Goal: Transaction & Acquisition: Purchase product/service

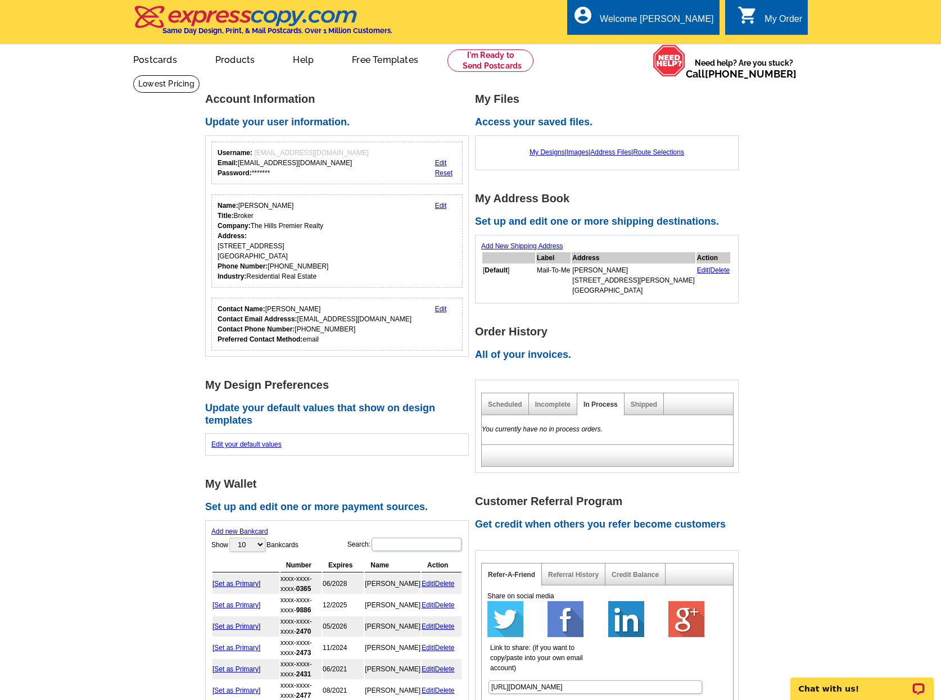
click at [763, 19] on link "0 shopping_cart My Order" at bounding box center [770, 19] width 65 height 14
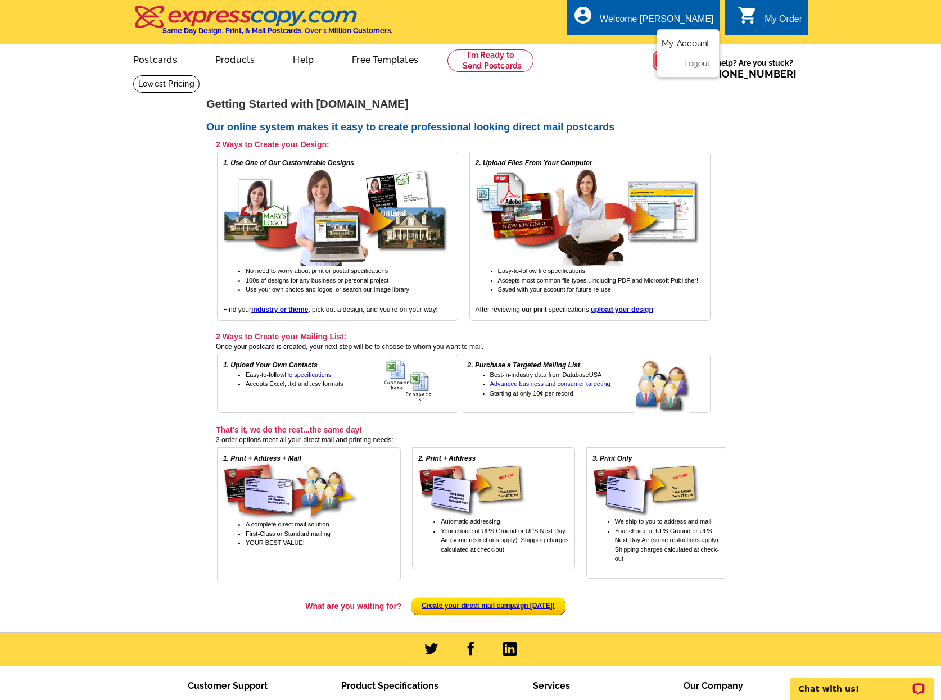
click at [688, 43] on link "My Account" at bounding box center [686, 43] width 48 height 10
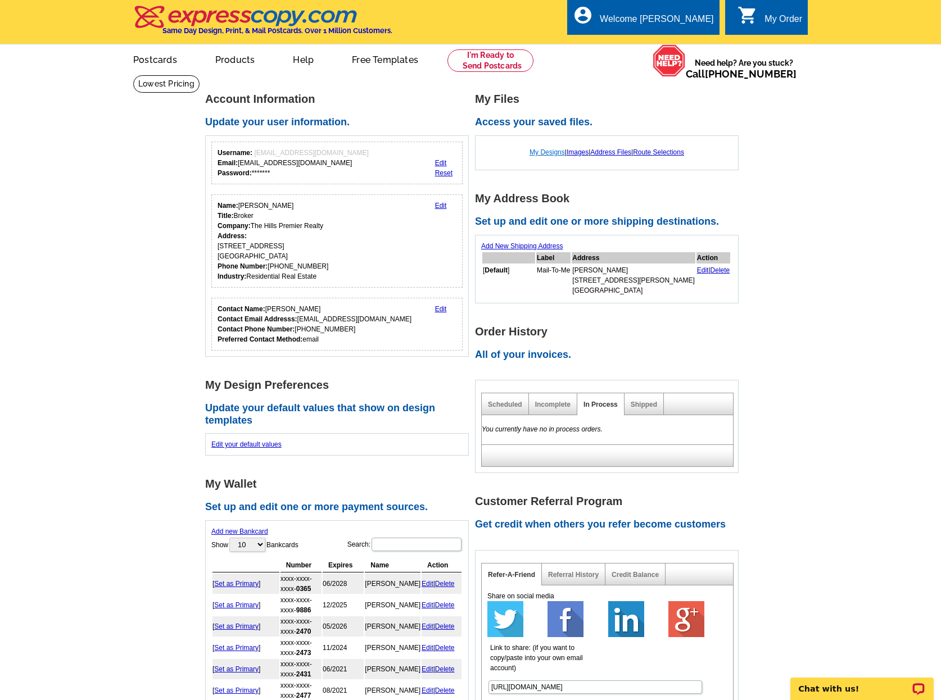
click at [540, 154] on link "My Designs" at bounding box center [547, 152] width 35 height 8
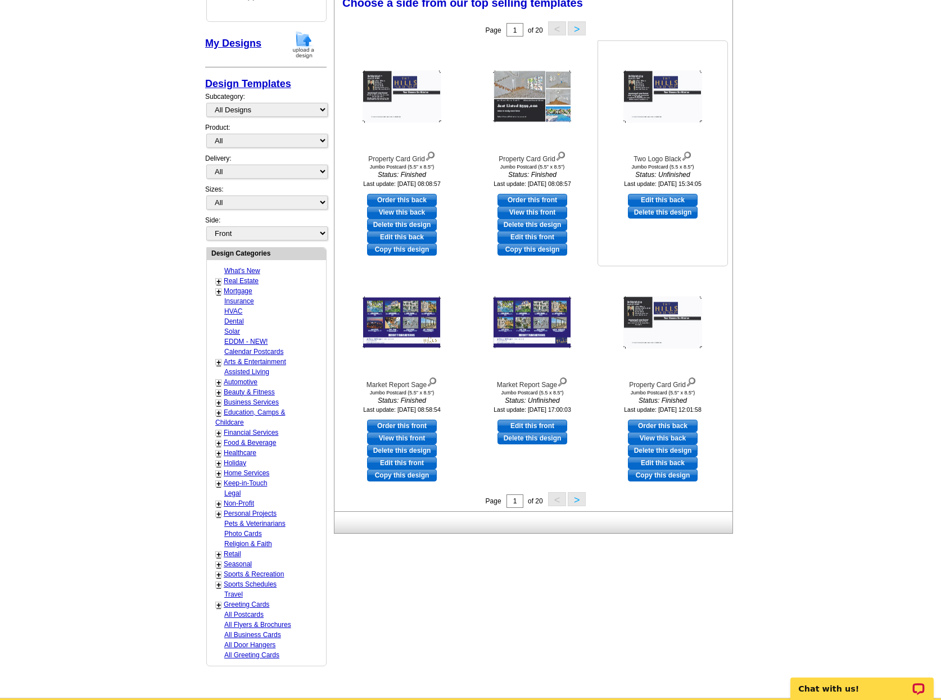
scroll to position [178, 0]
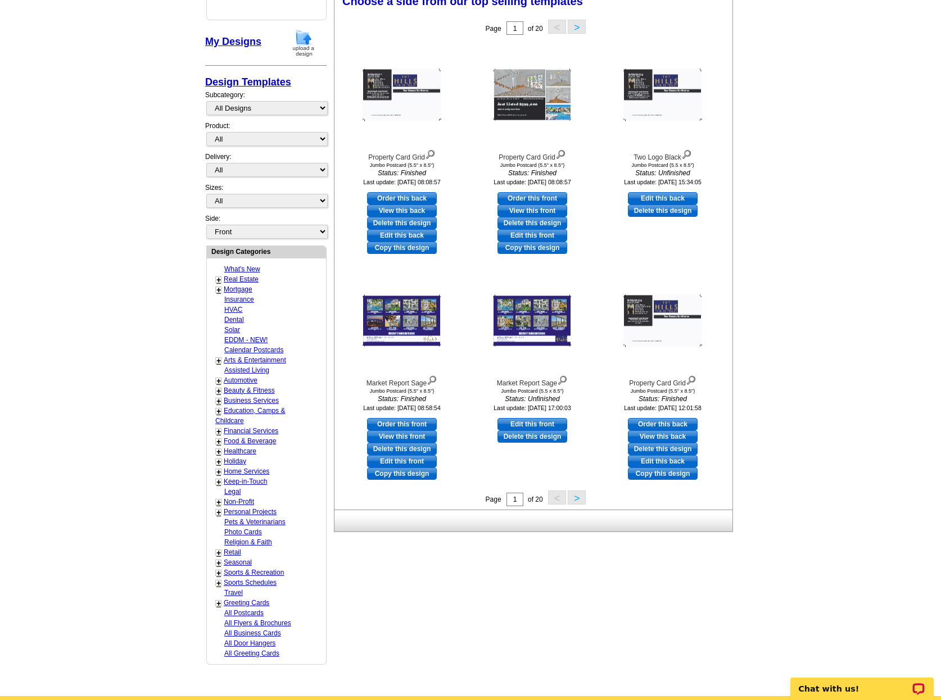
click at [577, 499] on button ">" at bounding box center [577, 498] width 18 height 14
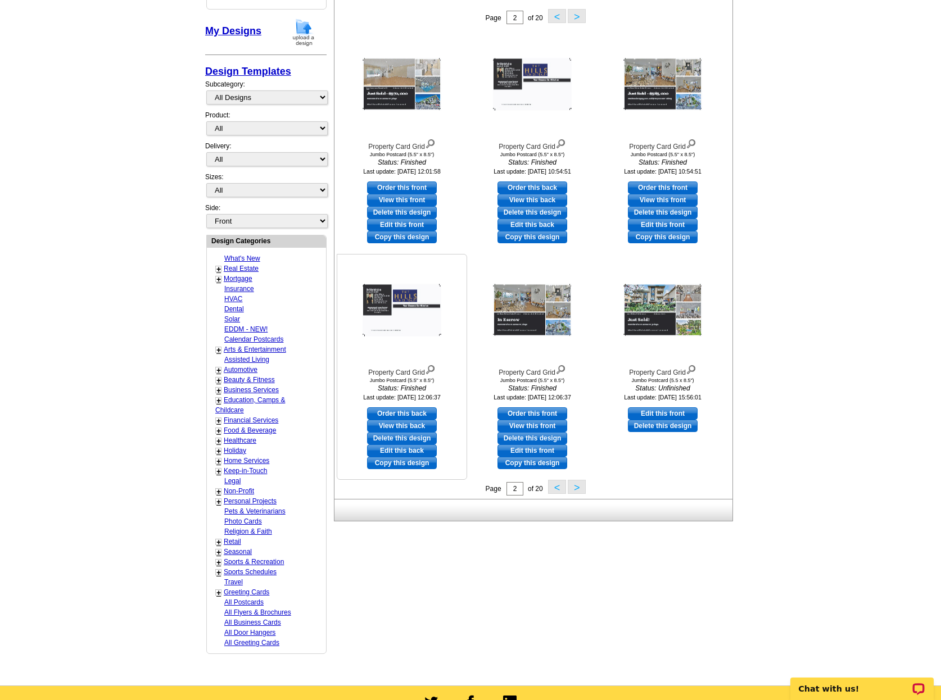
scroll to position [189, 0]
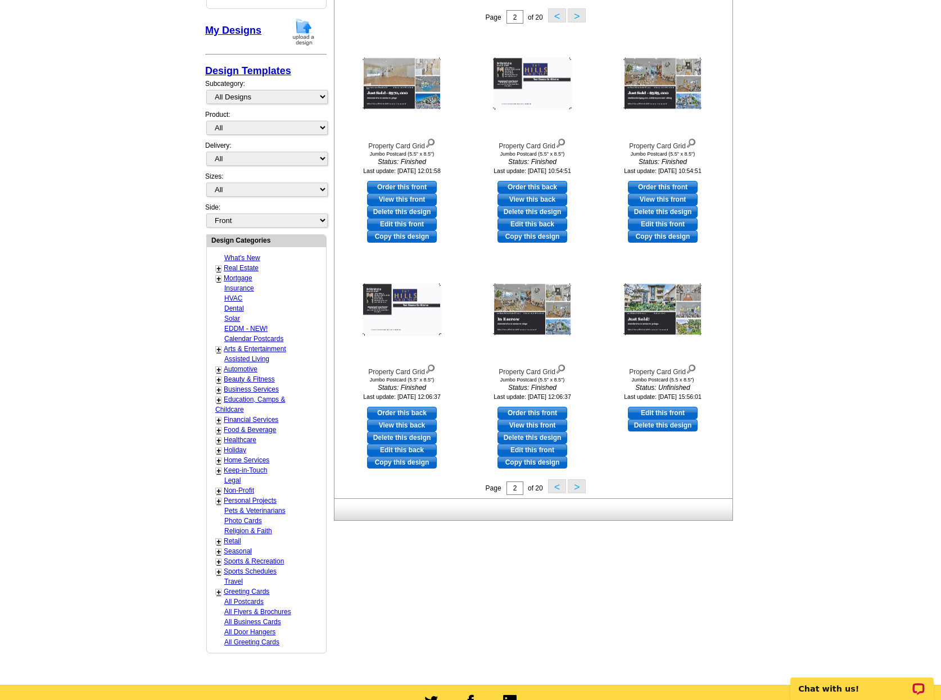
click at [574, 492] on button ">" at bounding box center [577, 487] width 18 height 14
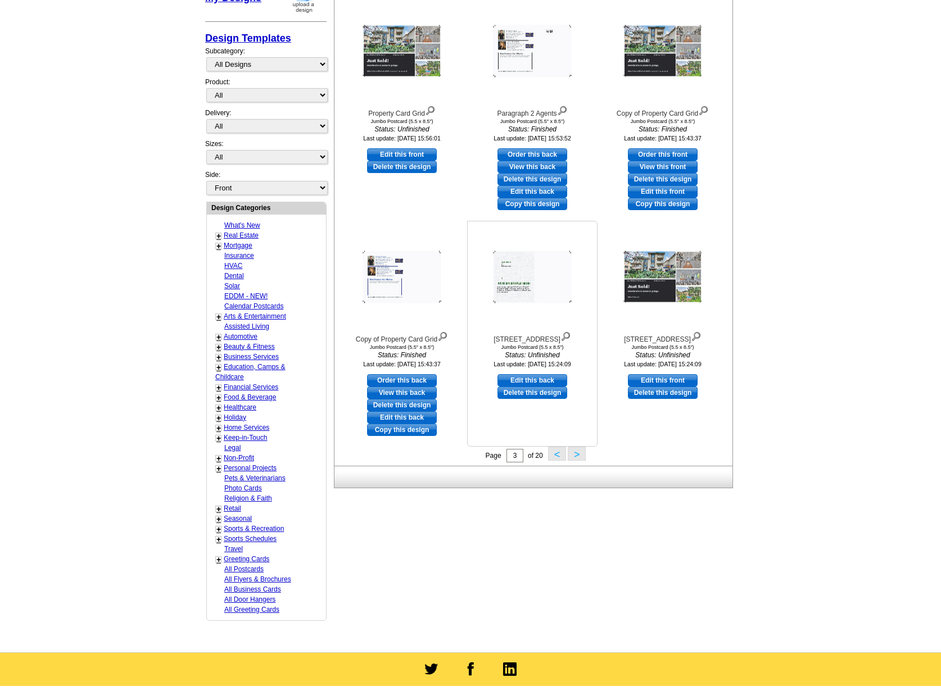
scroll to position [223, 0]
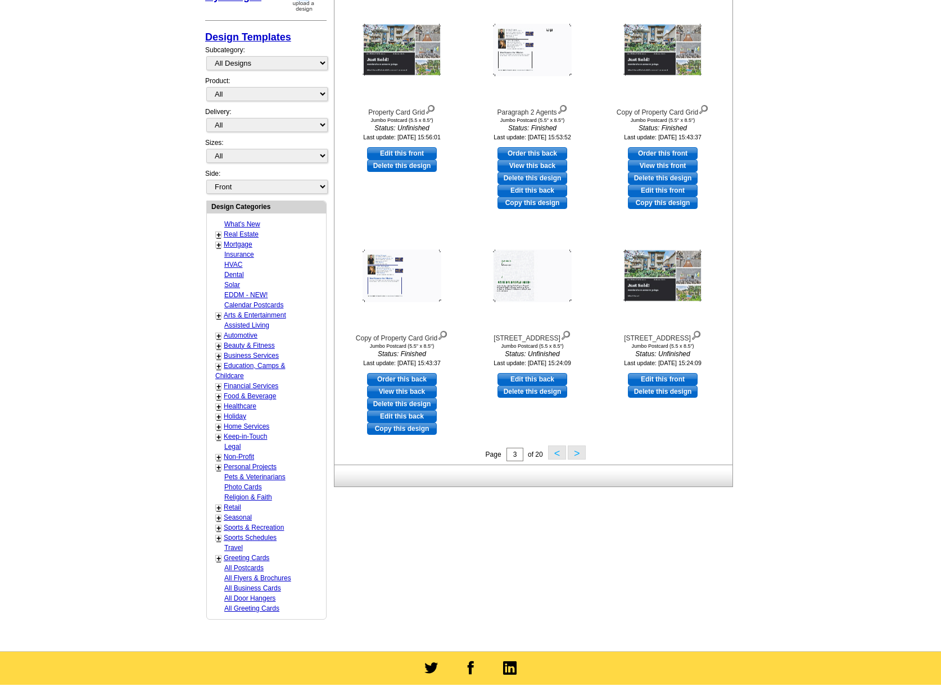
click at [577, 454] on button ">" at bounding box center [577, 453] width 18 height 14
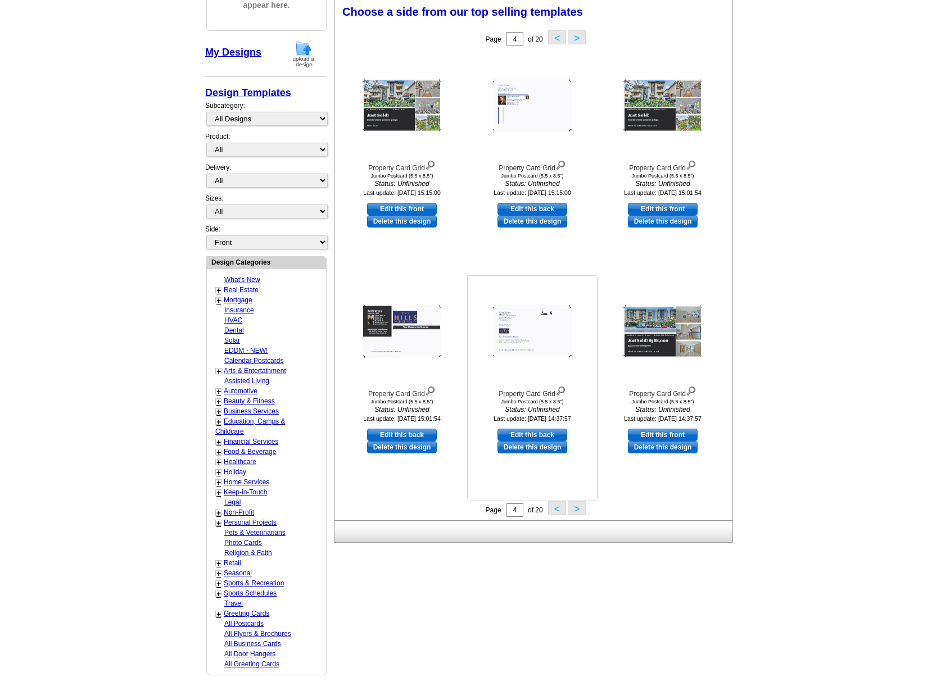
scroll to position [165, 0]
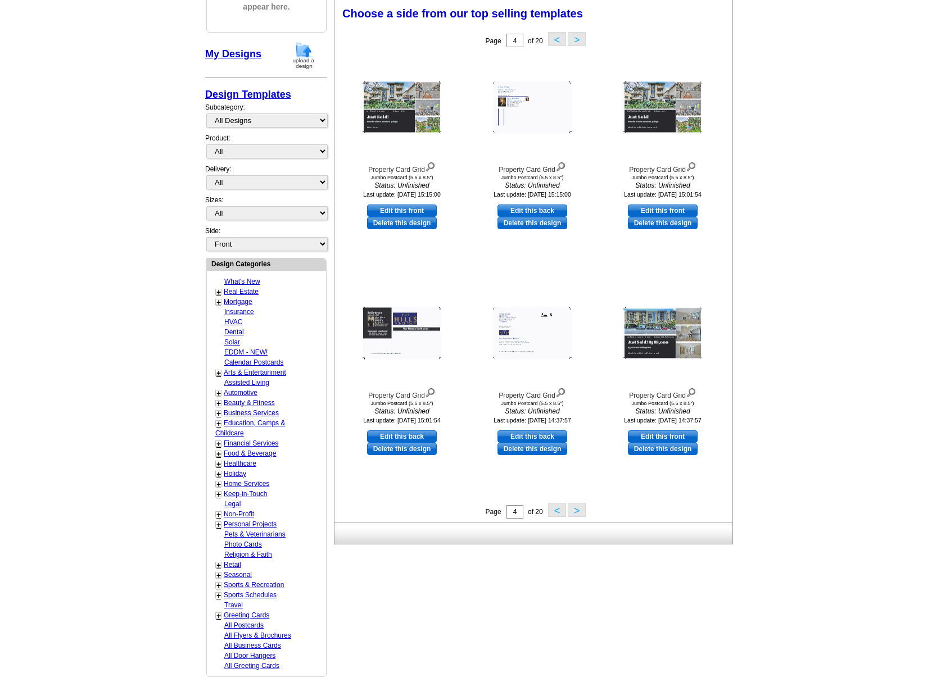
click at [573, 510] on button ">" at bounding box center [577, 510] width 18 height 14
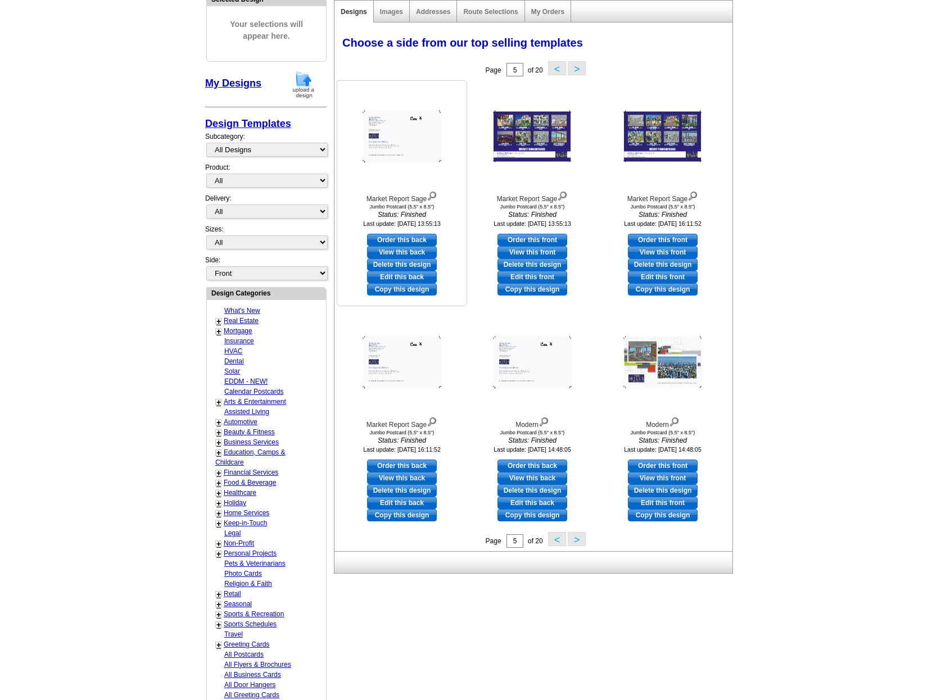
scroll to position [137, 0]
click at [650, 353] on img at bounding box center [662, 362] width 79 height 52
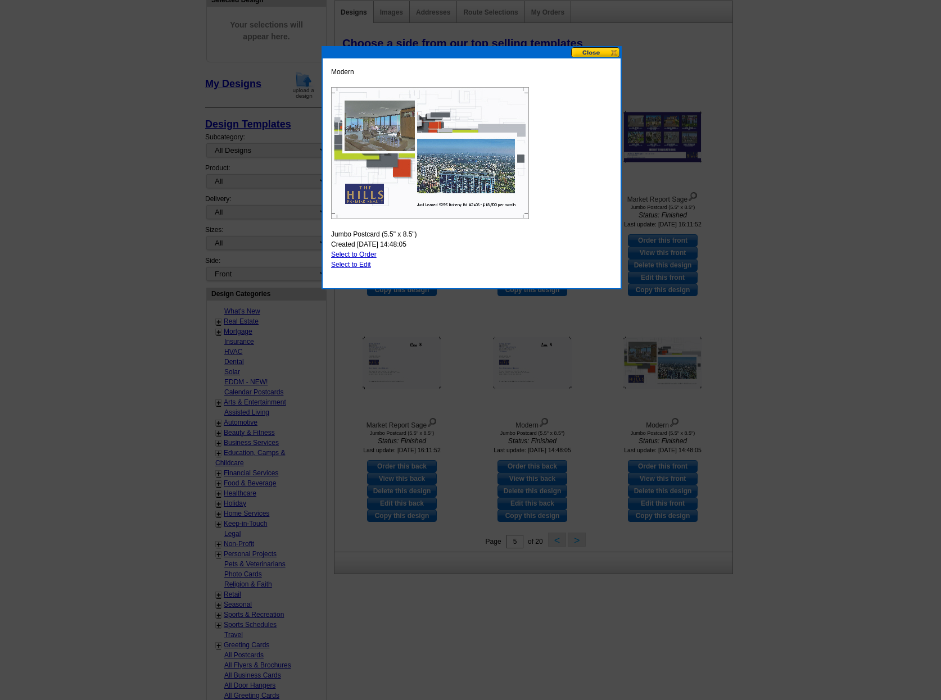
scroll to position [139, 0]
click at [585, 52] on button at bounding box center [595, 52] width 49 height 11
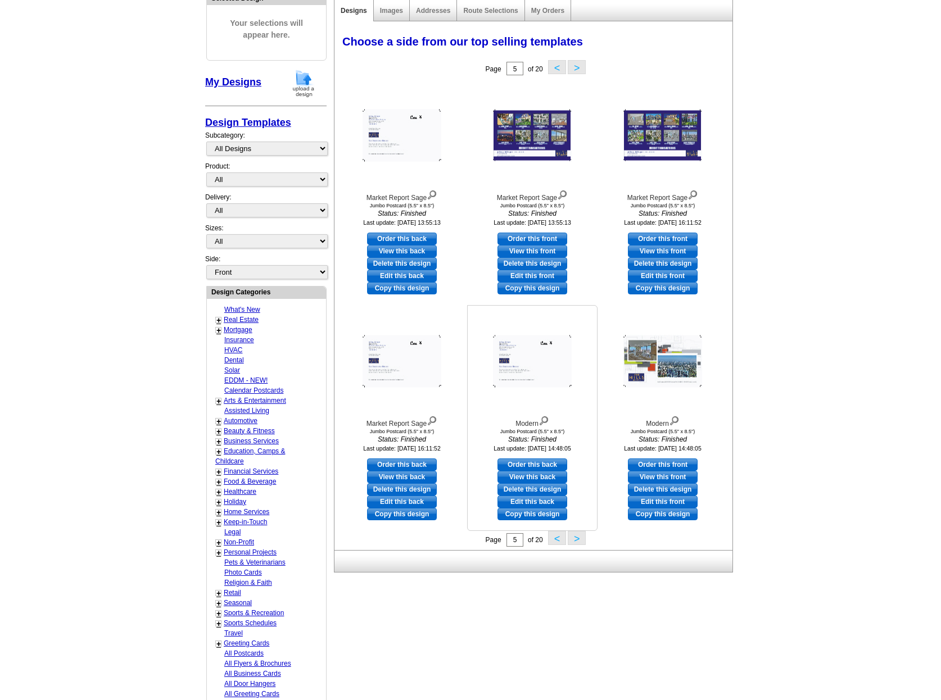
click at [513, 355] on img at bounding box center [532, 362] width 79 height 52
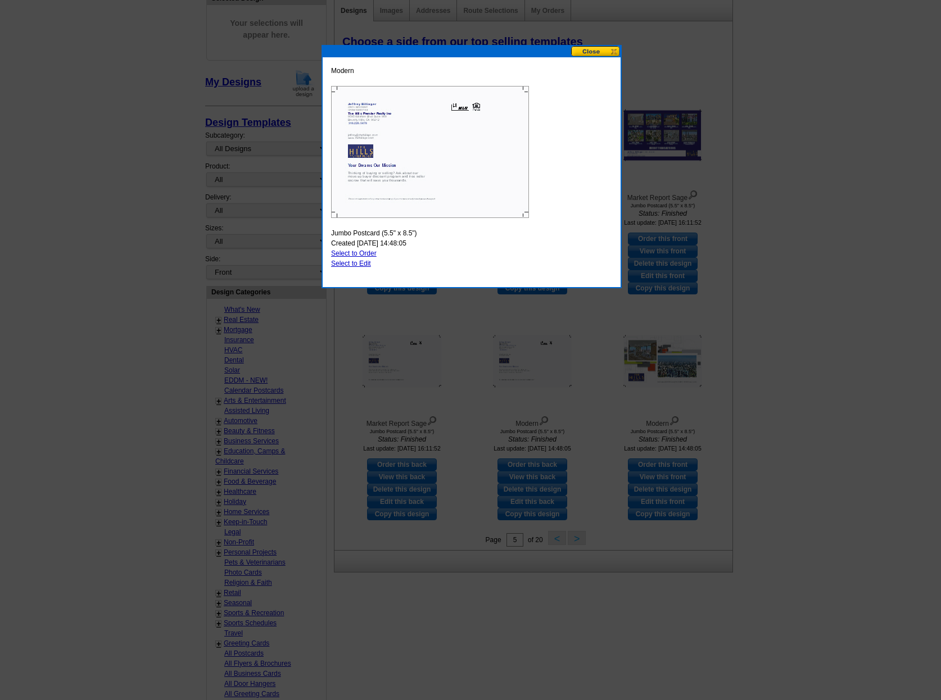
click at [596, 53] on button at bounding box center [595, 51] width 49 height 11
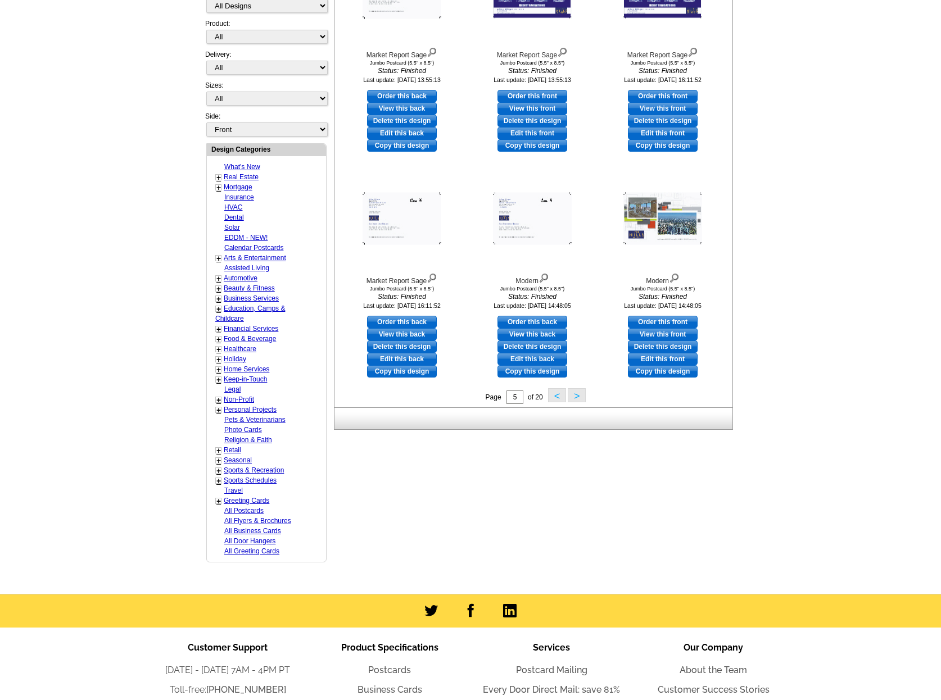
scroll to position [286, 0]
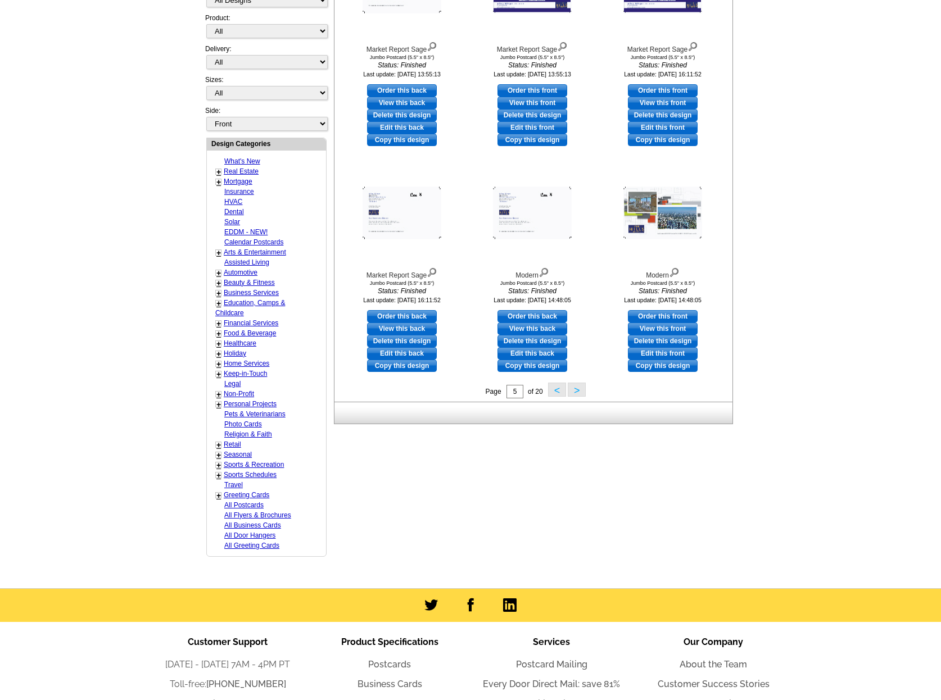
click at [574, 390] on button ">" at bounding box center [577, 390] width 18 height 14
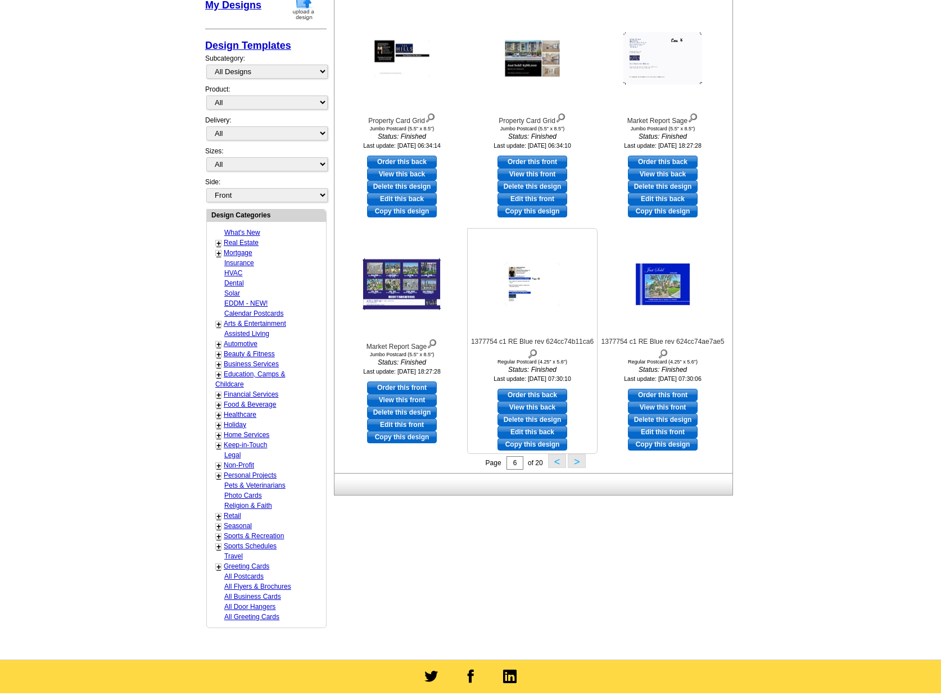
scroll to position [217, 0]
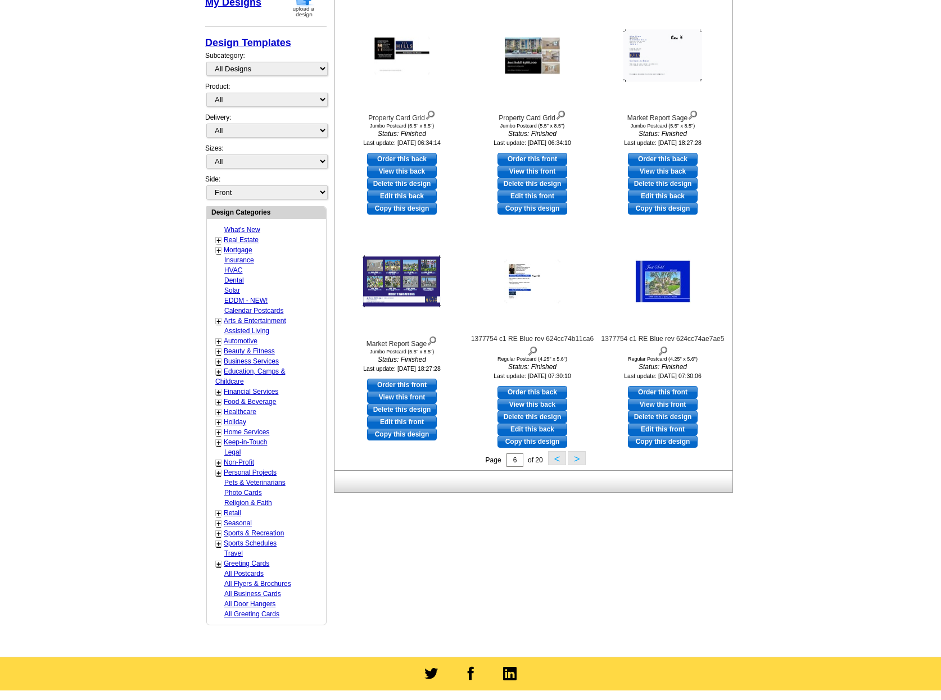
click at [572, 464] on button ">" at bounding box center [577, 458] width 18 height 14
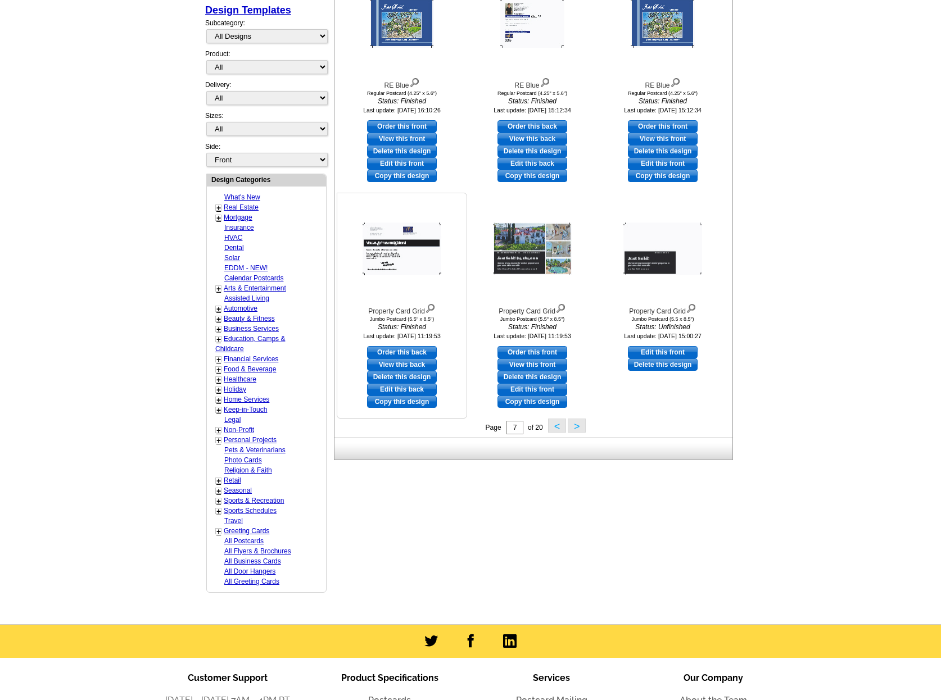
scroll to position [251, 0]
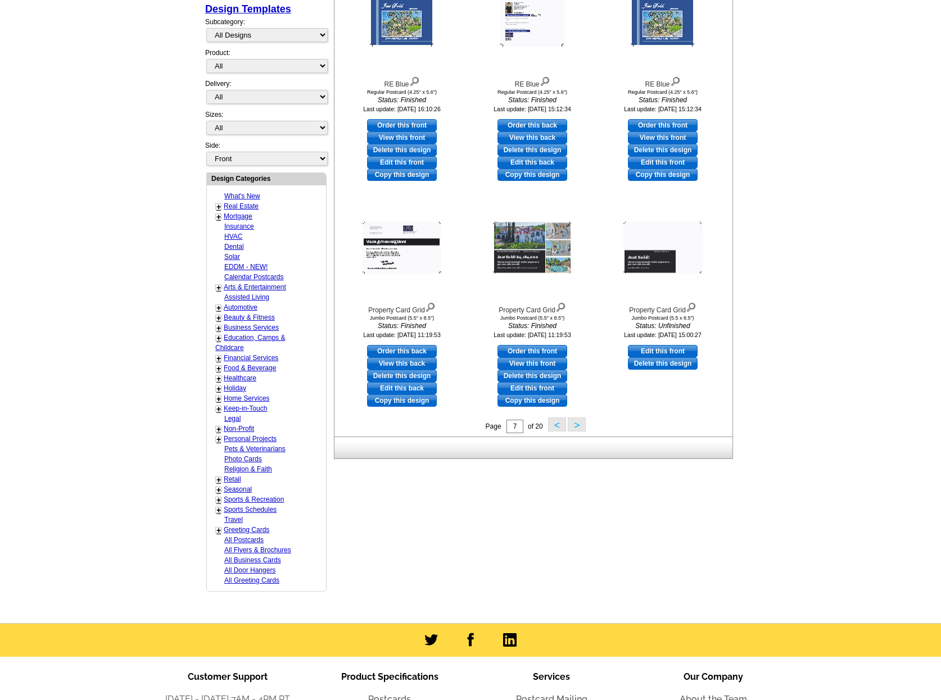
click at [557, 428] on button "<" at bounding box center [557, 425] width 18 height 14
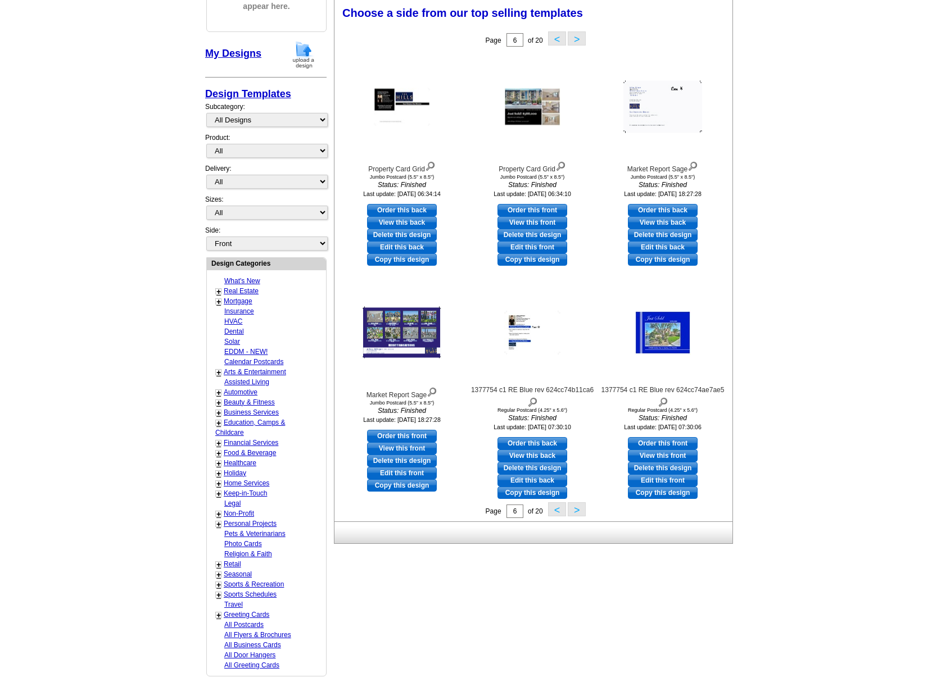
scroll to position [165, 0]
click at [559, 512] on button "<" at bounding box center [557, 510] width 18 height 14
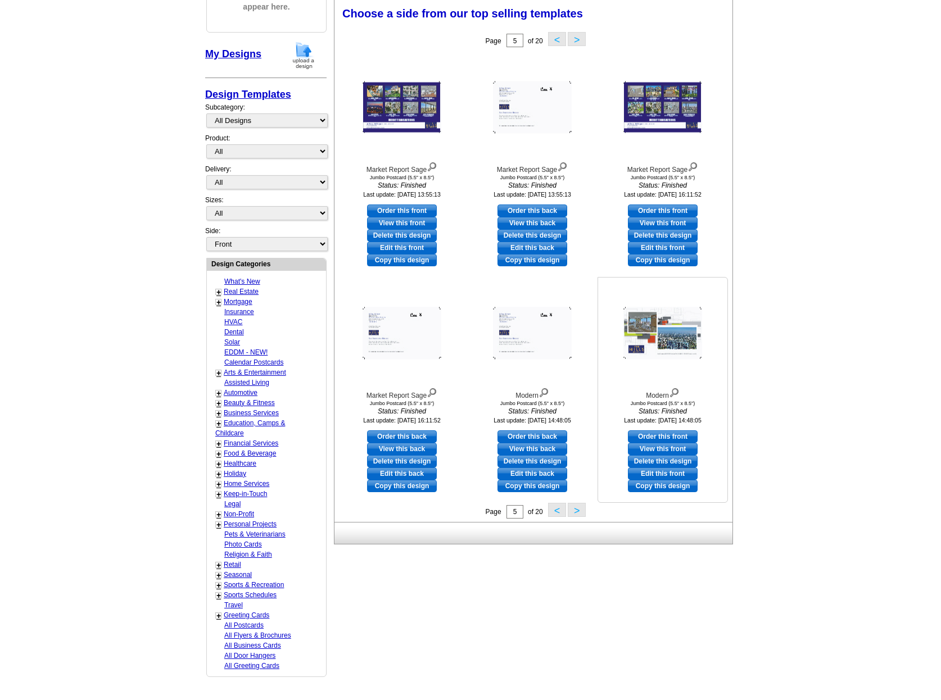
click at [664, 333] on img at bounding box center [662, 334] width 79 height 52
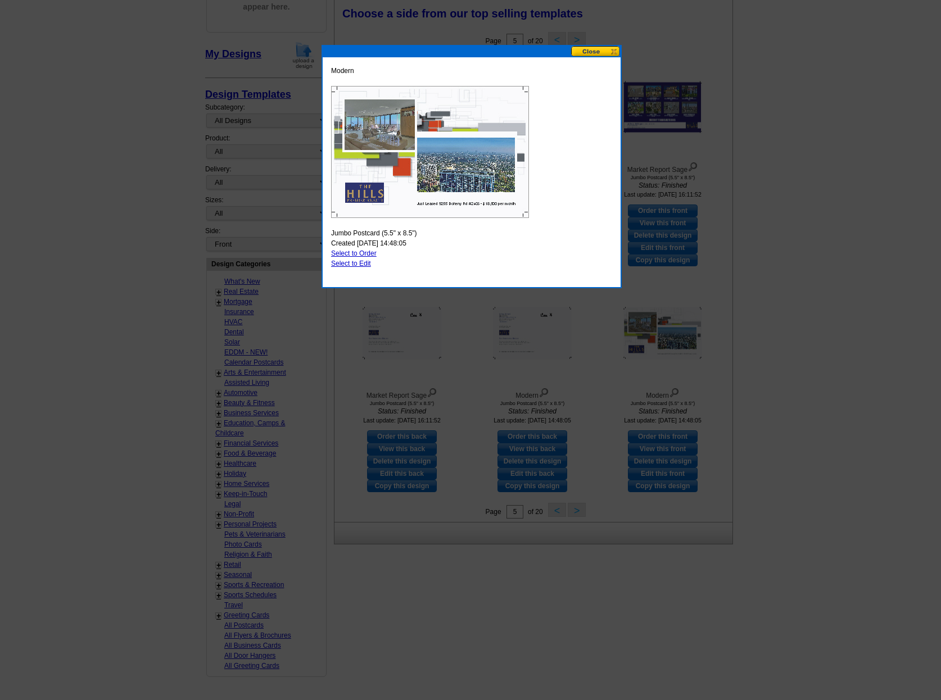
click at [596, 54] on button at bounding box center [595, 51] width 49 height 11
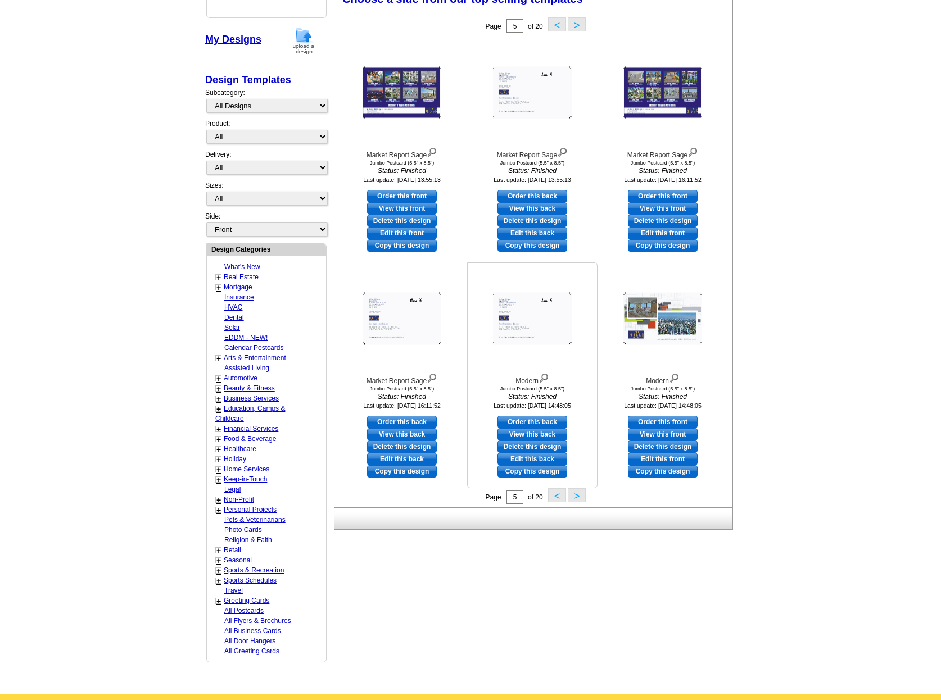
scroll to position [181, 0]
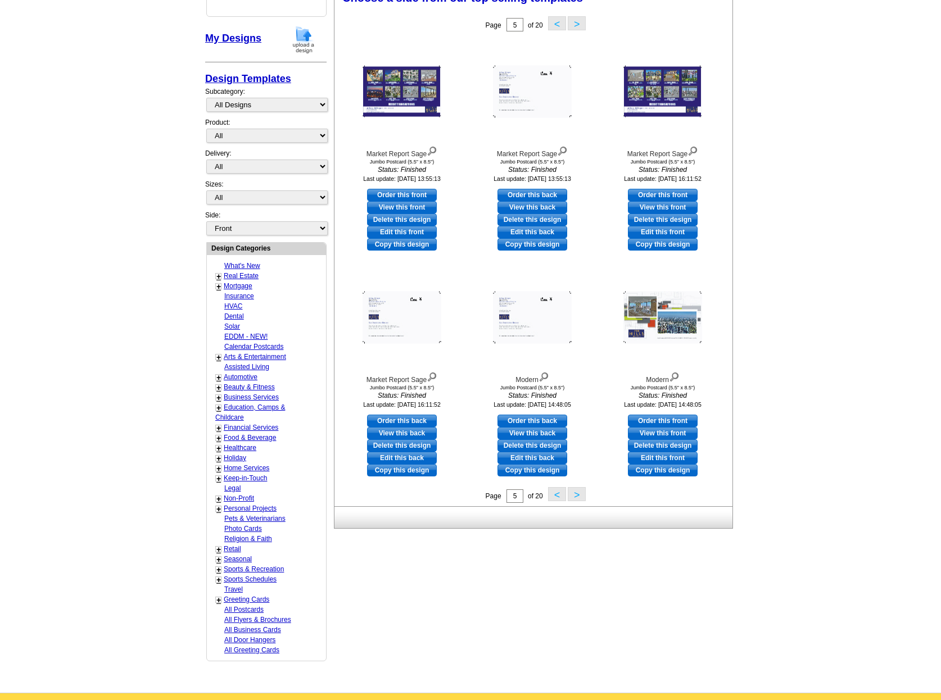
click at [552, 497] on button "<" at bounding box center [557, 494] width 18 height 14
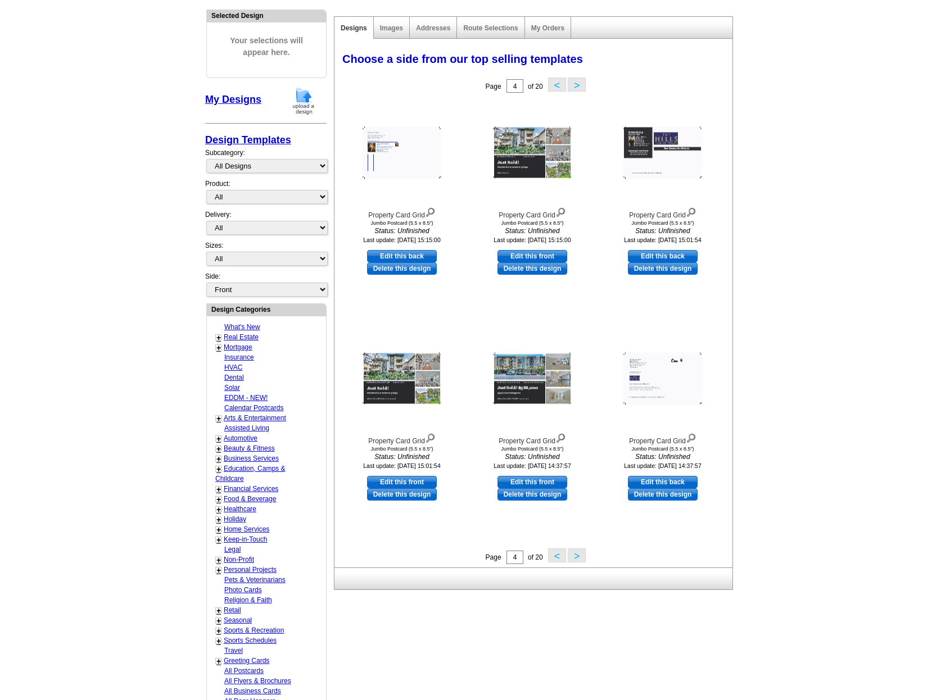
scroll to position [116, 0]
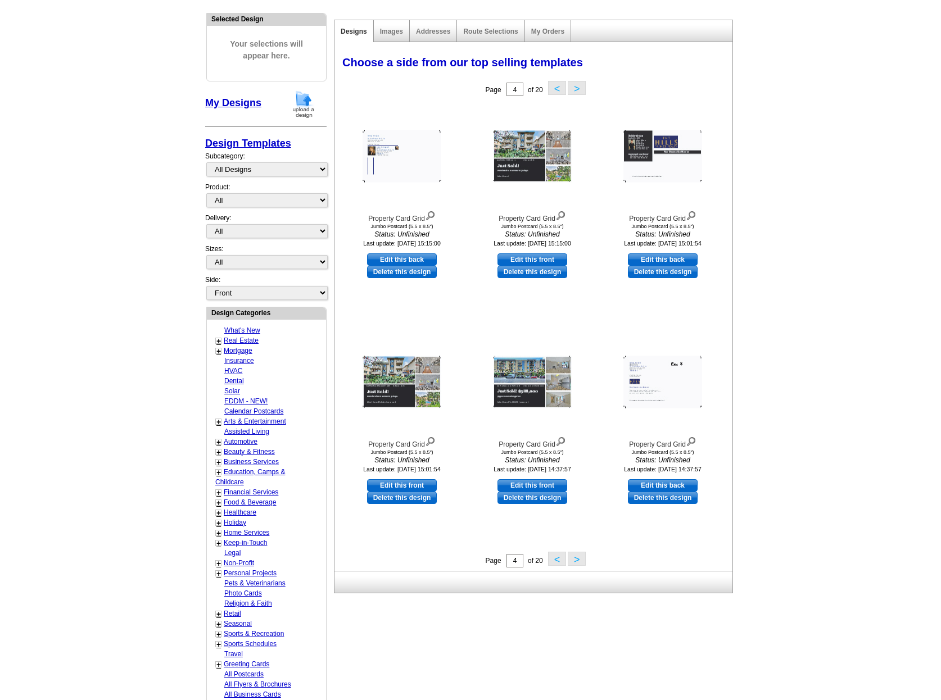
click at [554, 561] on button "<" at bounding box center [557, 559] width 18 height 14
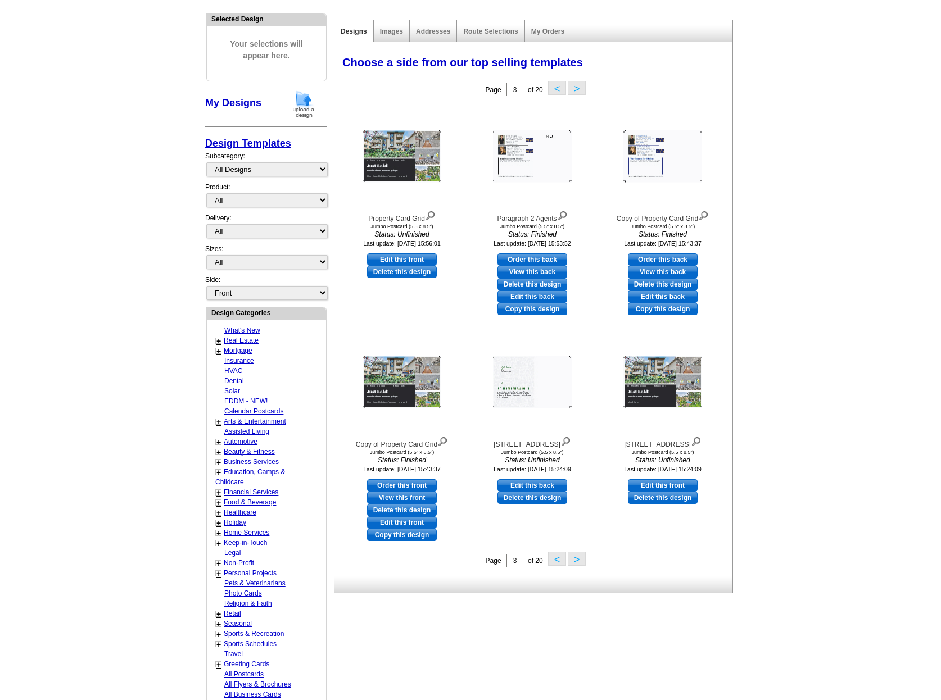
click at [557, 562] on button "<" at bounding box center [557, 559] width 18 height 14
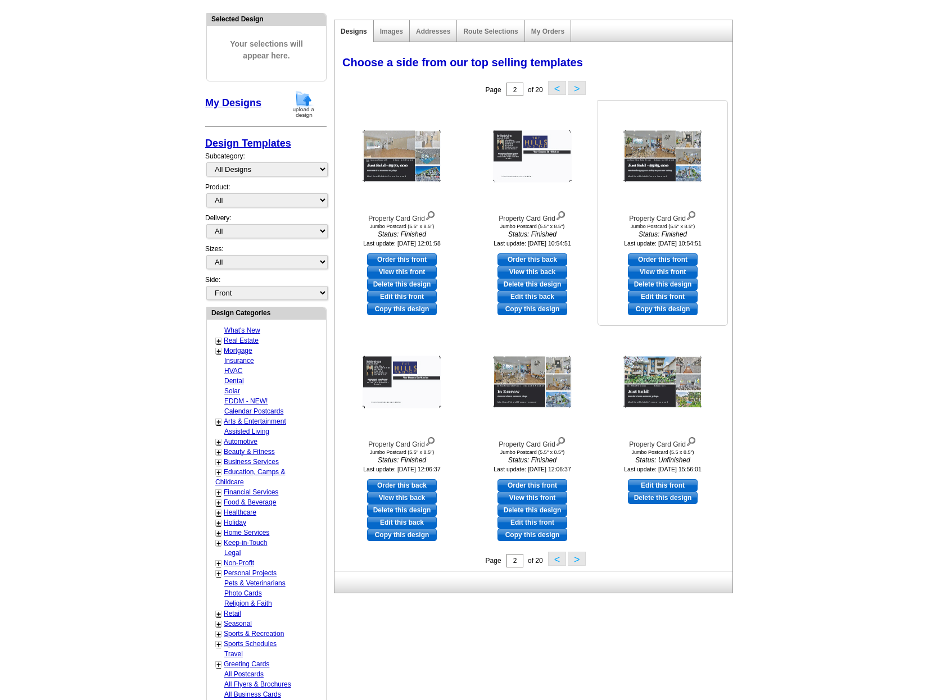
click at [646, 157] on img at bounding box center [662, 156] width 79 height 52
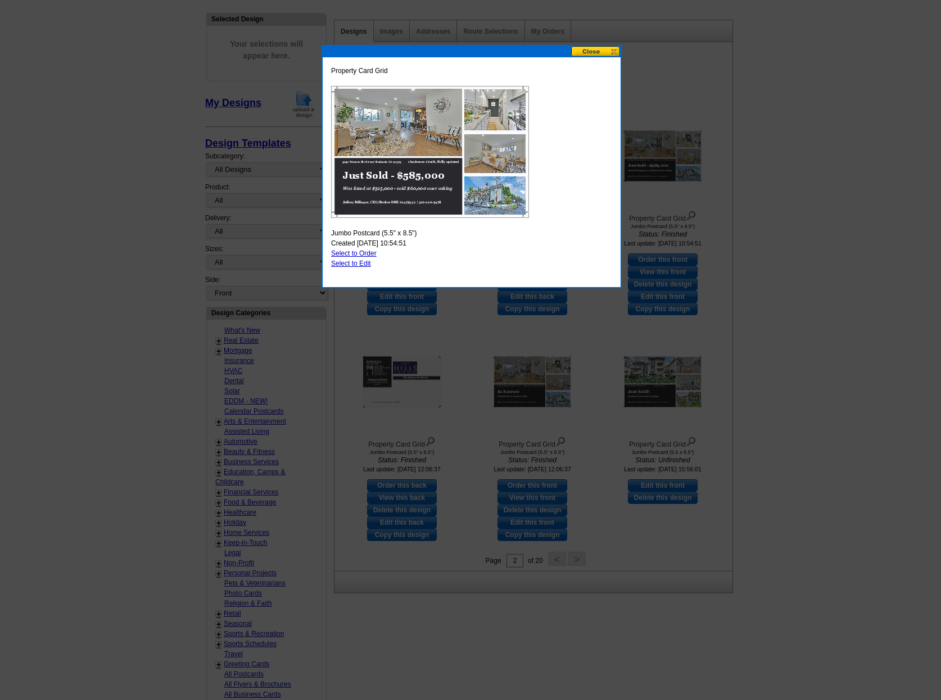
click at [600, 52] on button at bounding box center [595, 51] width 49 height 11
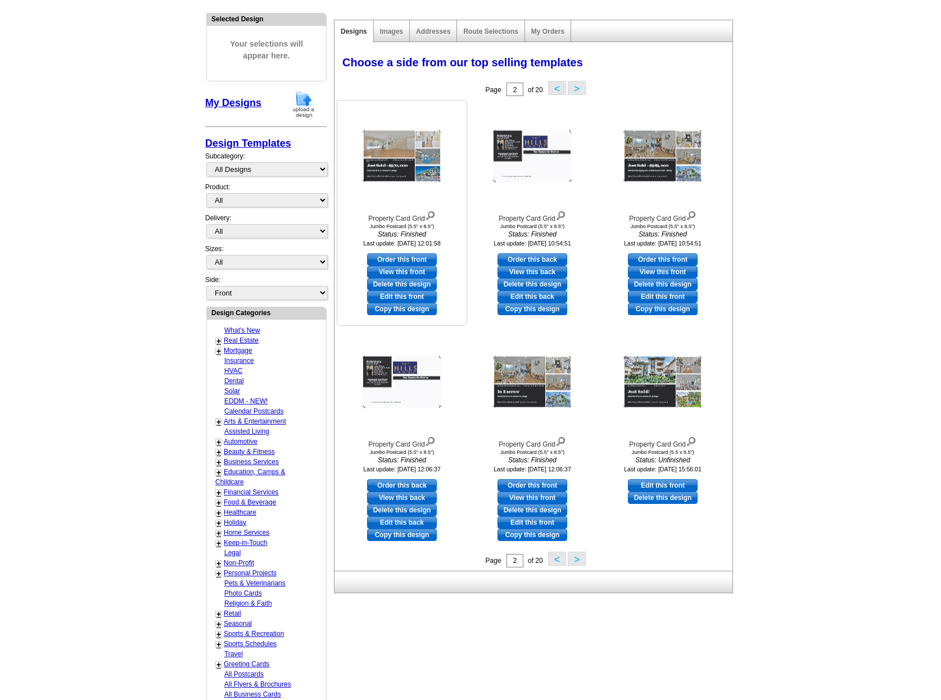
click at [411, 150] on img at bounding box center [402, 156] width 79 height 52
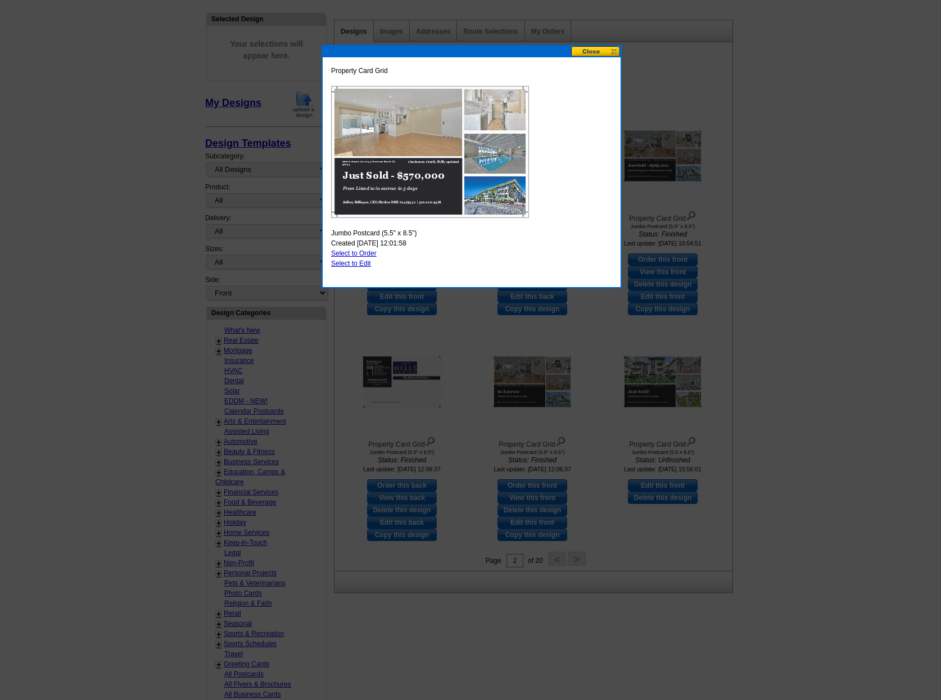
click at [591, 51] on button at bounding box center [595, 51] width 49 height 11
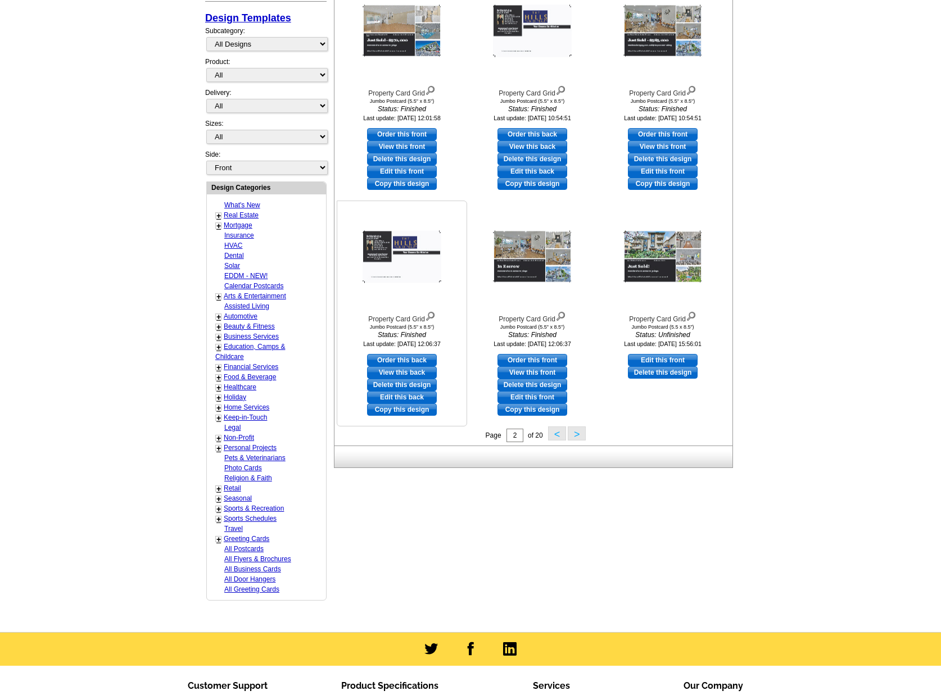
scroll to position [246, 0]
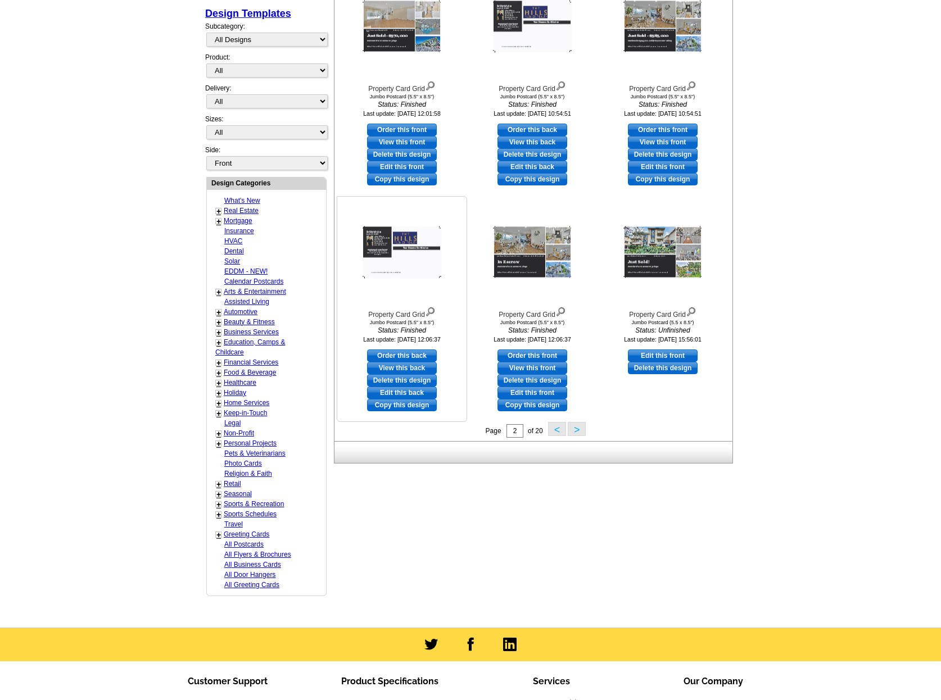
click at [394, 232] on img at bounding box center [402, 253] width 79 height 52
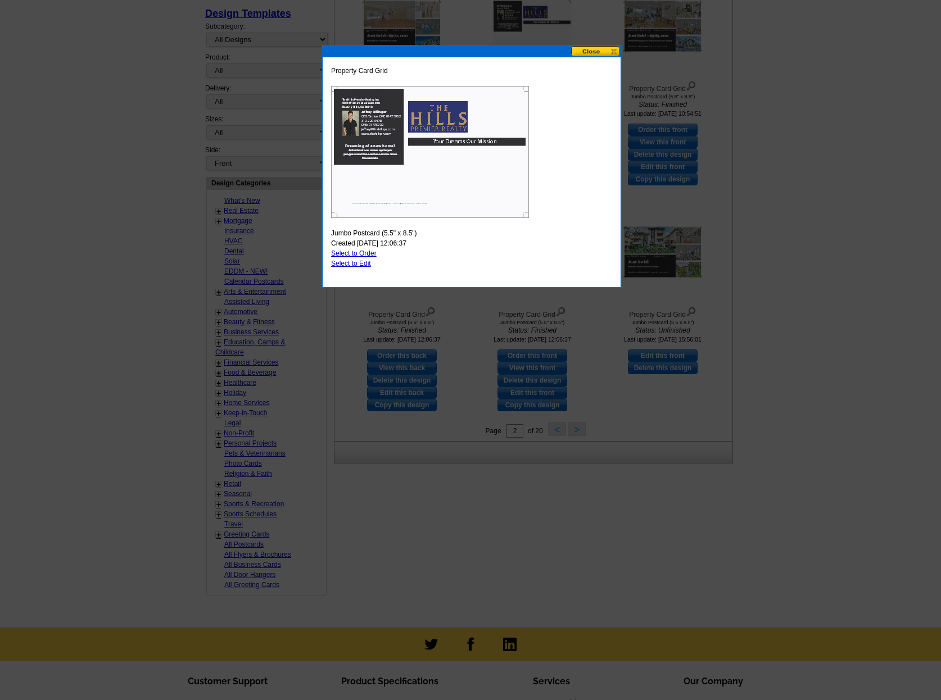
click at [601, 51] on button at bounding box center [595, 51] width 49 height 11
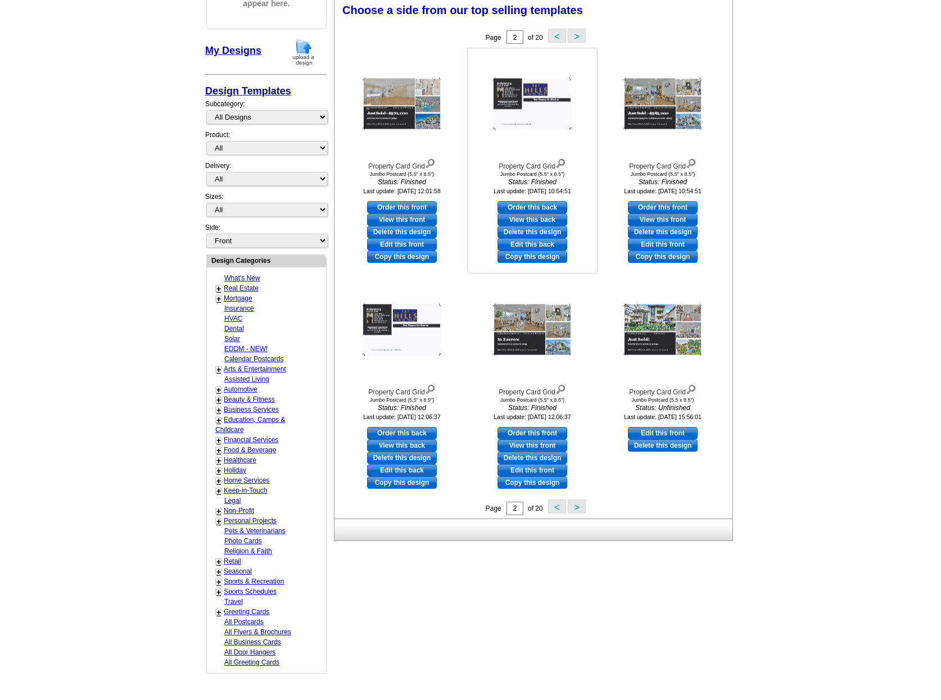
scroll to position [166, 0]
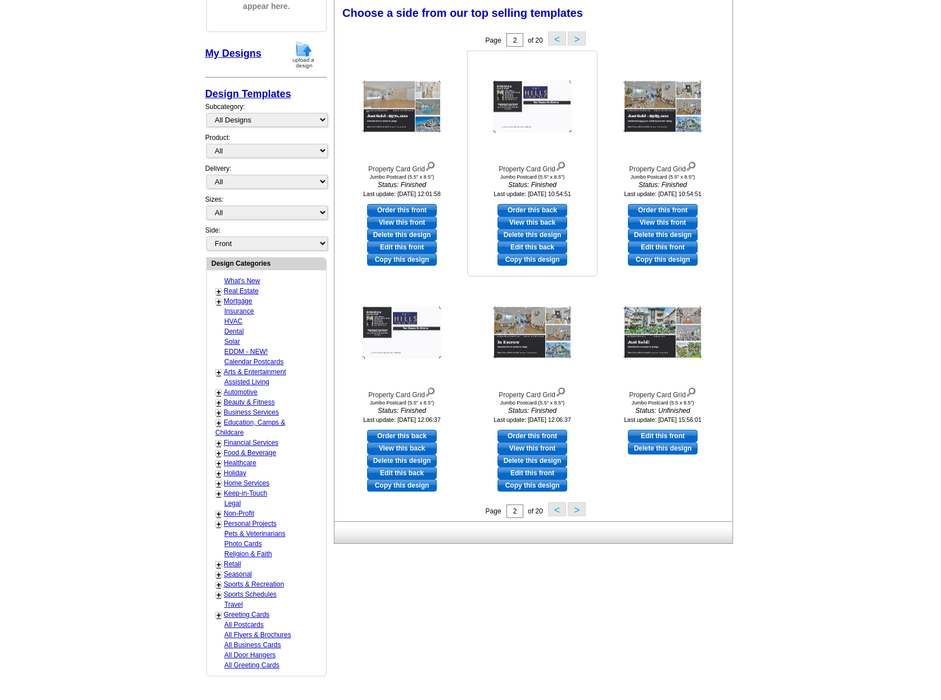
click at [510, 91] on img at bounding box center [532, 107] width 79 height 52
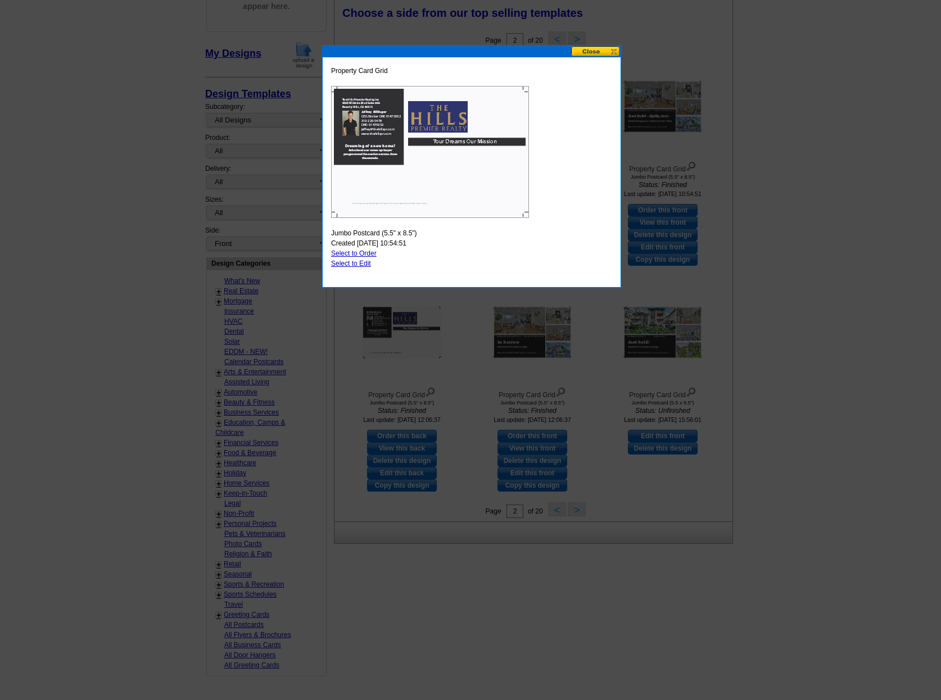
click at [580, 50] on button at bounding box center [595, 51] width 49 height 11
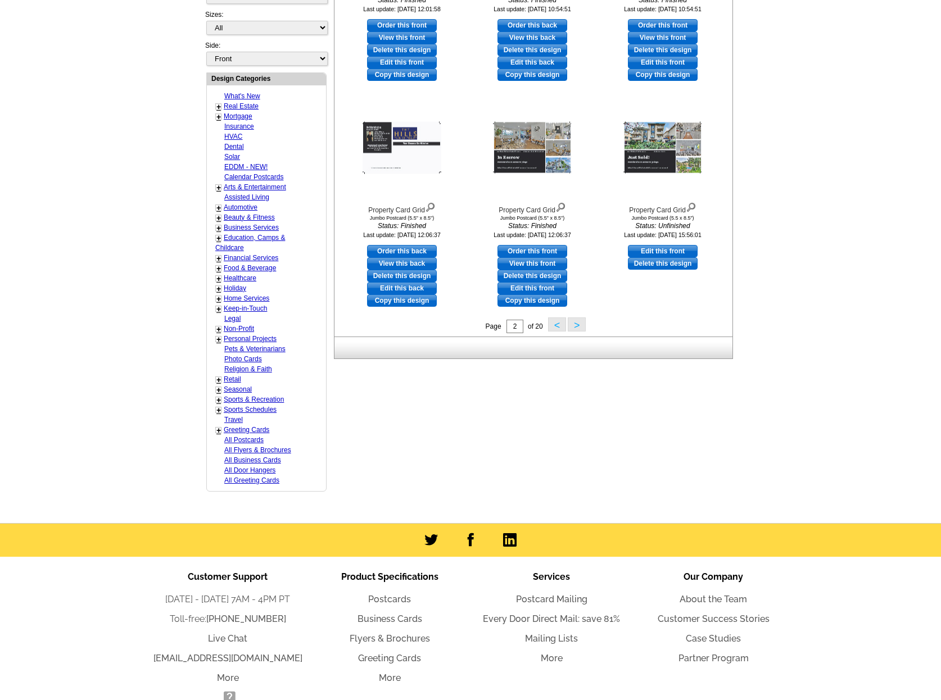
scroll to position [352, 0]
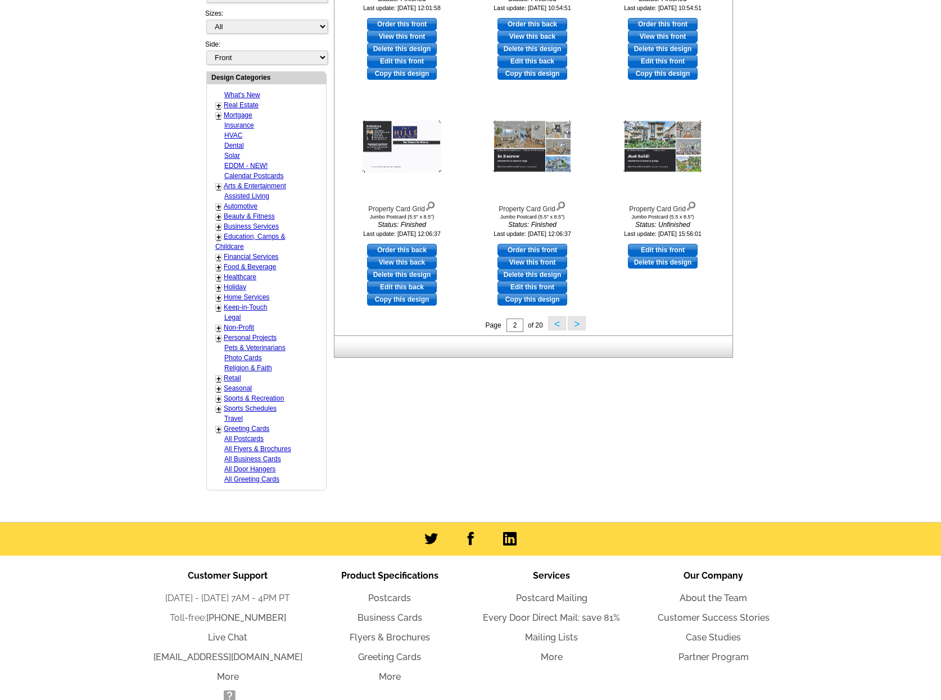
click at [577, 328] on button ">" at bounding box center [577, 323] width 18 height 14
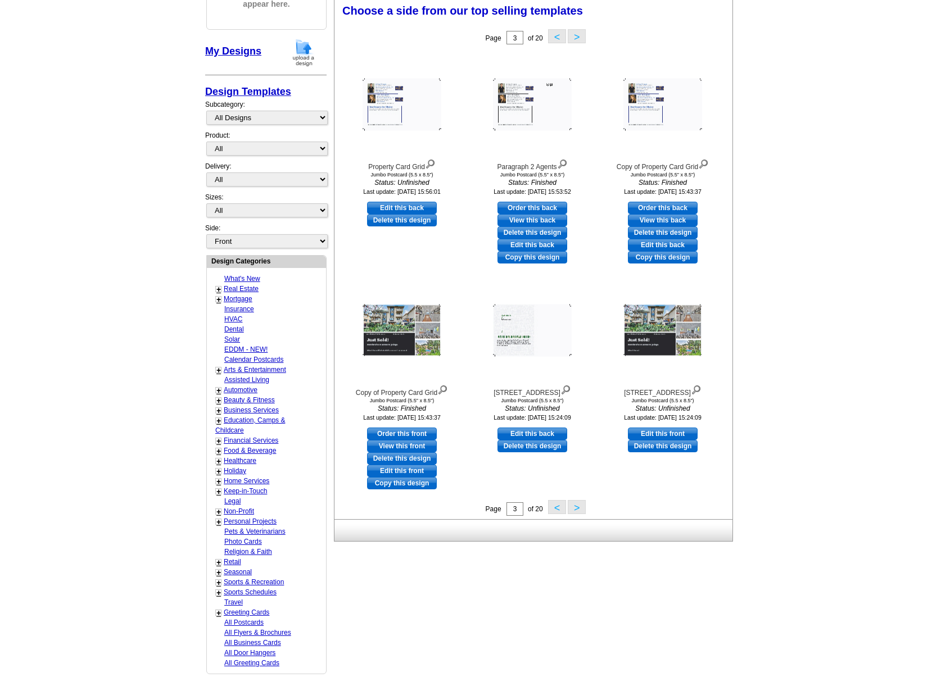
scroll to position [165, 0]
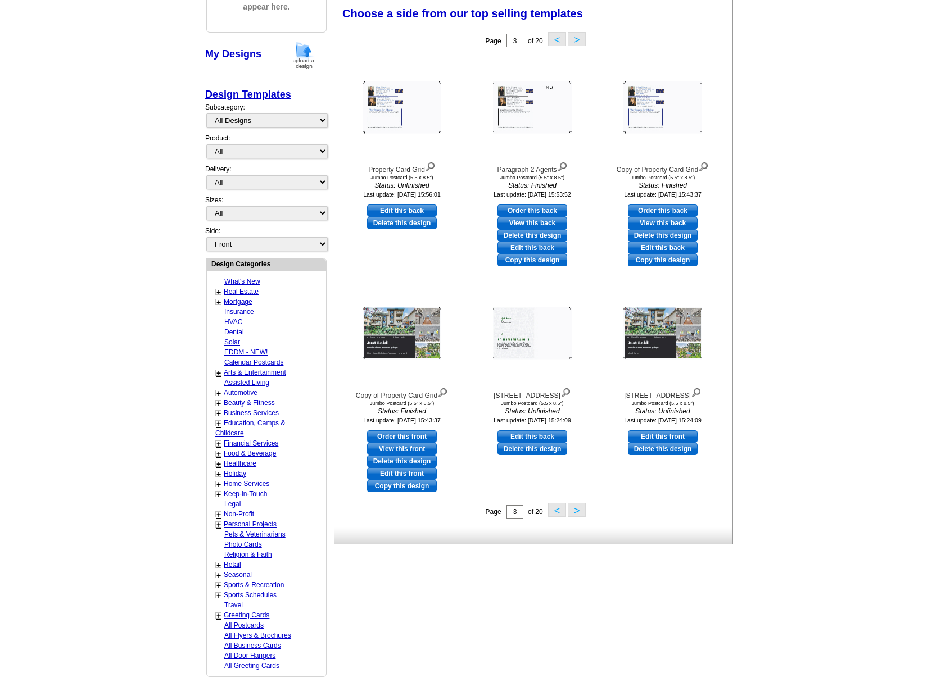
click at [577, 513] on button ">" at bounding box center [577, 510] width 18 height 14
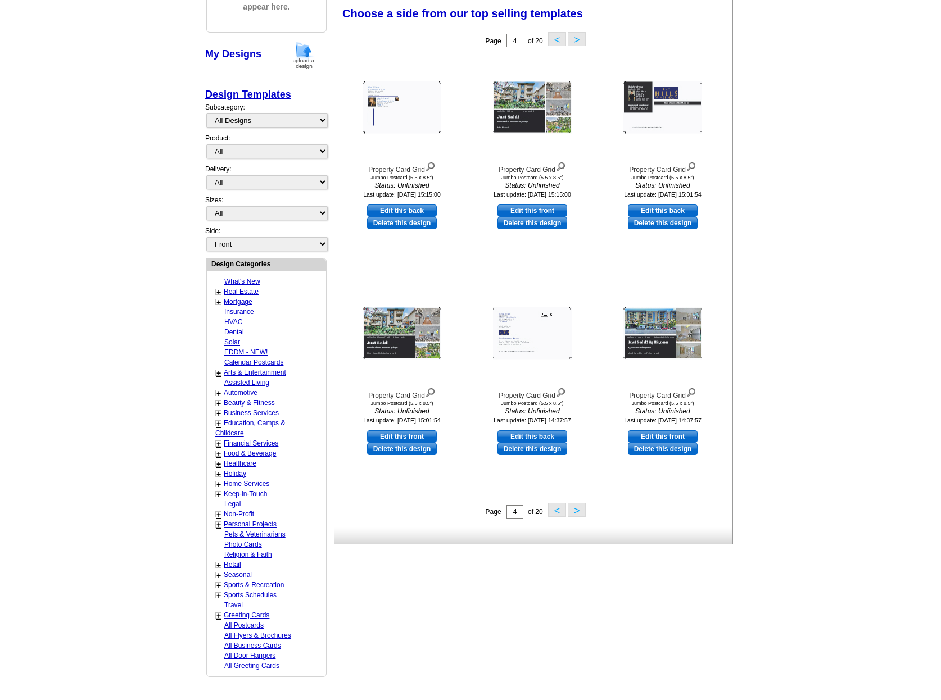
click at [575, 510] on button ">" at bounding box center [577, 510] width 18 height 14
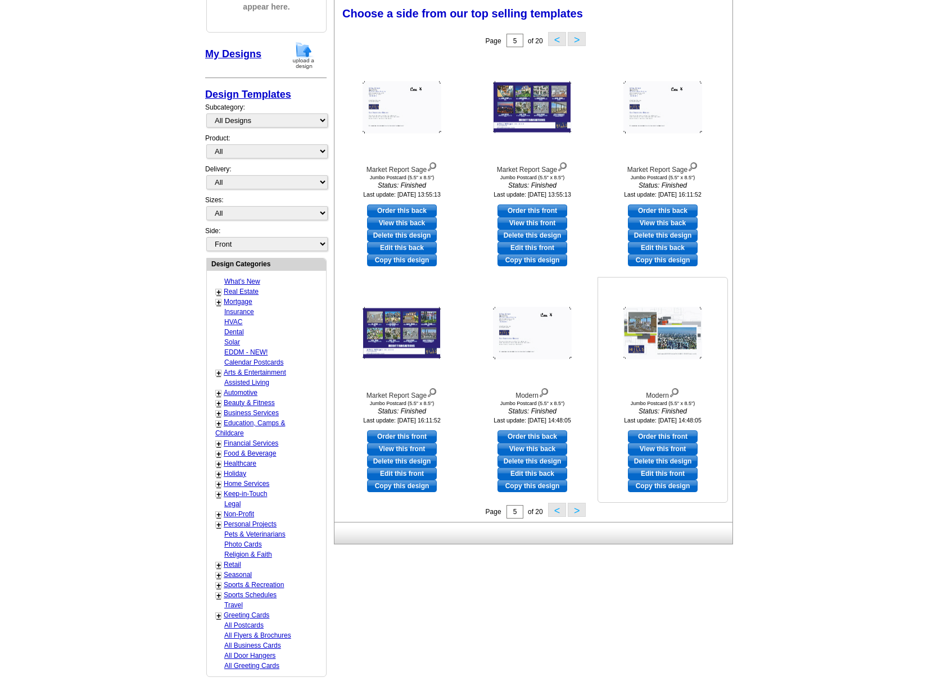
click at [658, 345] on img at bounding box center [662, 334] width 79 height 52
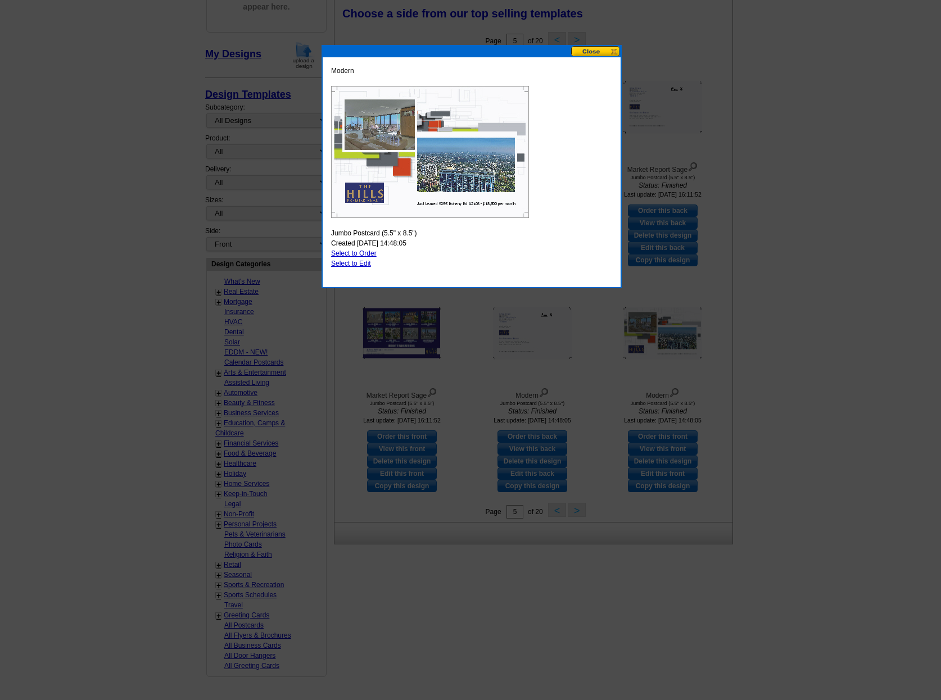
click at [597, 54] on button at bounding box center [595, 51] width 49 height 11
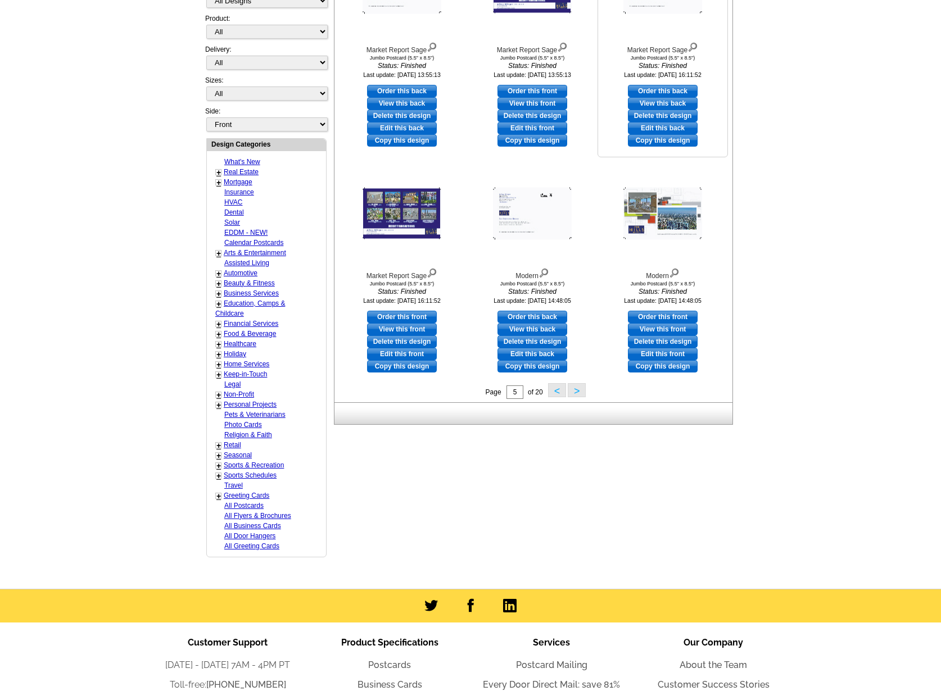
scroll to position [291, 0]
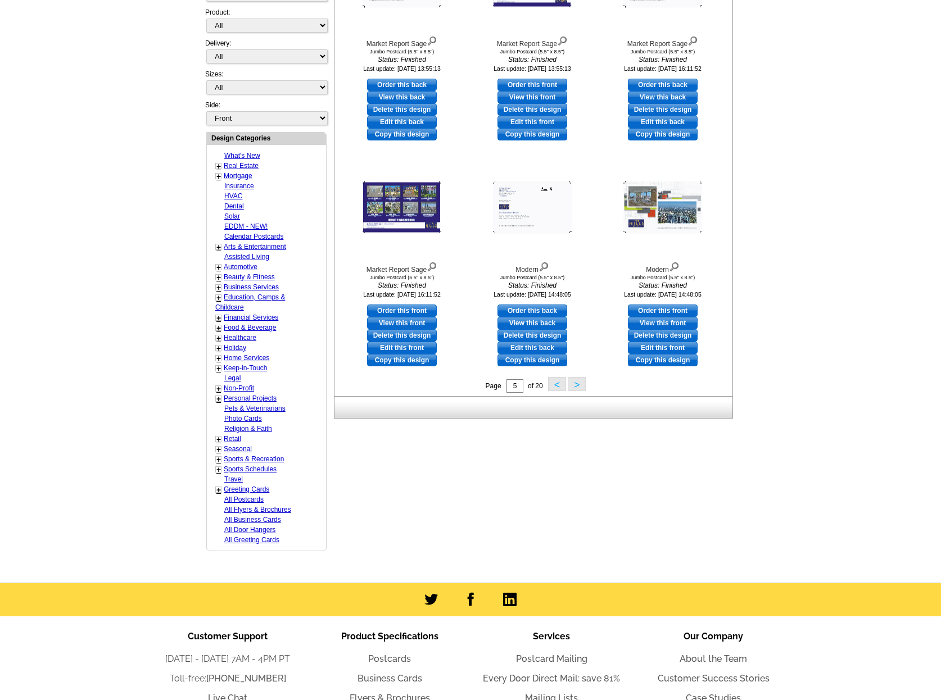
click at [577, 385] on button ">" at bounding box center [577, 384] width 18 height 14
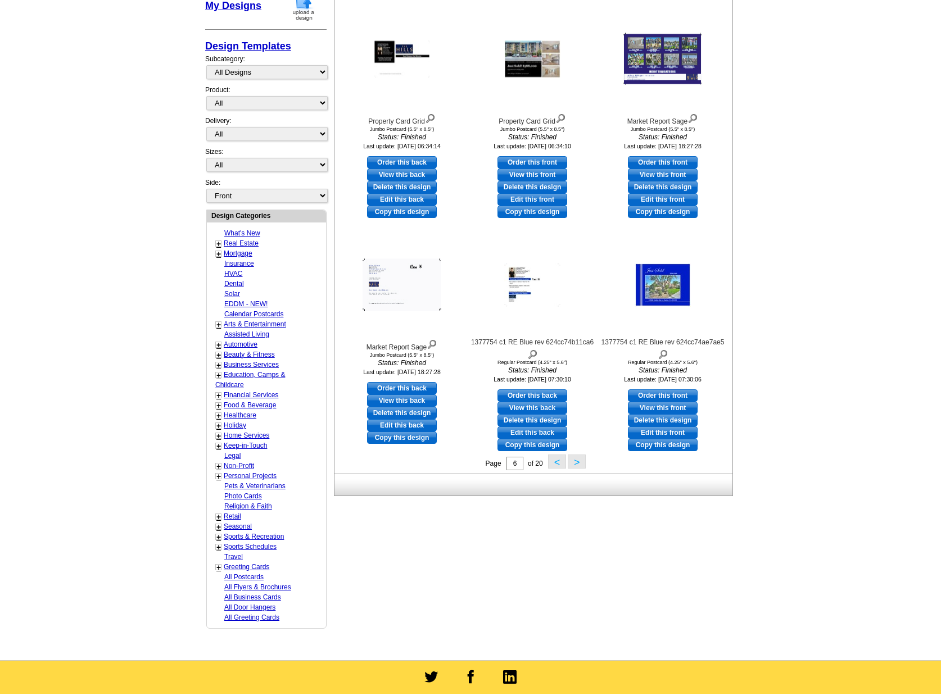
scroll to position [220, 0]
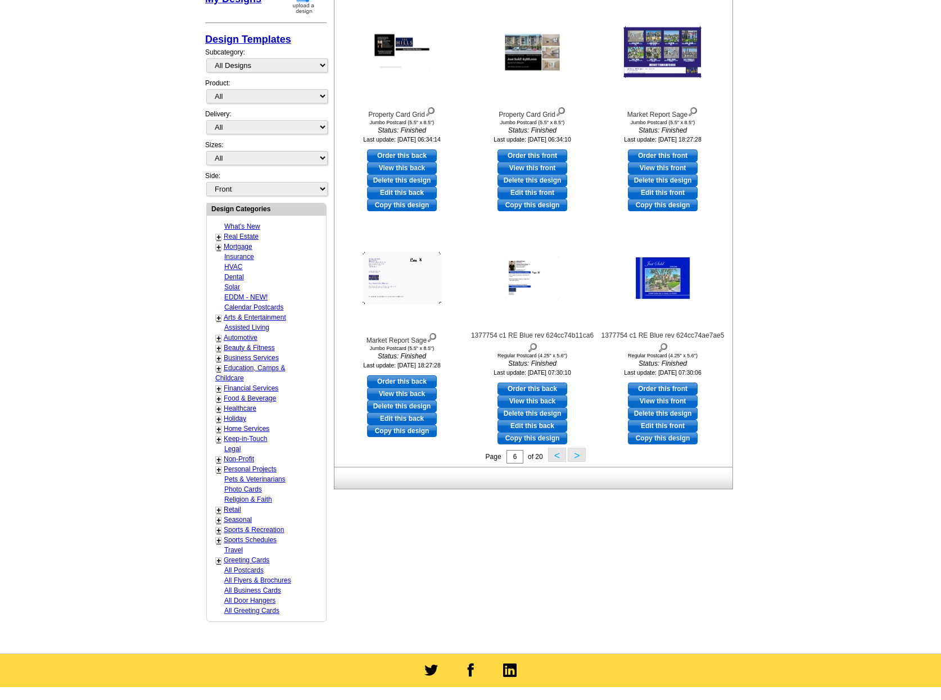
click at [581, 459] on button ">" at bounding box center [577, 455] width 18 height 14
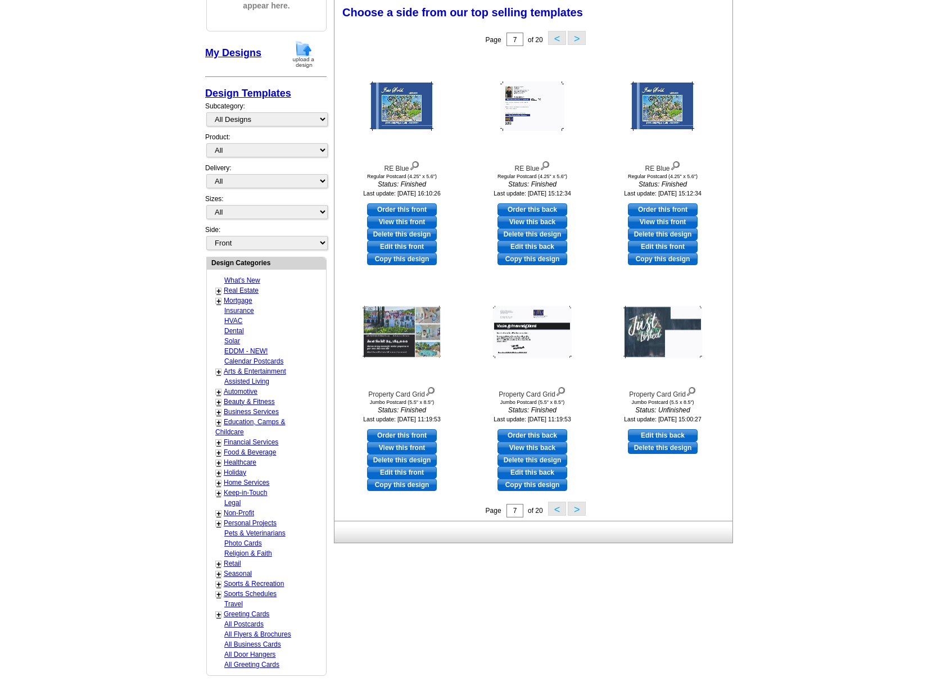
scroll to position [165, 0]
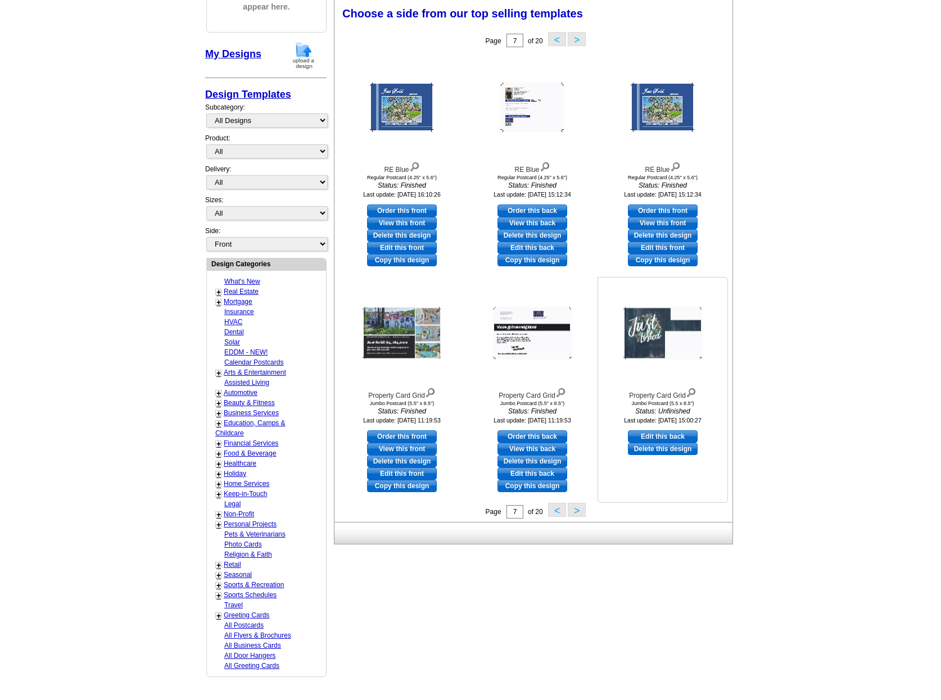
click at [634, 346] on img at bounding box center [662, 334] width 79 height 52
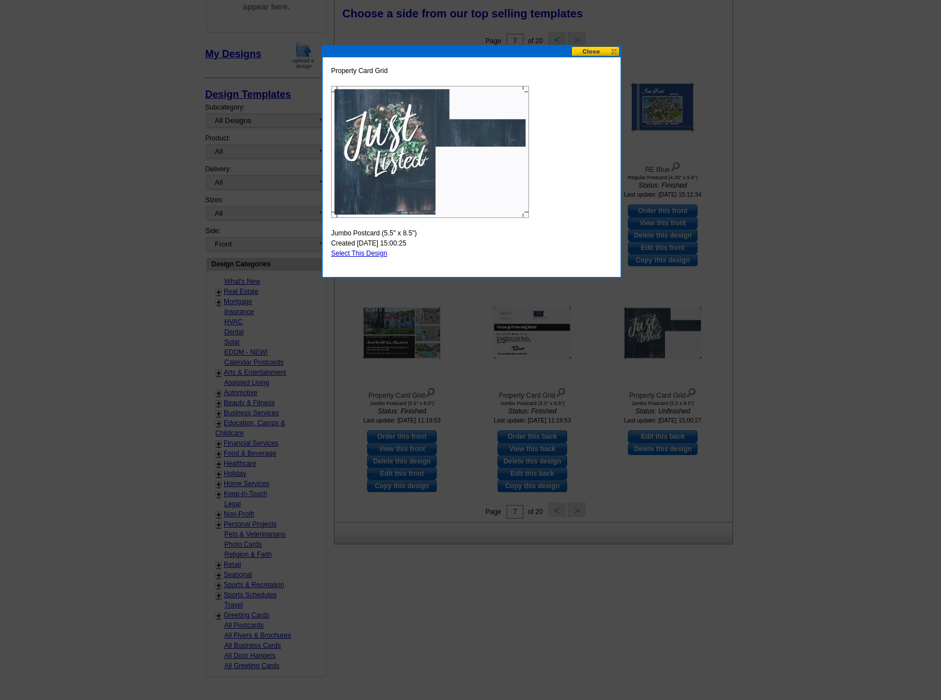
click at [591, 60] on div "Property Card Grid Jumbo Postcard (5.5" x 8.5") Created 2022-01-19 15:00:25 Sel…" at bounding box center [472, 167] width 298 height 220
click at [589, 52] on button at bounding box center [595, 51] width 49 height 11
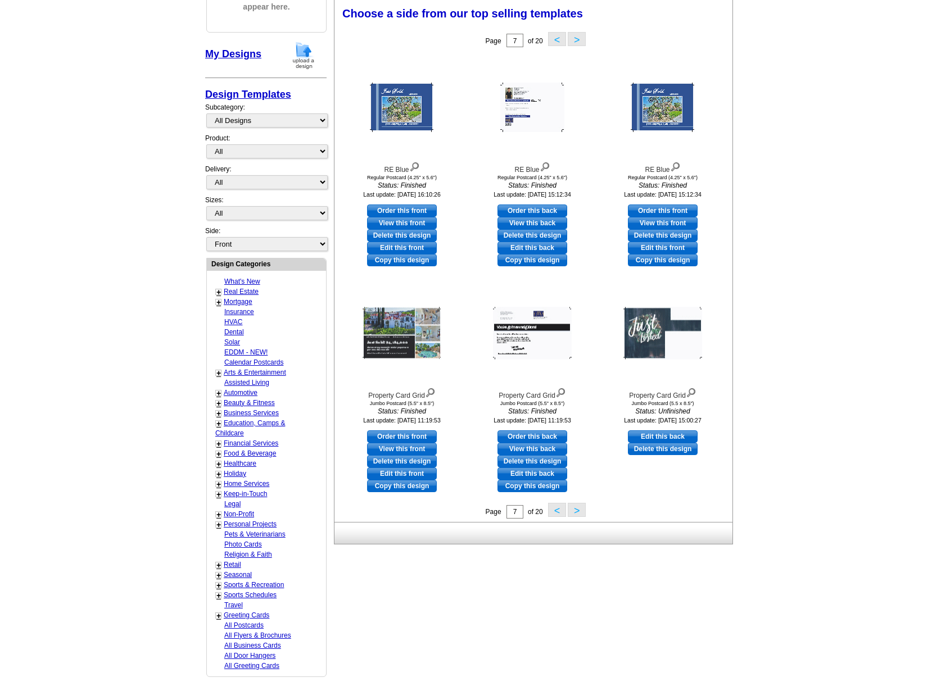
click at [577, 510] on button ">" at bounding box center [577, 510] width 18 height 14
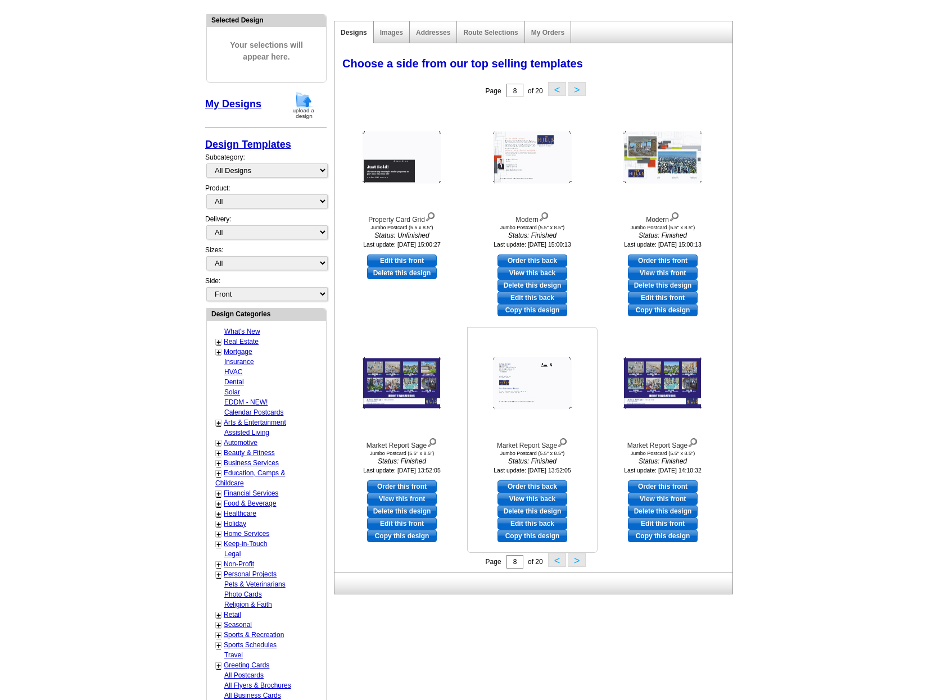
scroll to position [114, 0]
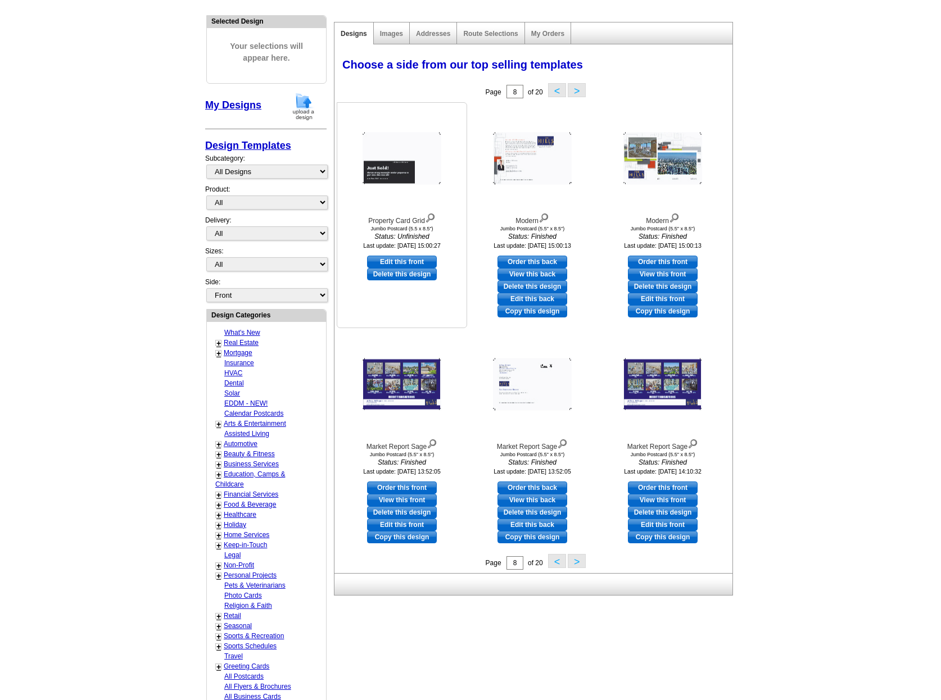
click at [382, 169] on img at bounding box center [402, 159] width 79 height 52
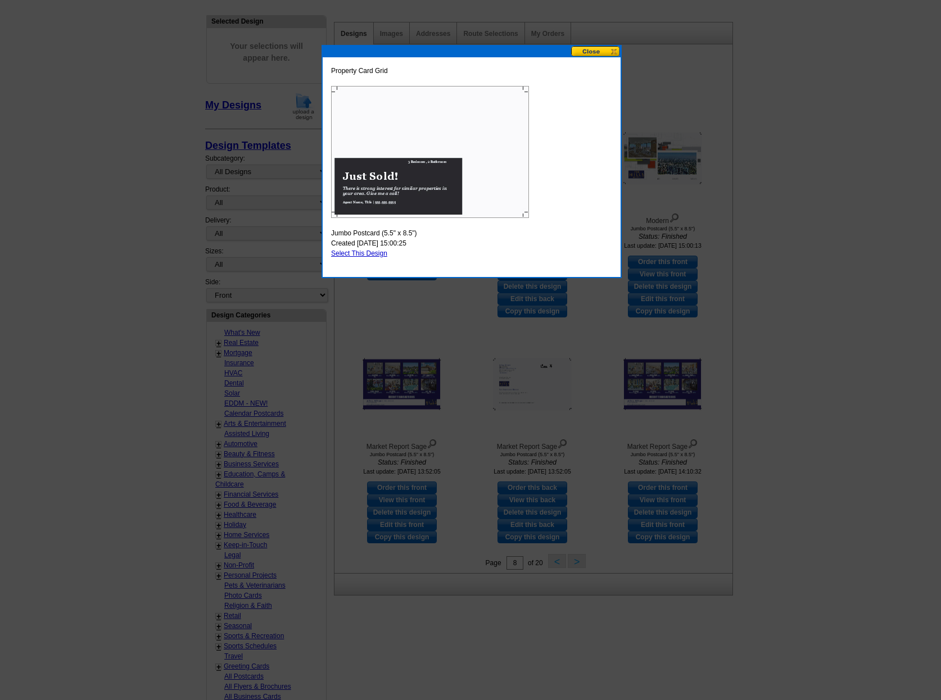
click at [581, 54] on button at bounding box center [595, 51] width 49 height 11
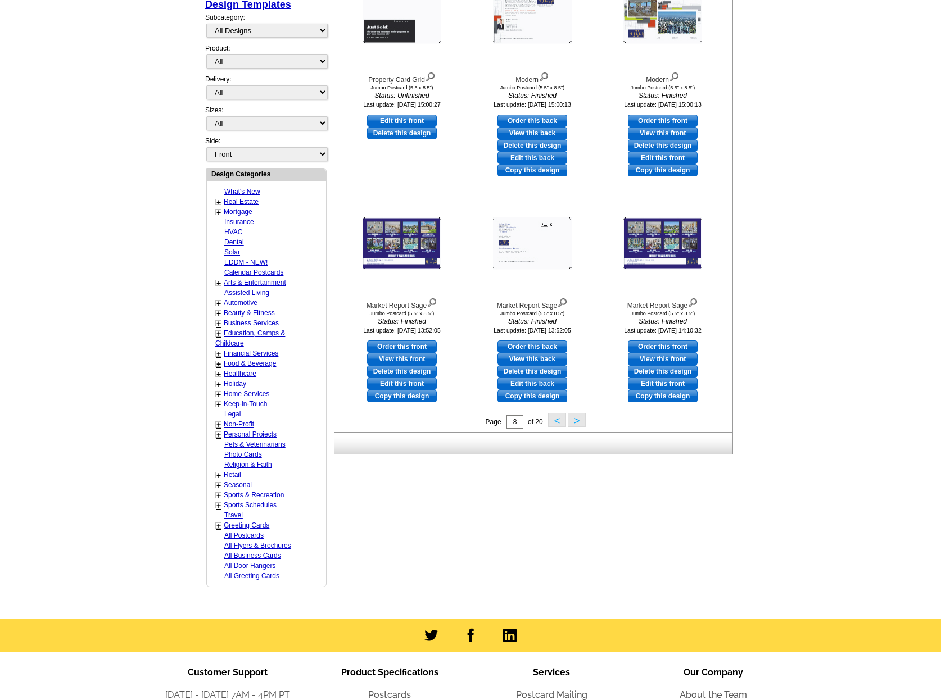
scroll to position [256, 0]
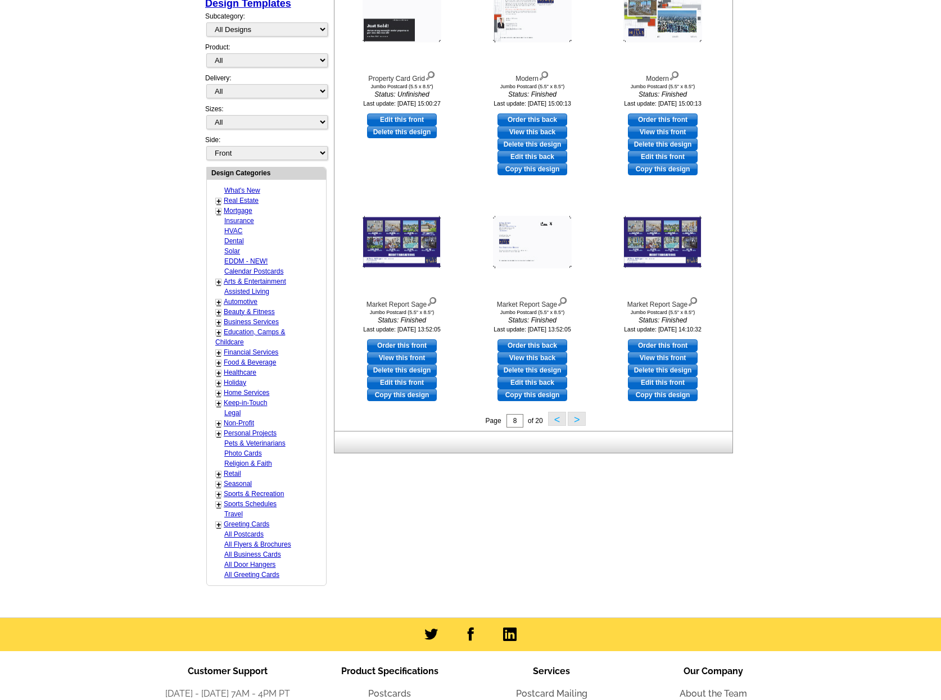
click at [576, 422] on button ">" at bounding box center [577, 419] width 18 height 14
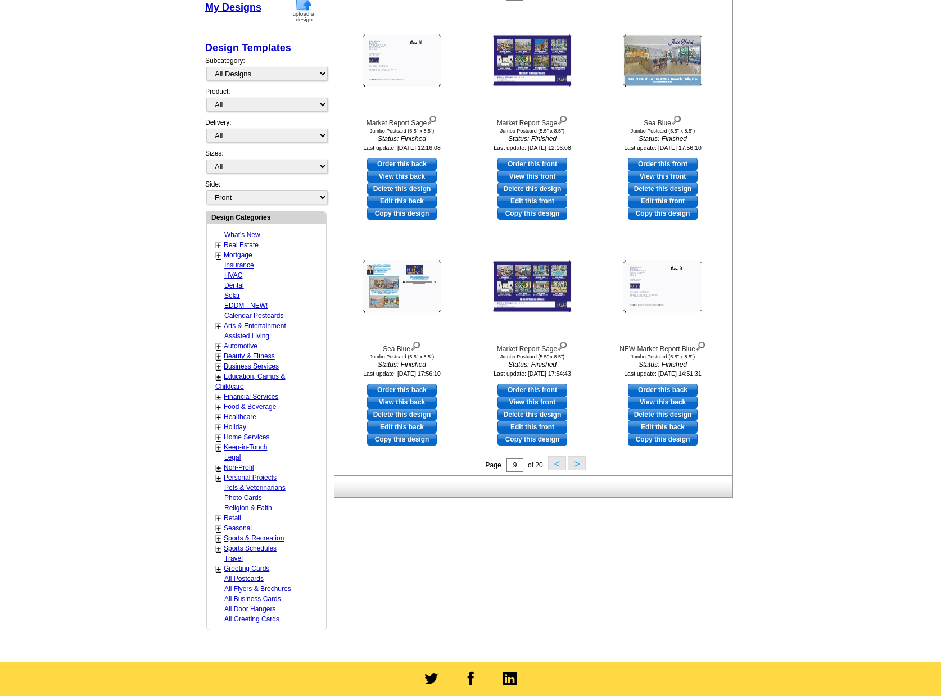
scroll to position [210, 0]
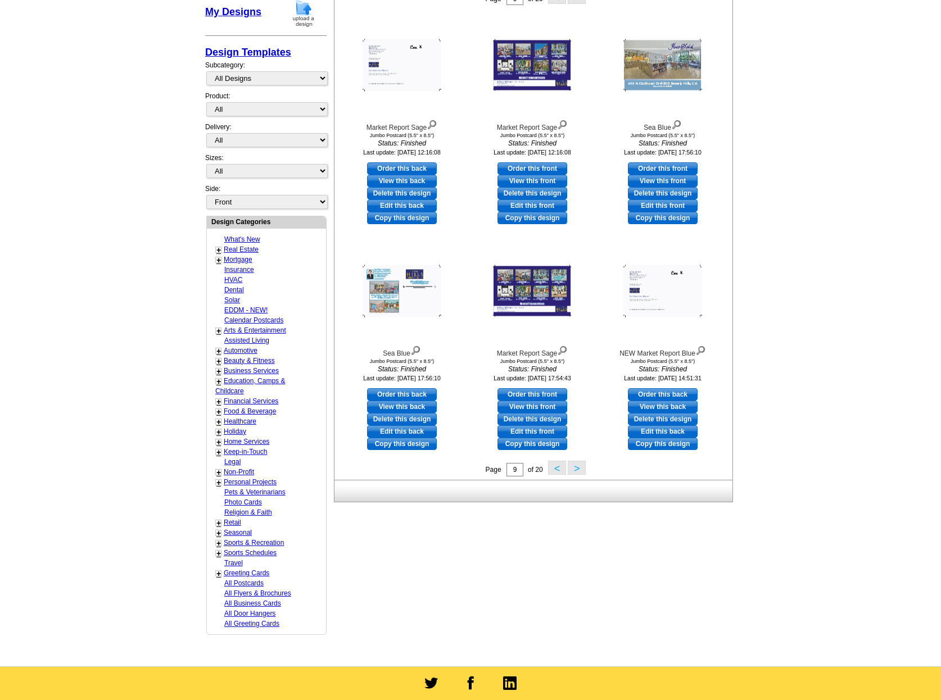
click at [577, 466] on button ">" at bounding box center [577, 468] width 18 height 14
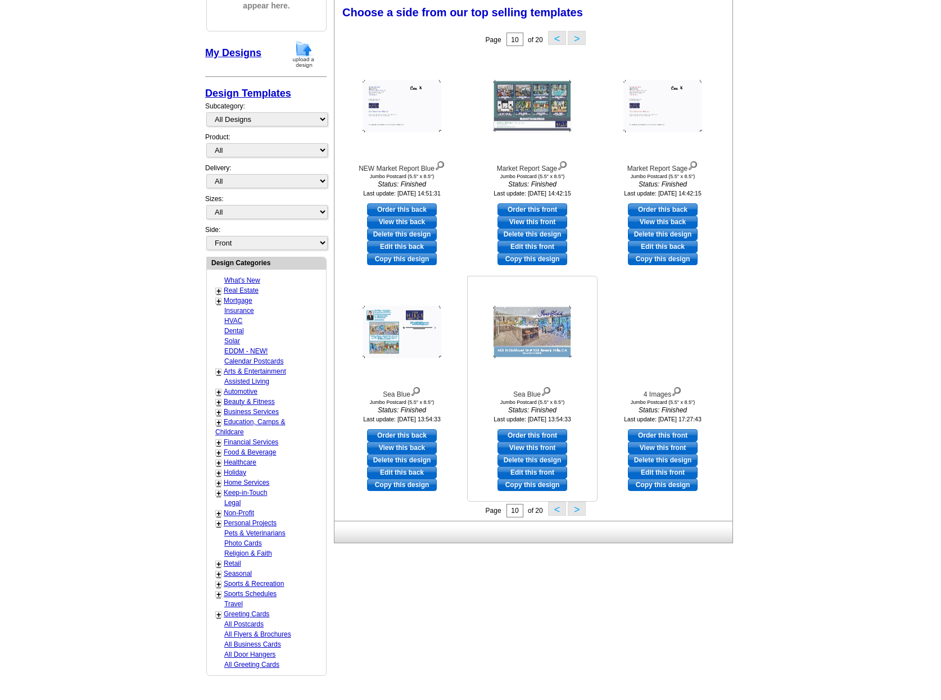
scroll to position [165, 0]
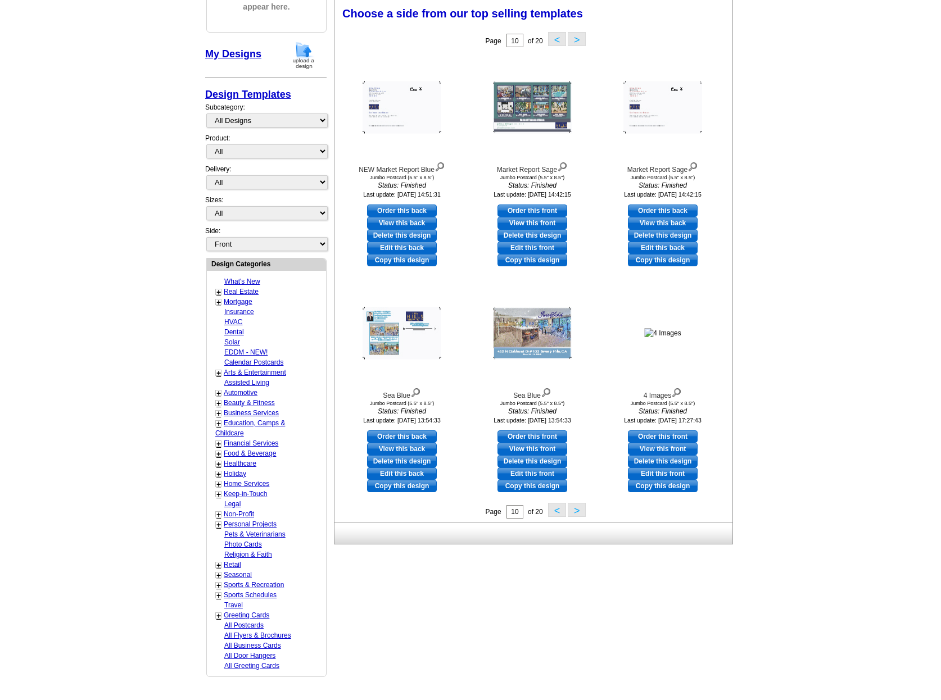
click at [562, 513] on button "<" at bounding box center [557, 510] width 18 height 14
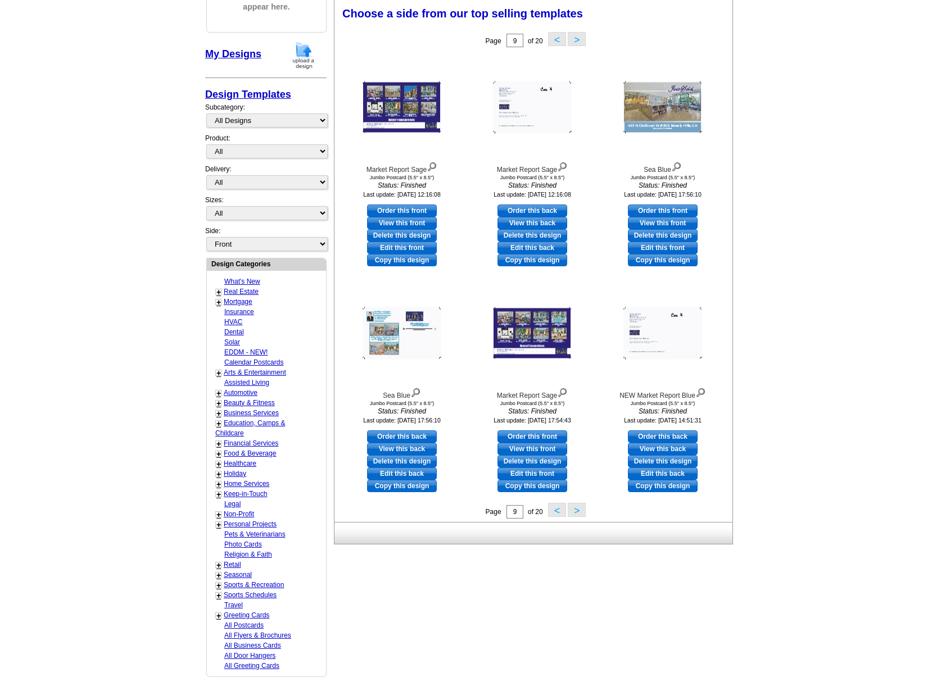
click at [553, 512] on button "<" at bounding box center [557, 510] width 18 height 14
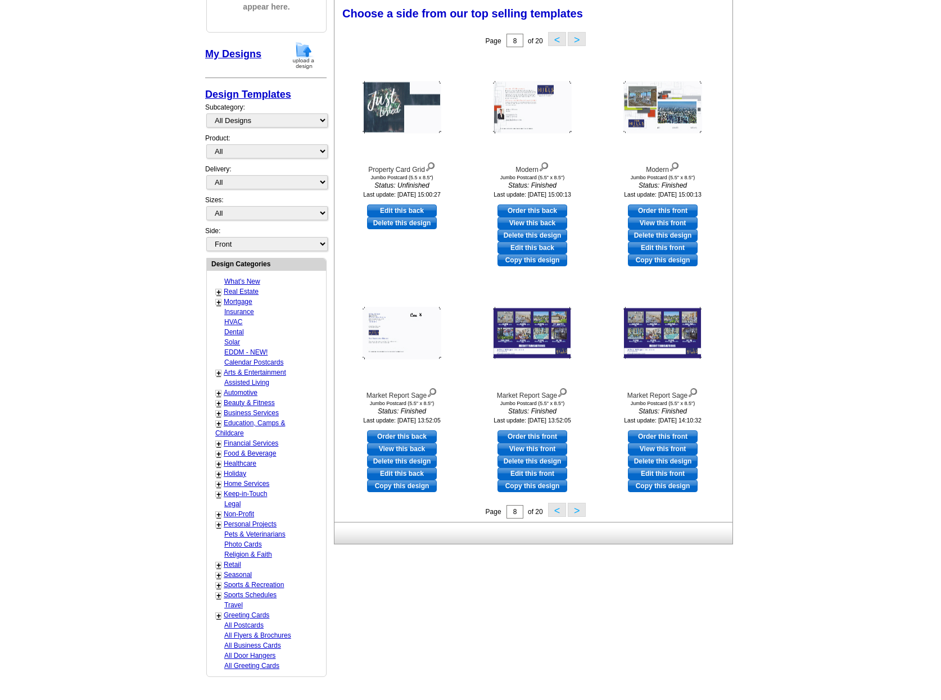
scroll to position [121, 0]
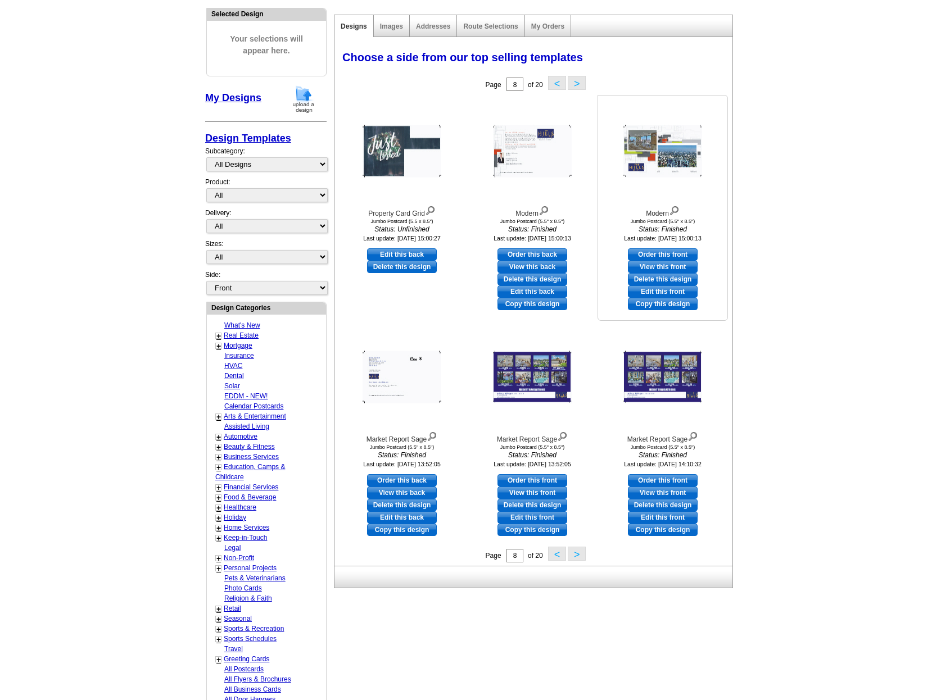
click at [663, 152] on img at bounding box center [662, 151] width 79 height 52
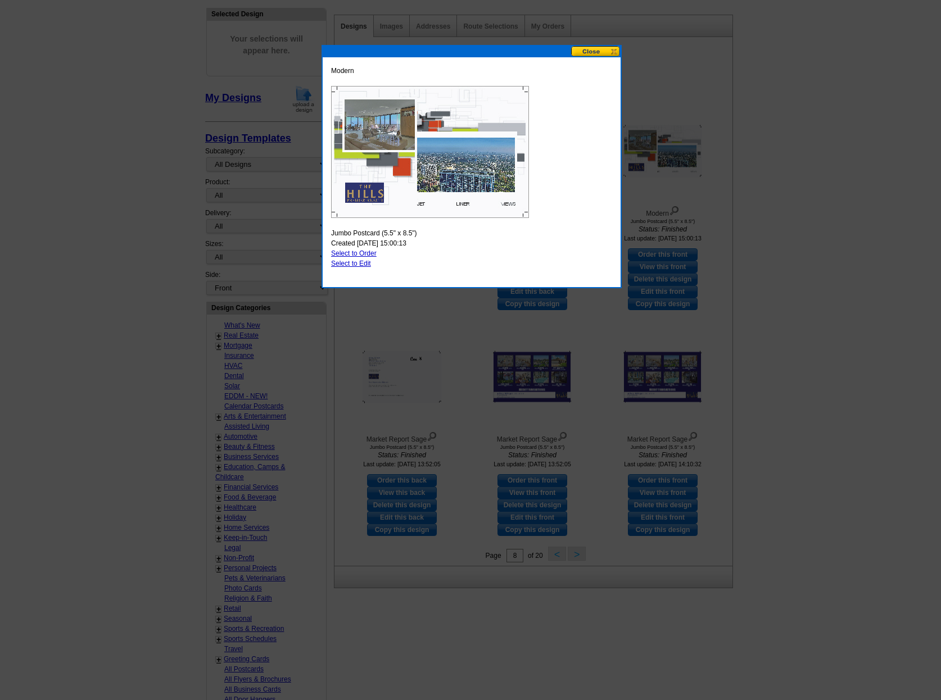
click at [595, 48] on button at bounding box center [595, 51] width 49 height 11
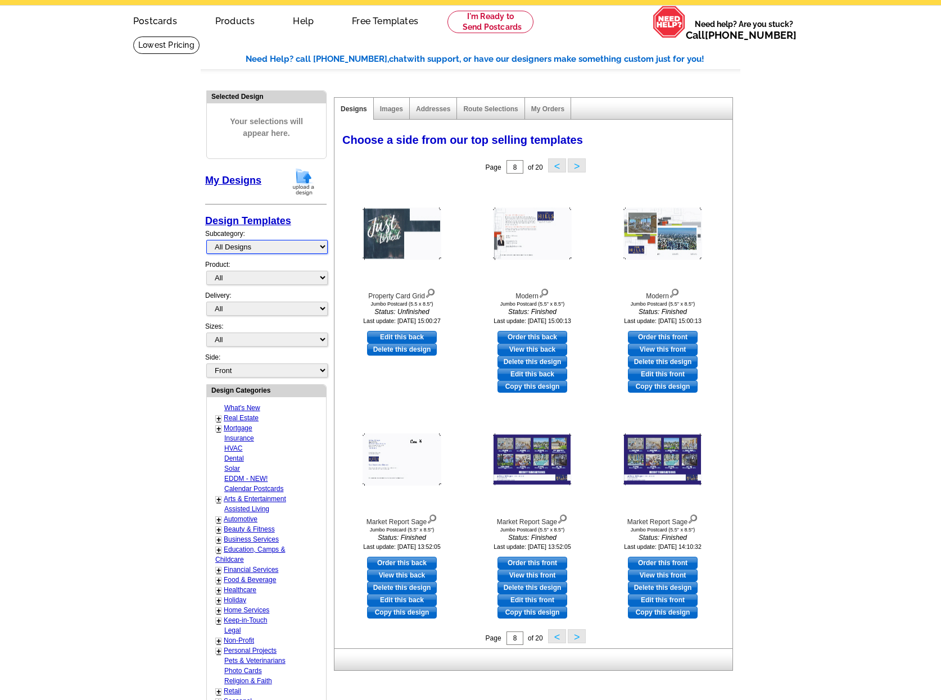
scroll to position [49, 0]
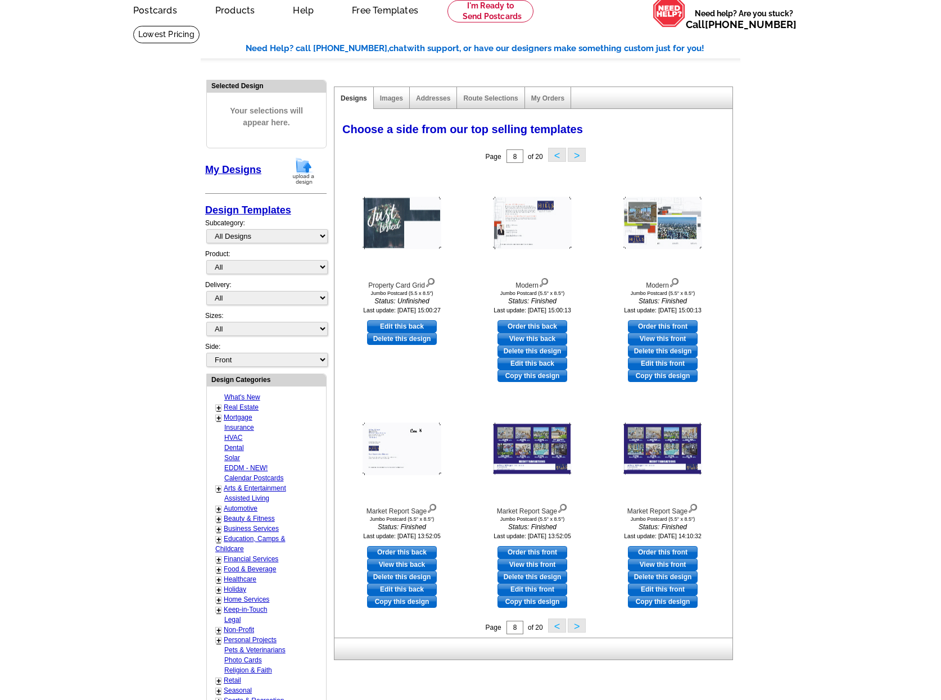
click at [232, 404] on link "Real Estate" at bounding box center [241, 408] width 35 height 8
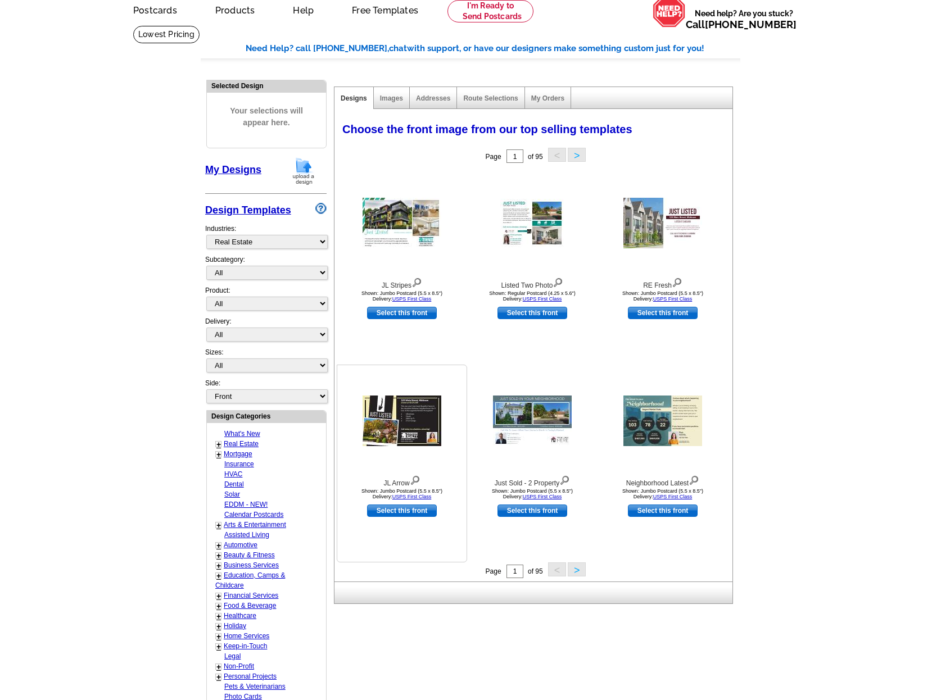
click at [403, 412] on img at bounding box center [402, 421] width 79 height 51
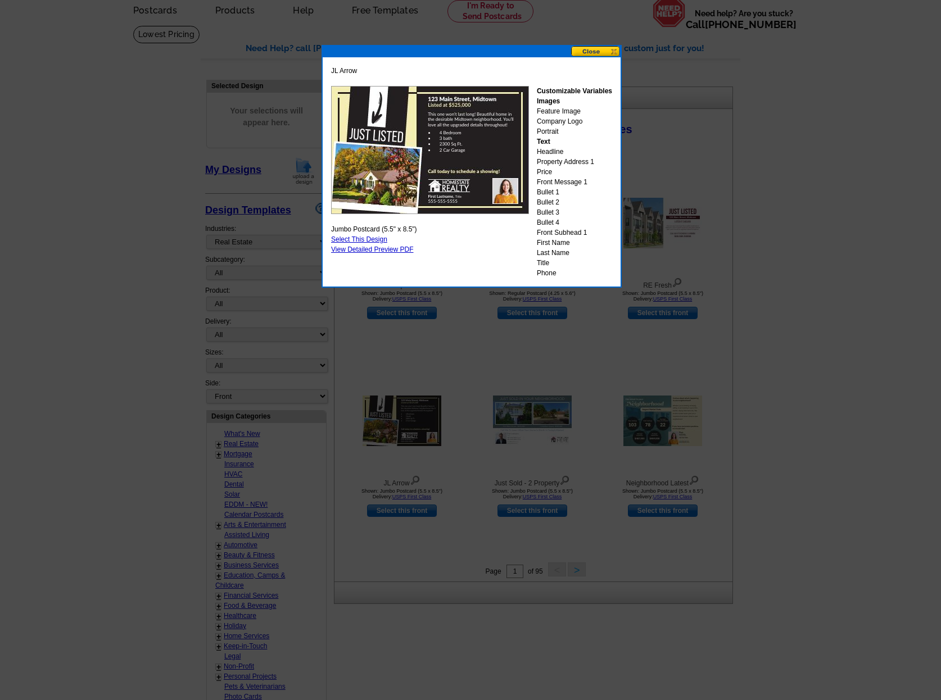
drag, startPoint x: 594, startPoint y: 51, endPoint x: 579, endPoint y: 60, distance: 17.2
click at [593, 51] on button at bounding box center [595, 51] width 49 height 11
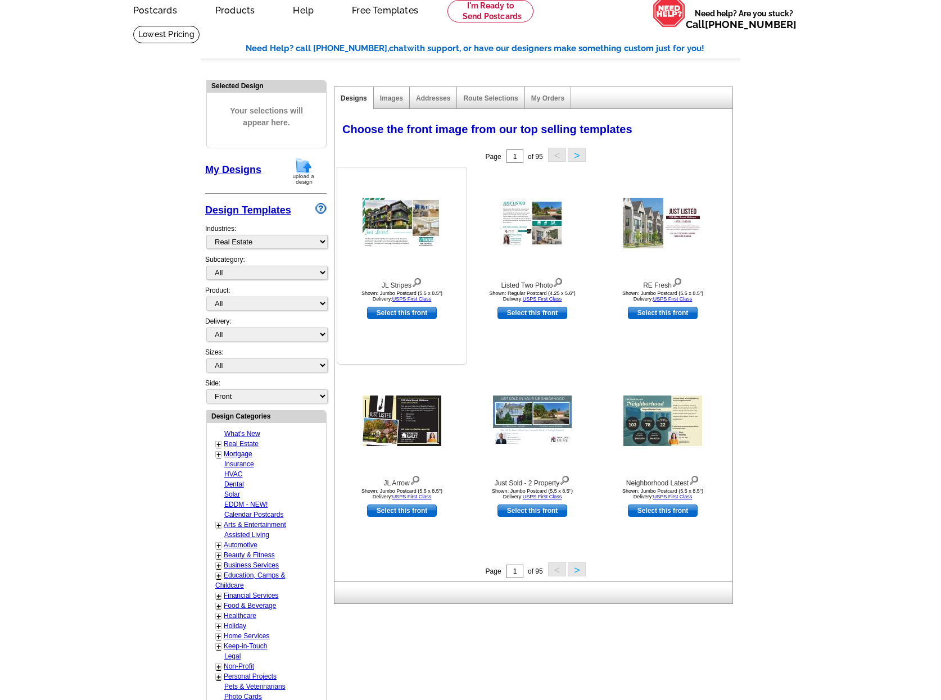
scroll to position [0, 0]
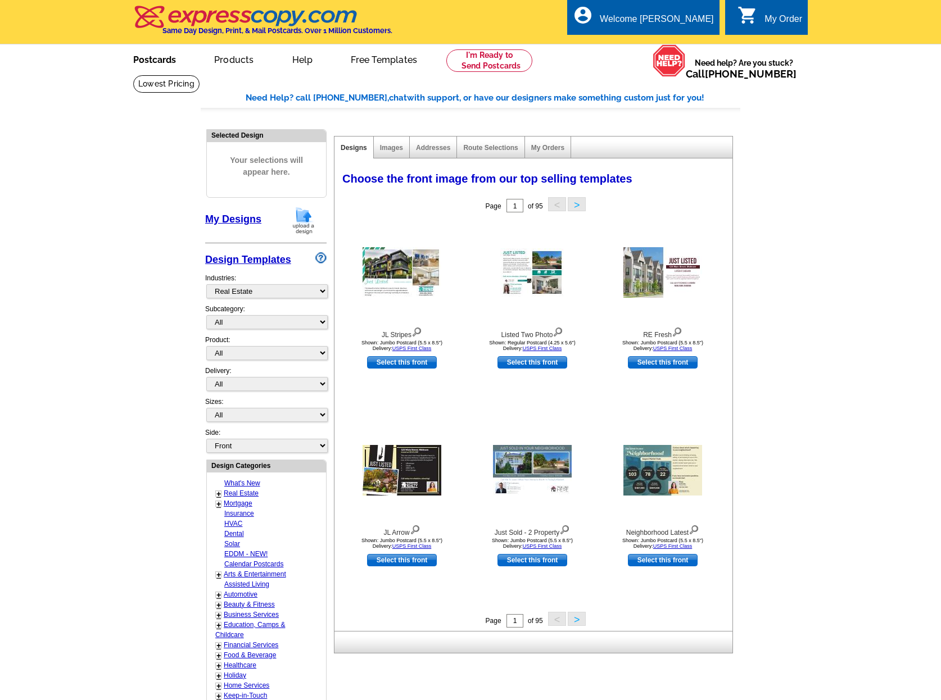
click at [149, 61] on link "Postcards" at bounding box center [154, 59] width 79 height 26
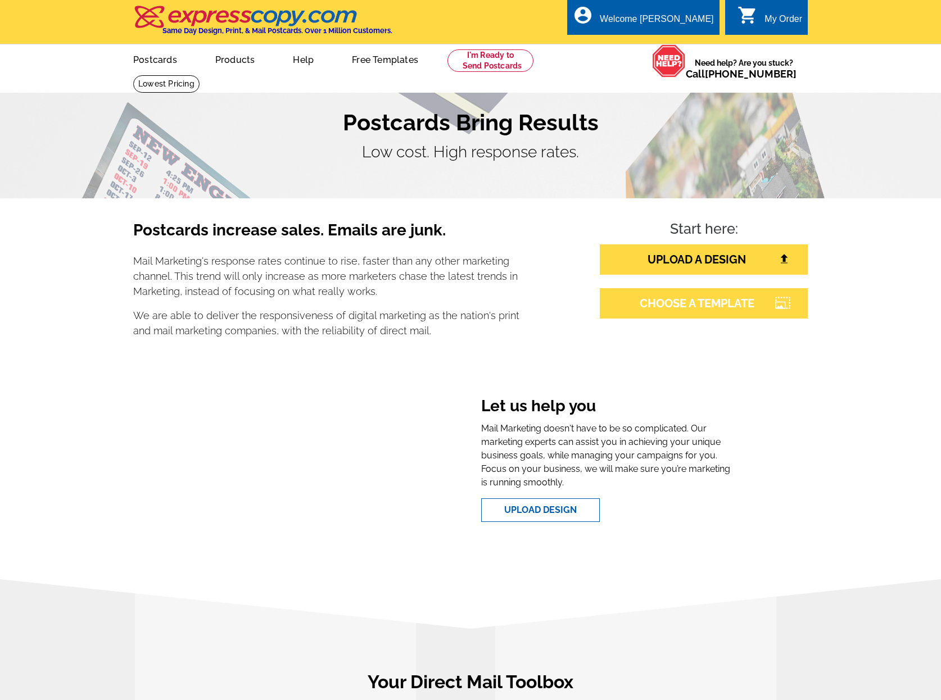
click at [706, 309] on link "CHOOSE A TEMPLATE" at bounding box center [704, 303] width 208 height 30
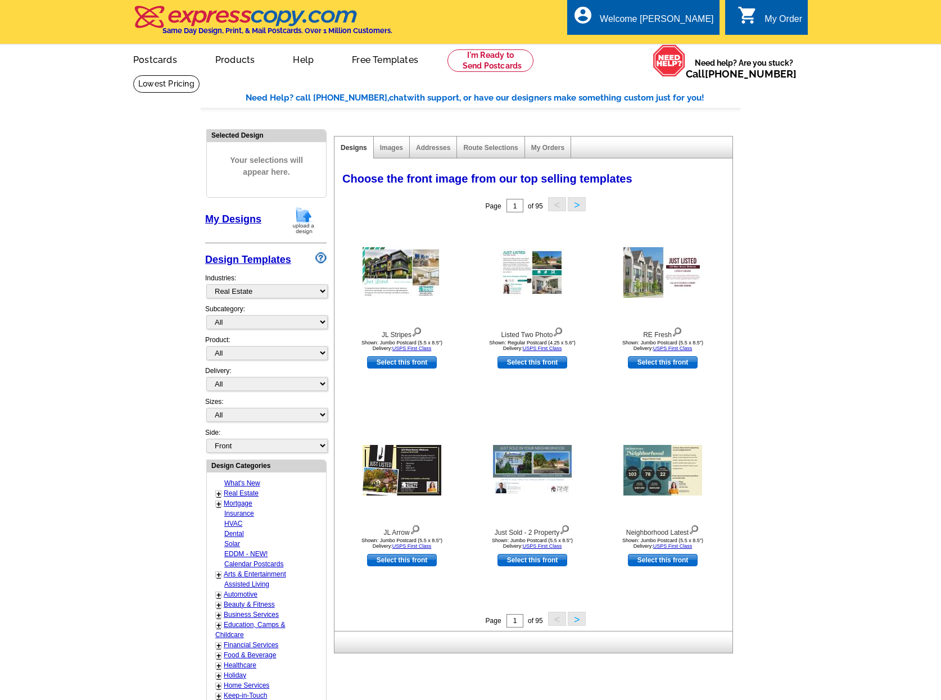
select select "785"
click option "All" at bounding box center [0, 0] width 0 height 0
select select "788"
click option "Just Listed" at bounding box center [0, 0] width 0 height 0
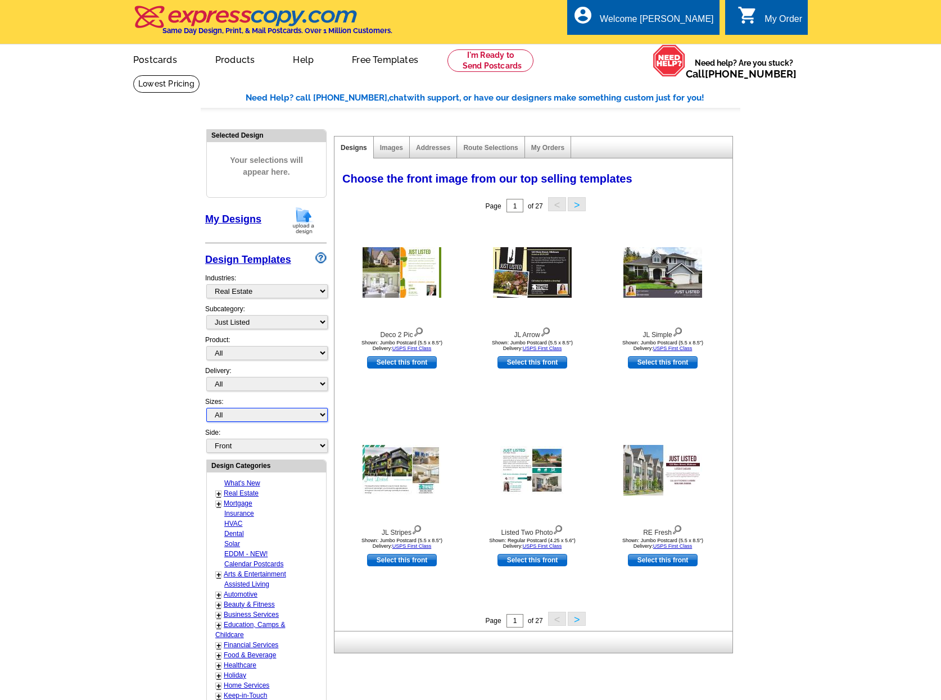
select select "2"
click option "Jumbo Postcard (5.5" x 8.5")" at bounding box center [0, 0] width 0 height 0
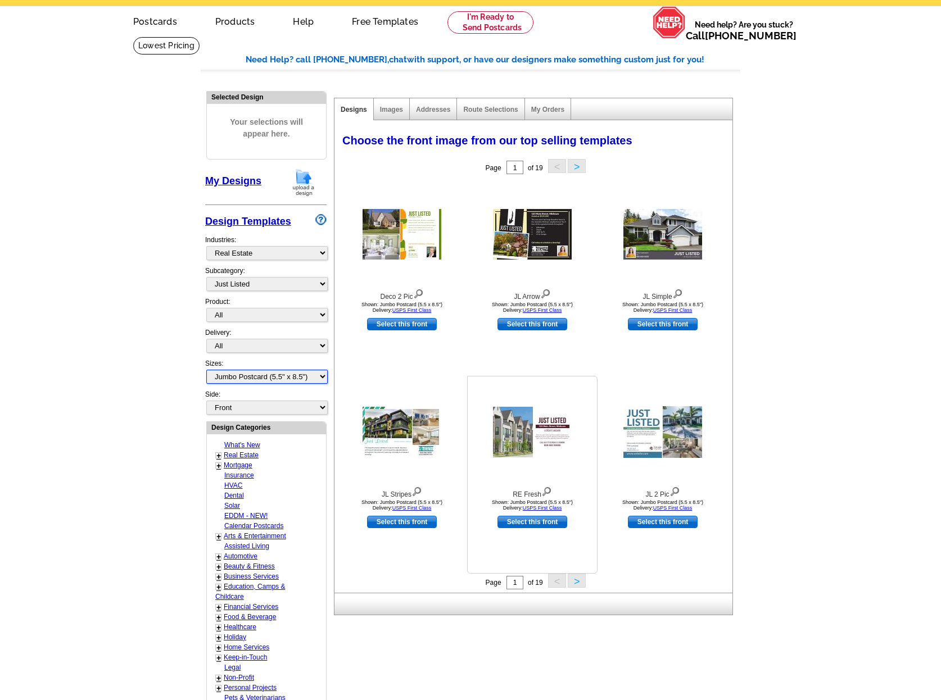
scroll to position [29, 0]
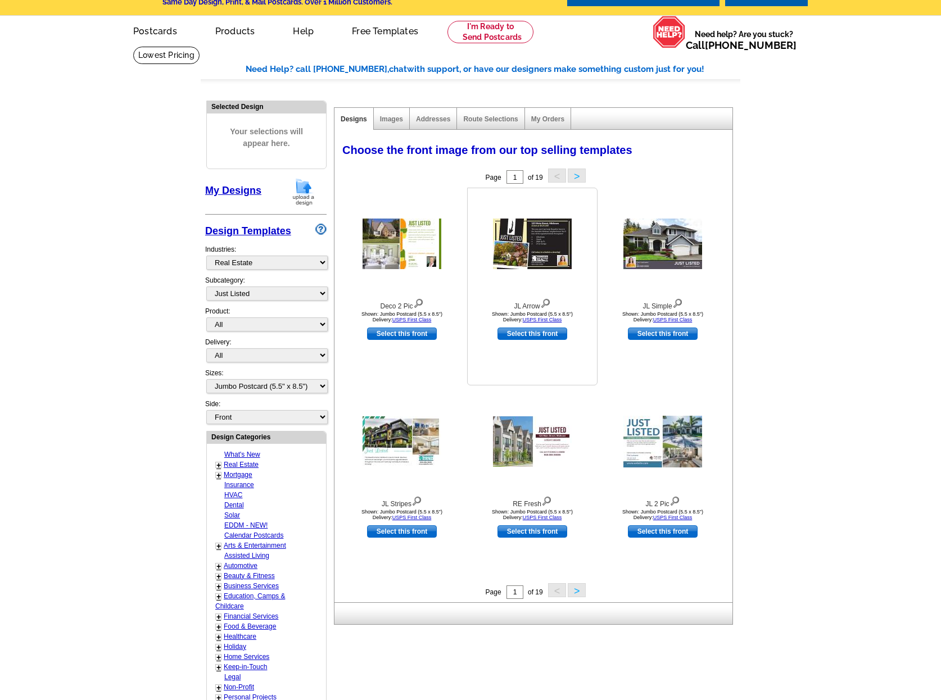
click at [512, 254] on img at bounding box center [532, 244] width 79 height 51
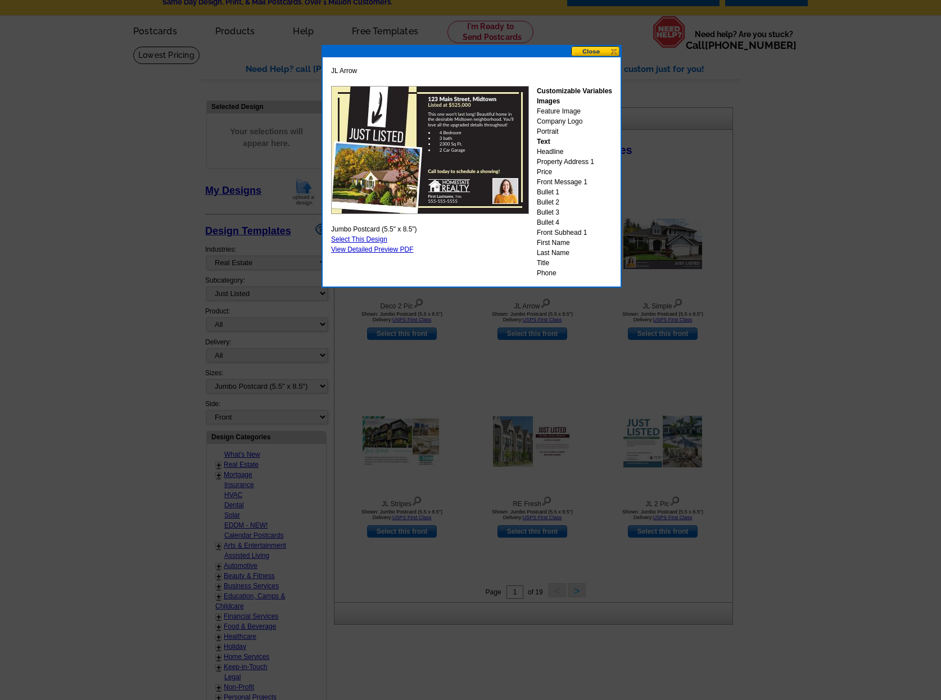
click at [582, 52] on button at bounding box center [595, 51] width 49 height 11
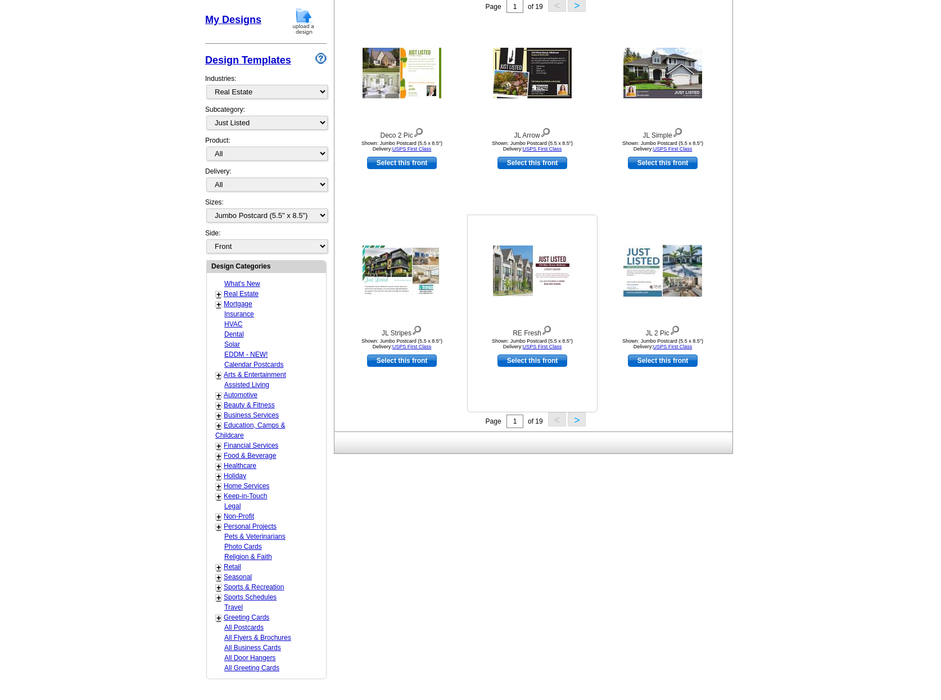
scroll to position [202, 0]
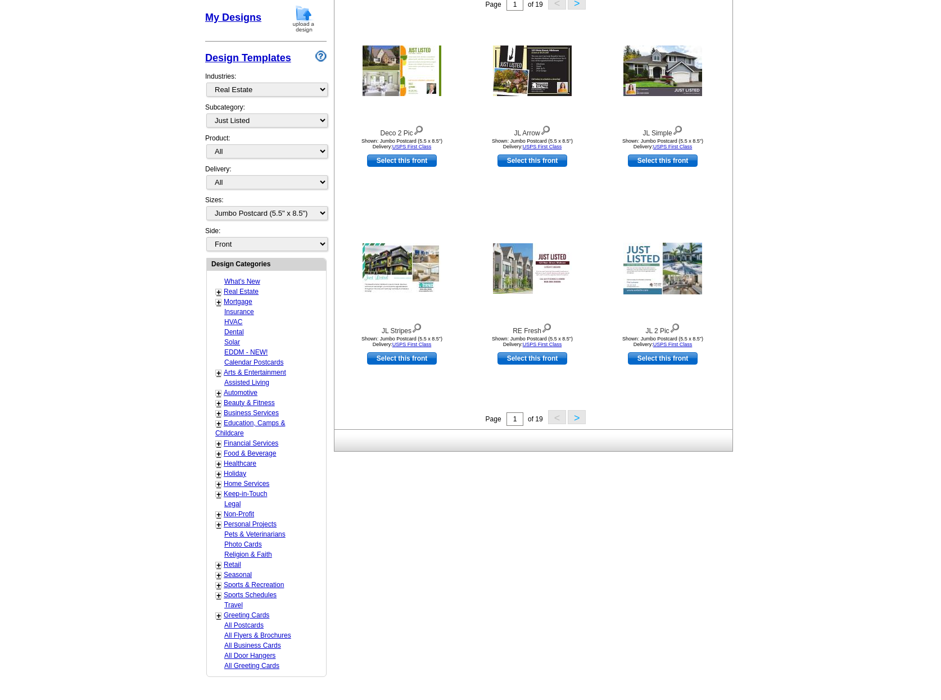
click at [576, 415] on button ">" at bounding box center [577, 417] width 18 height 14
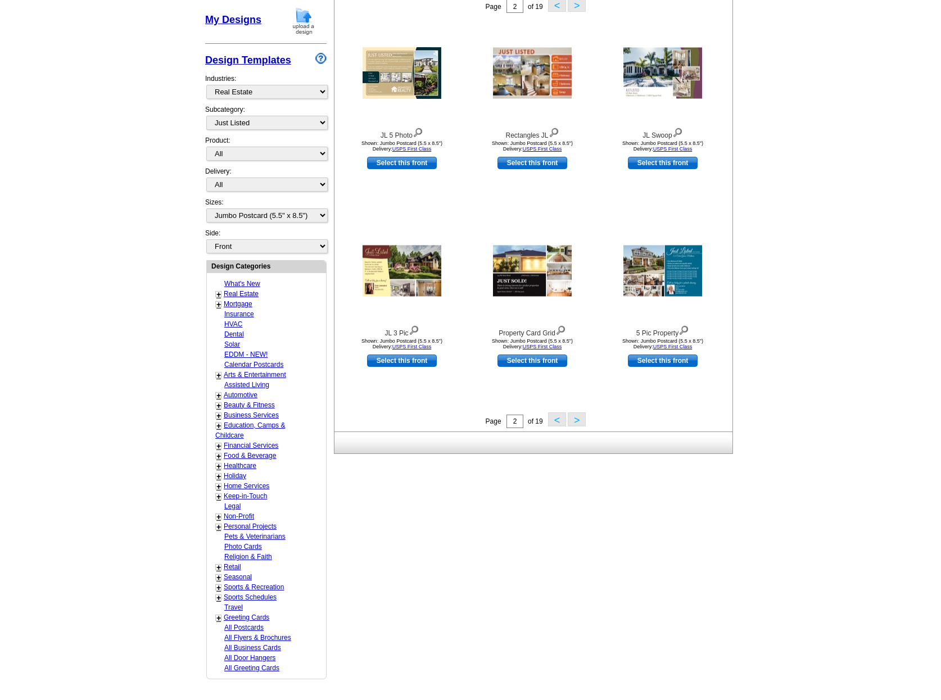
scroll to position [206, 0]
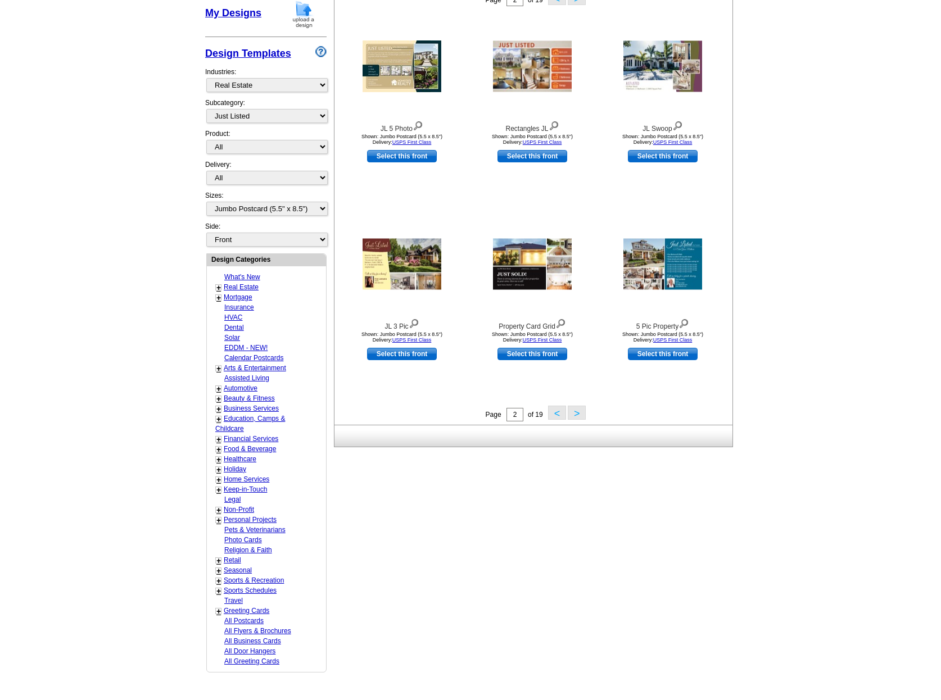
click at [579, 418] on button ">" at bounding box center [577, 413] width 18 height 14
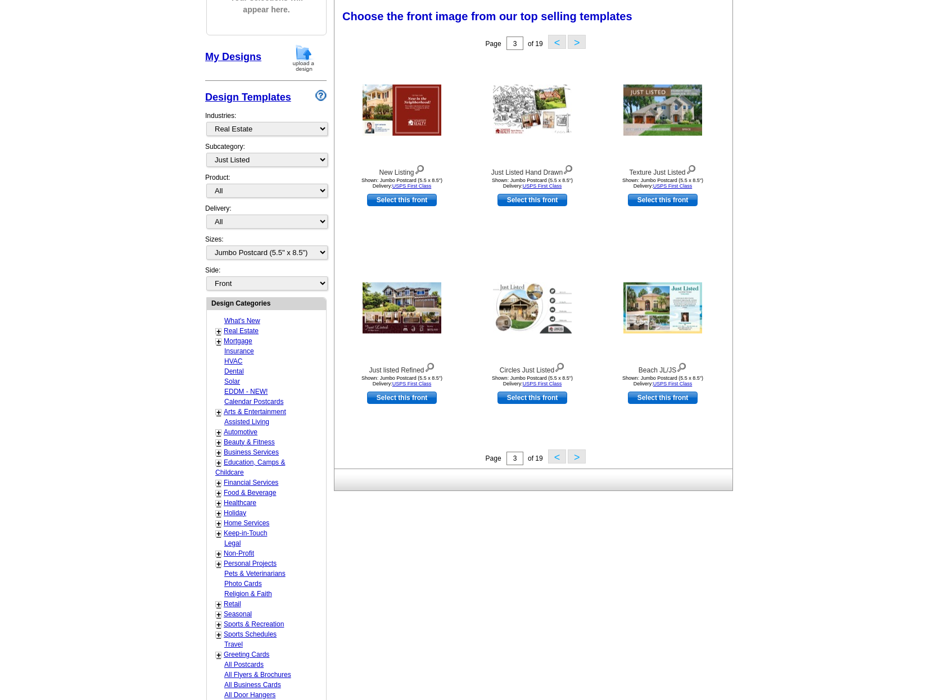
scroll to position [161, 0]
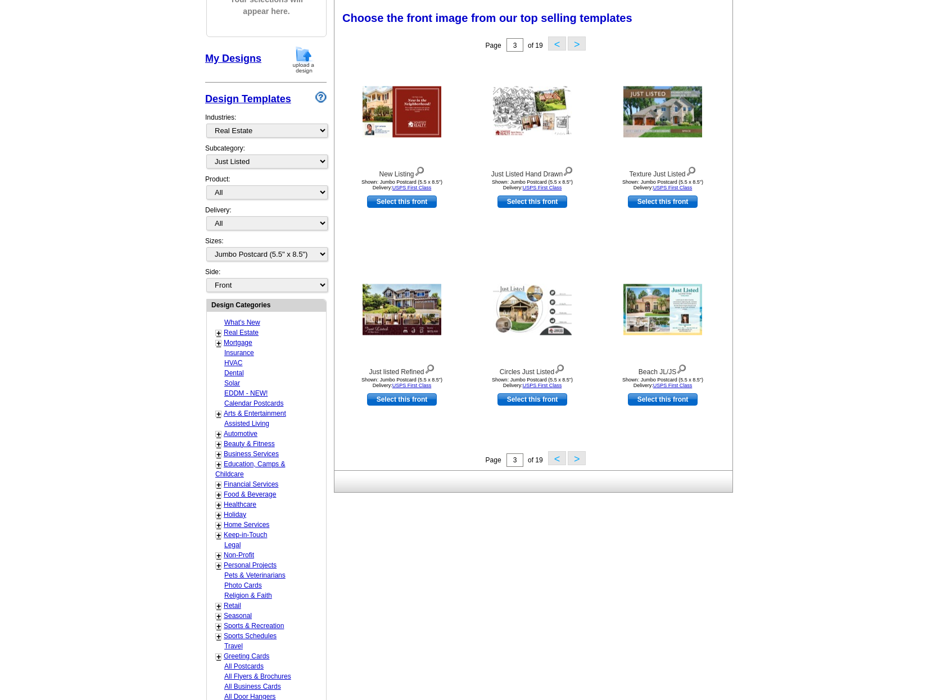
click at [576, 460] on button ">" at bounding box center [577, 458] width 18 height 14
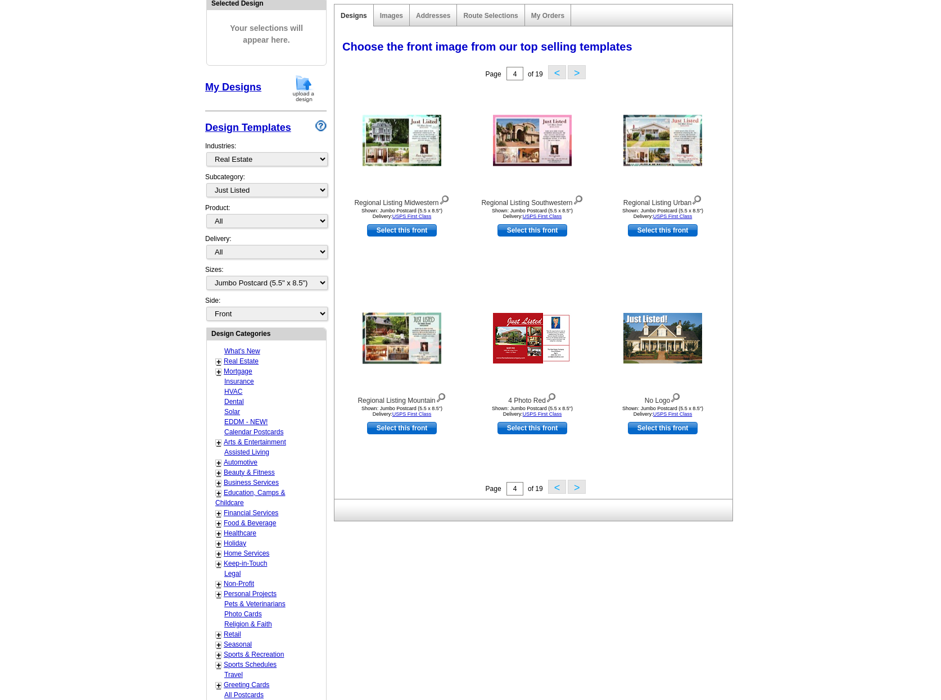
scroll to position [133, 0]
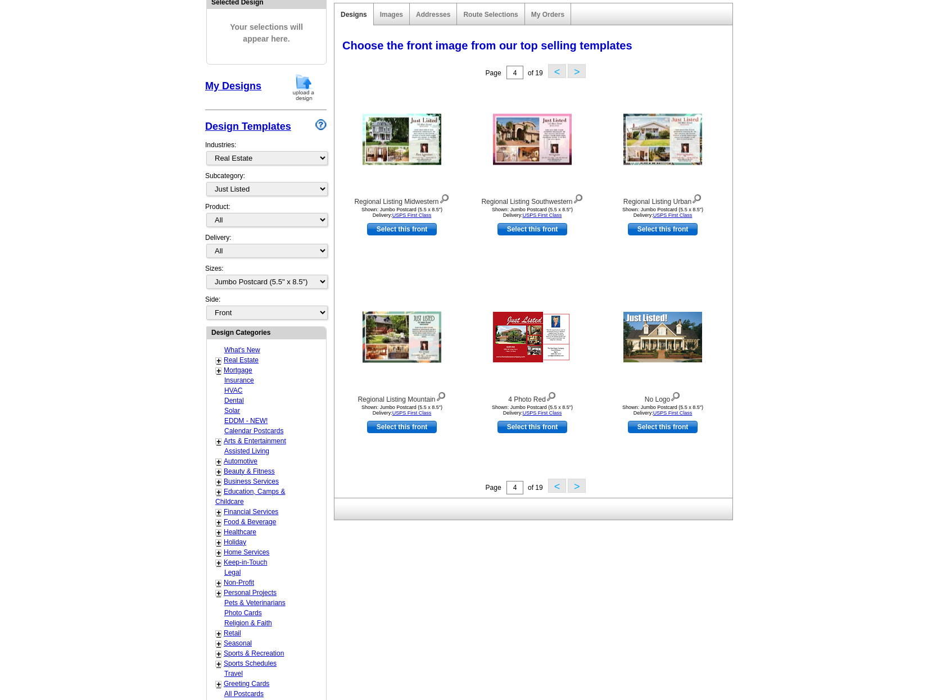
click at [580, 487] on button ">" at bounding box center [577, 486] width 18 height 14
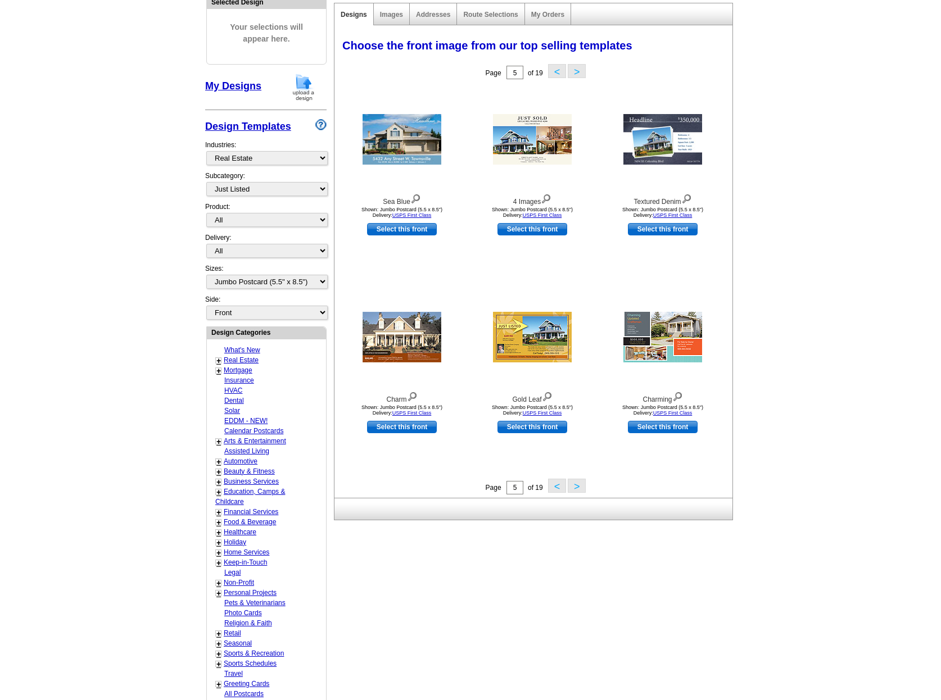
click at [580, 486] on button ">" at bounding box center [577, 486] width 18 height 14
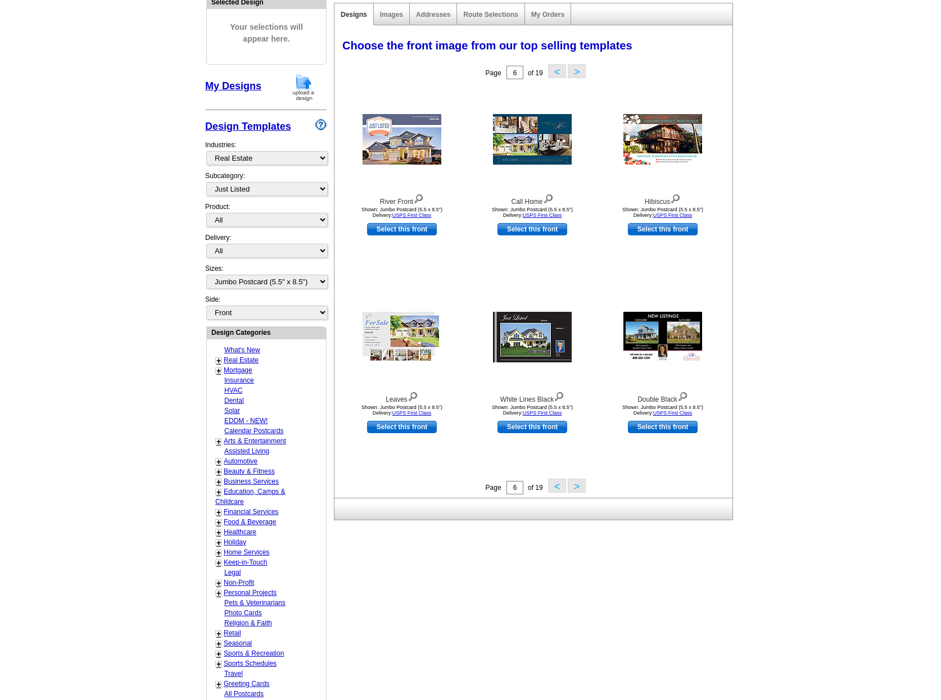
scroll to position [133, 0]
click at [574, 487] on button ">" at bounding box center [577, 487] width 18 height 14
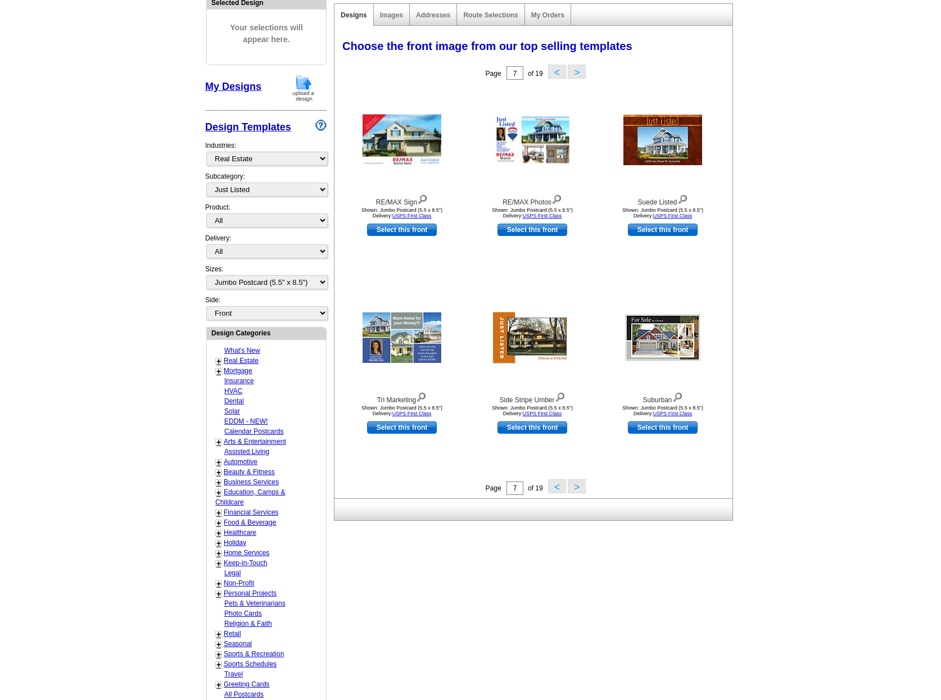
click at [573, 486] on button ">" at bounding box center [577, 487] width 18 height 14
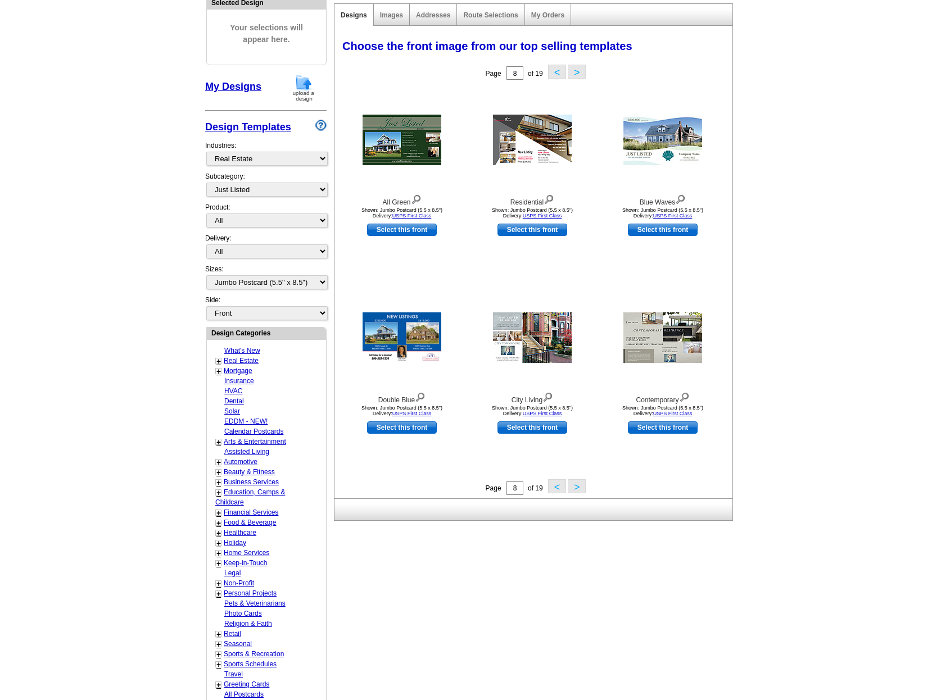
click at [572, 485] on button ">" at bounding box center [577, 487] width 18 height 14
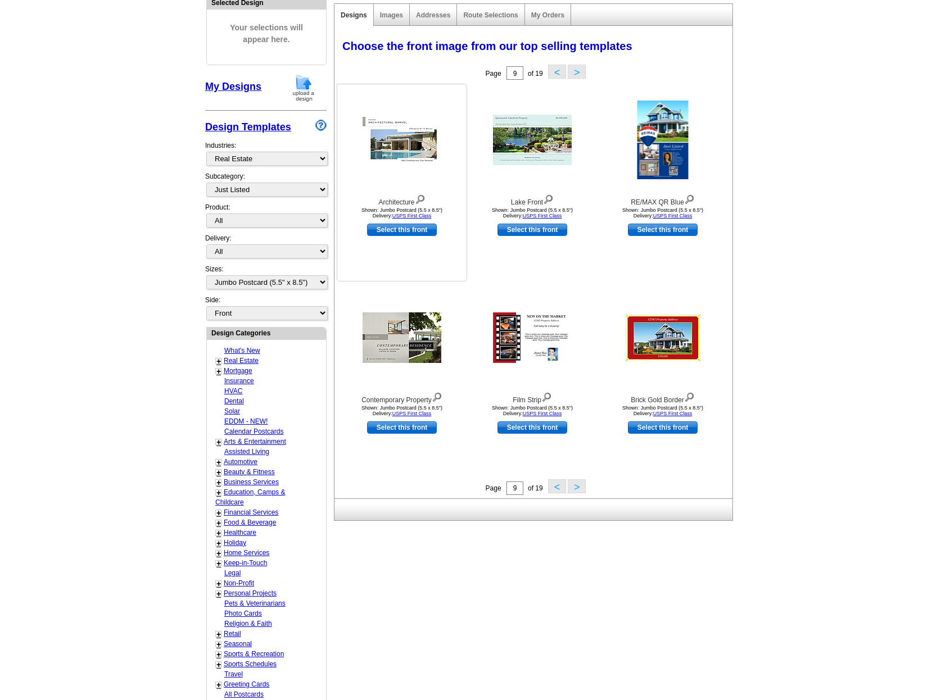
click at [385, 158] on img at bounding box center [402, 140] width 79 height 51
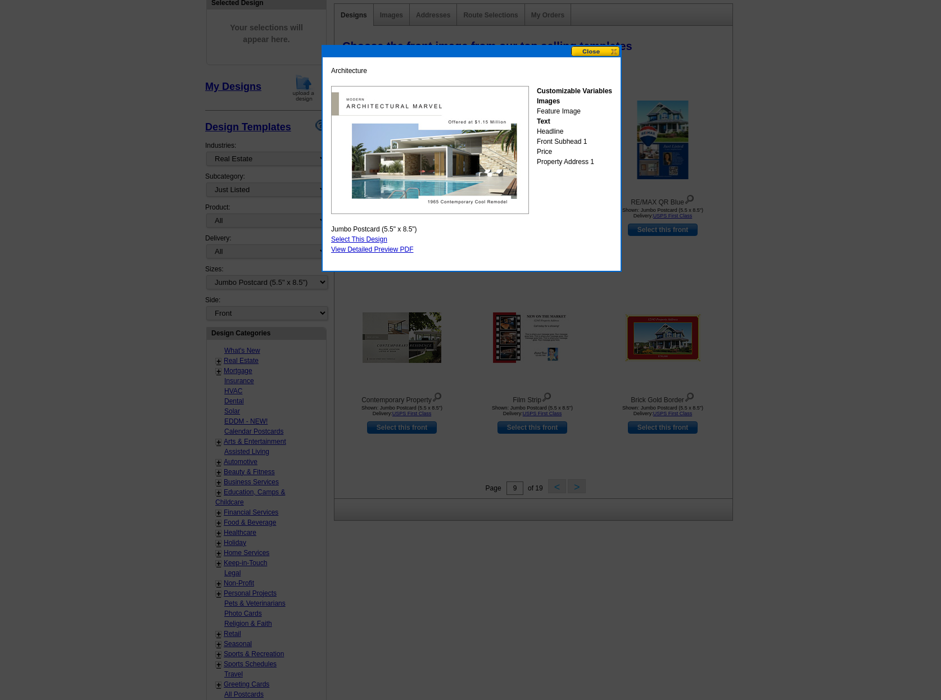
click at [594, 53] on button at bounding box center [595, 51] width 49 height 11
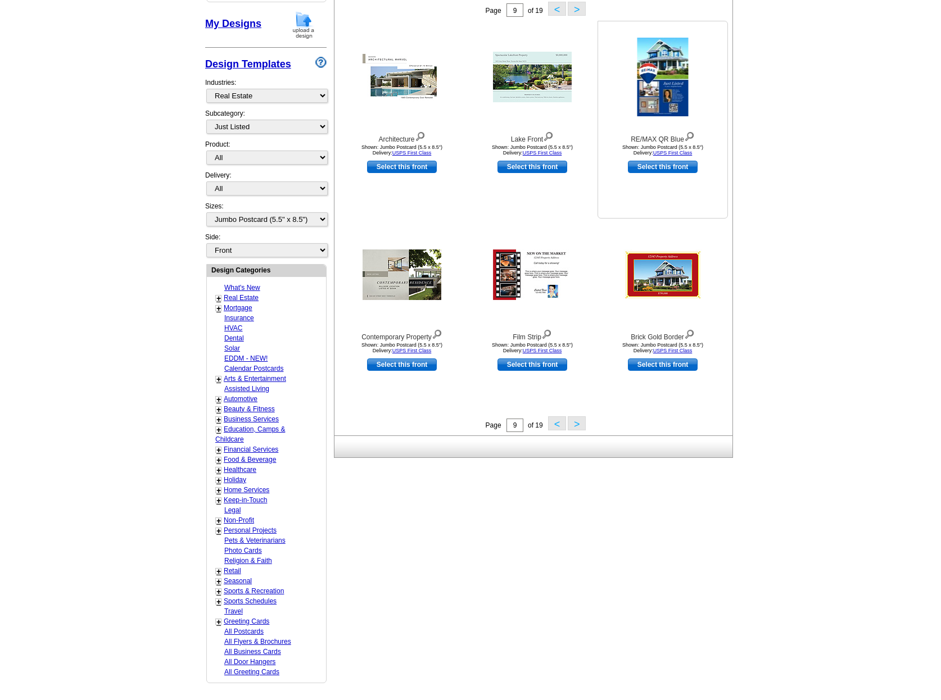
scroll to position [197, 0]
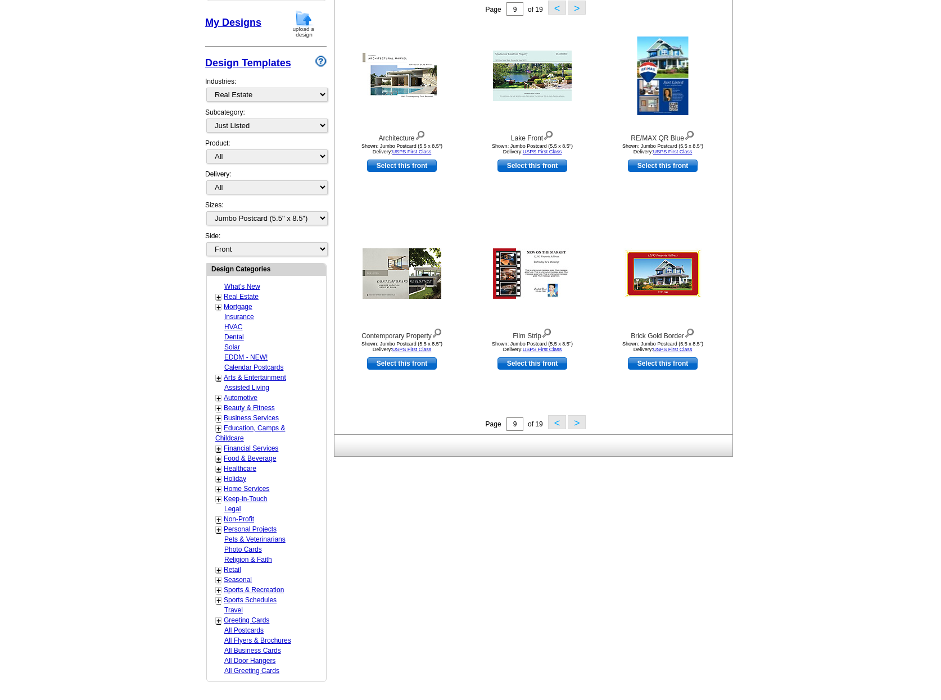
click at [577, 423] on button ">" at bounding box center [577, 422] width 18 height 14
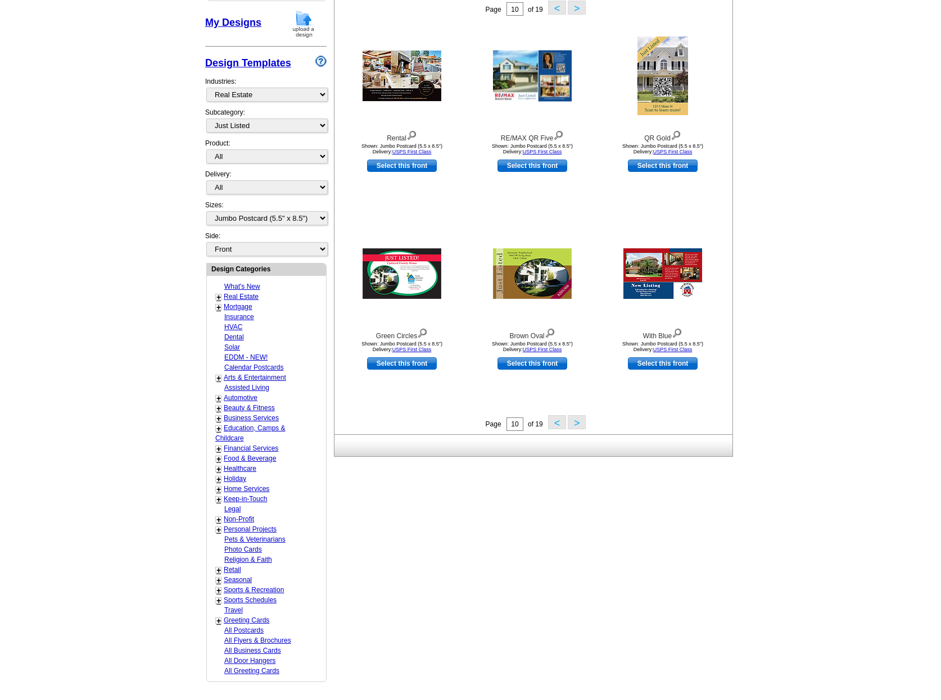
click at [577, 427] on button ">" at bounding box center [577, 422] width 18 height 14
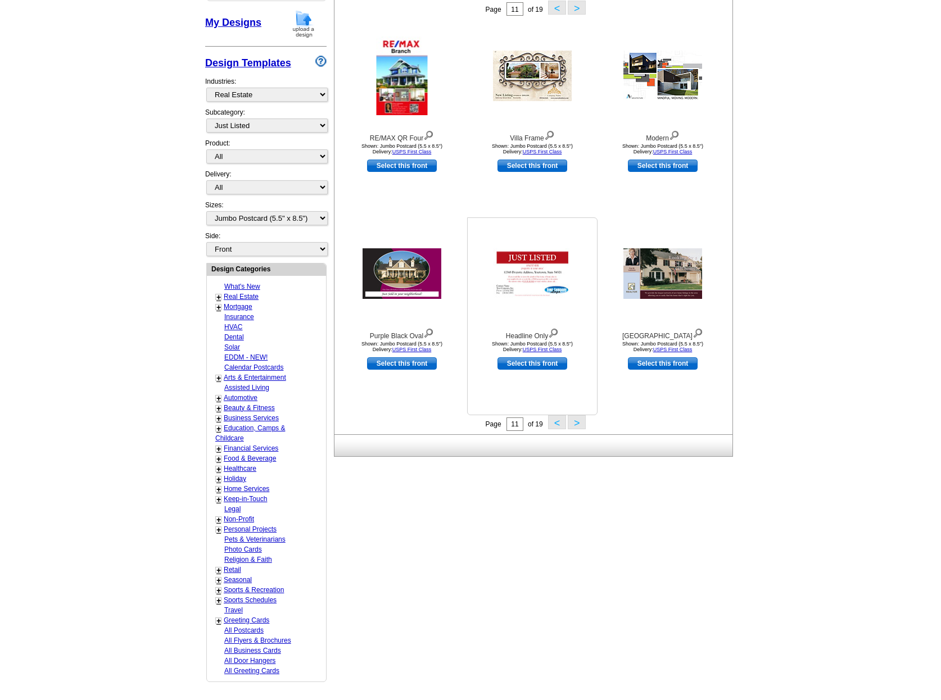
scroll to position [197, 0]
click at [582, 422] on button ">" at bounding box center [577, 422] width 18 height 14
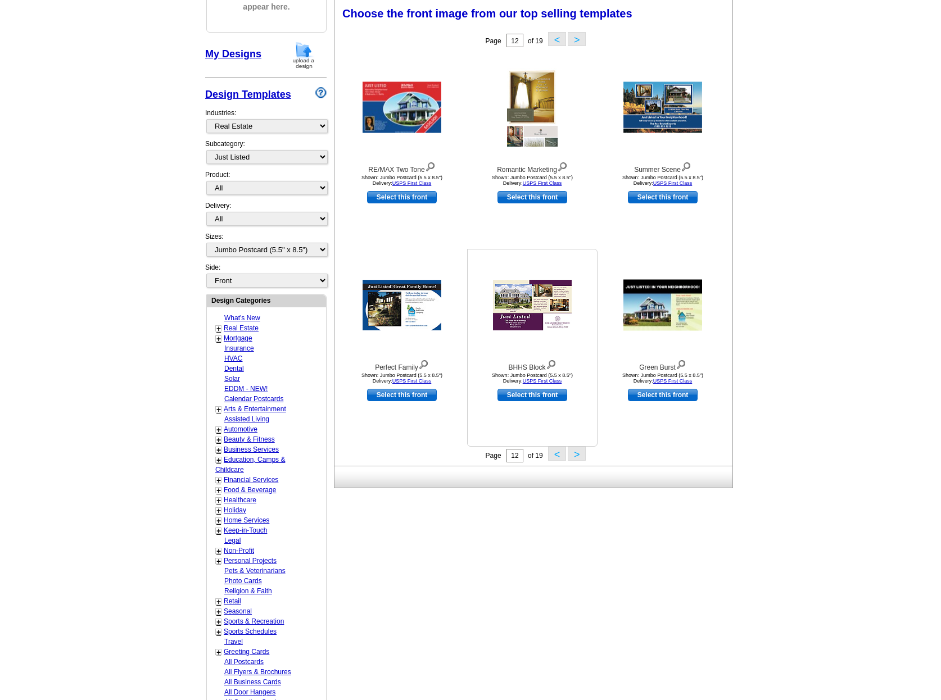
scroll to position [165, 0]
click at [575, 461] on button ">" at bounding box center [577, 454] width 18 height 14
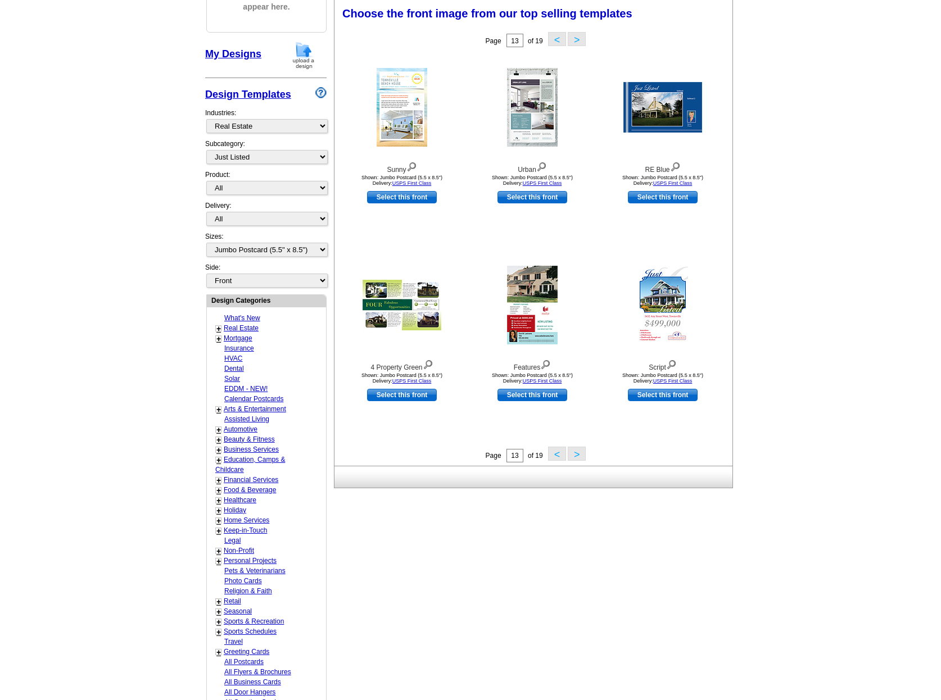
click at [575, 456] on button ">" at bounding box center [577, 454] width 18 height 14
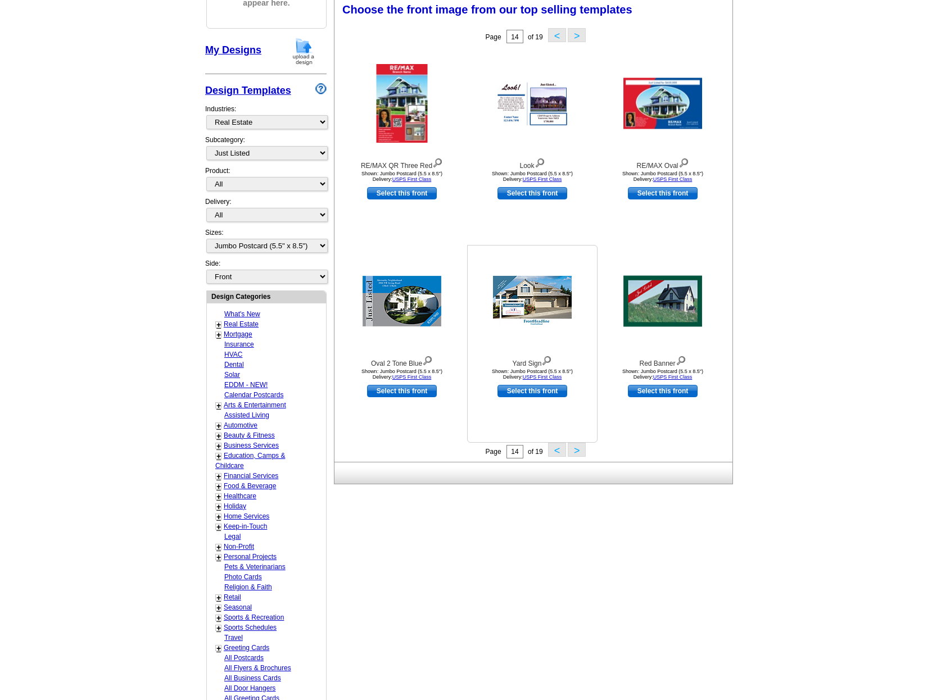
scroll to position [170, 0]
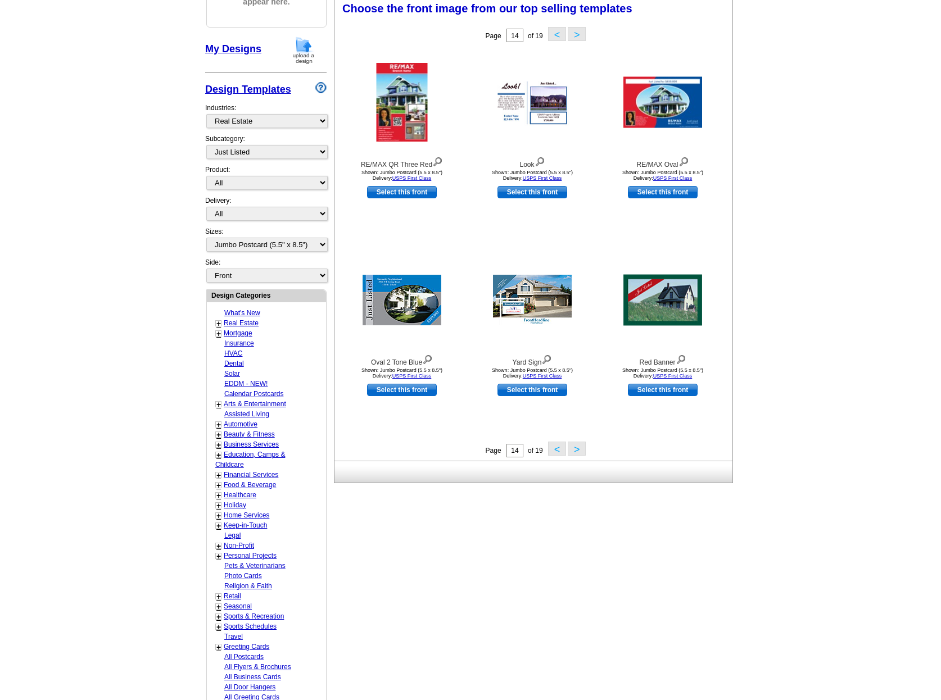
click at [576, 454] on button ">" at bounding box center [577, 449] width 18 height 14
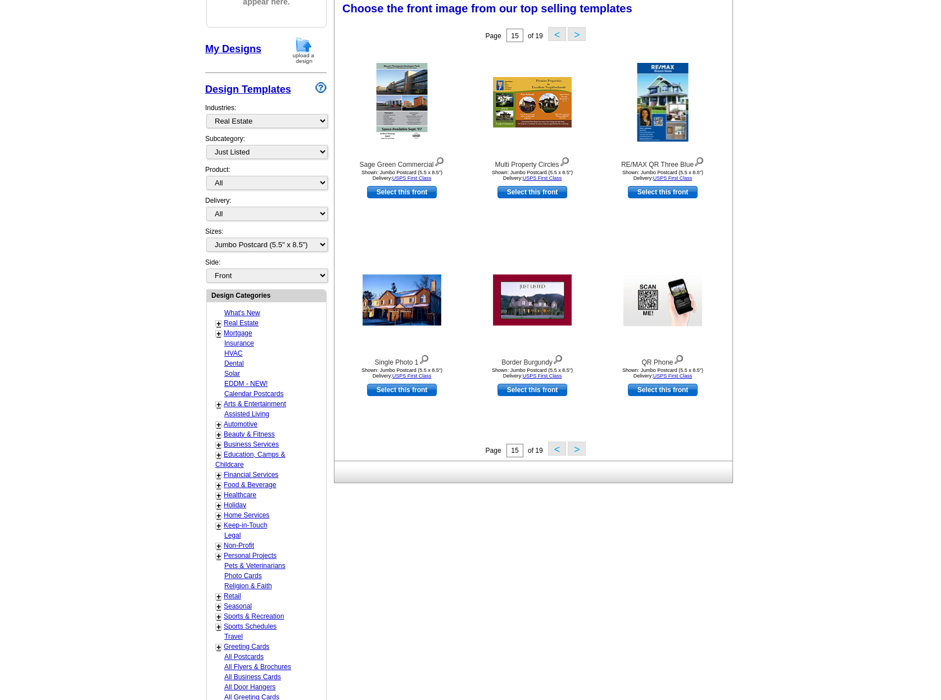
click at [576, 450] on button ">" at bounding box center [577, 449] width 18 height 14
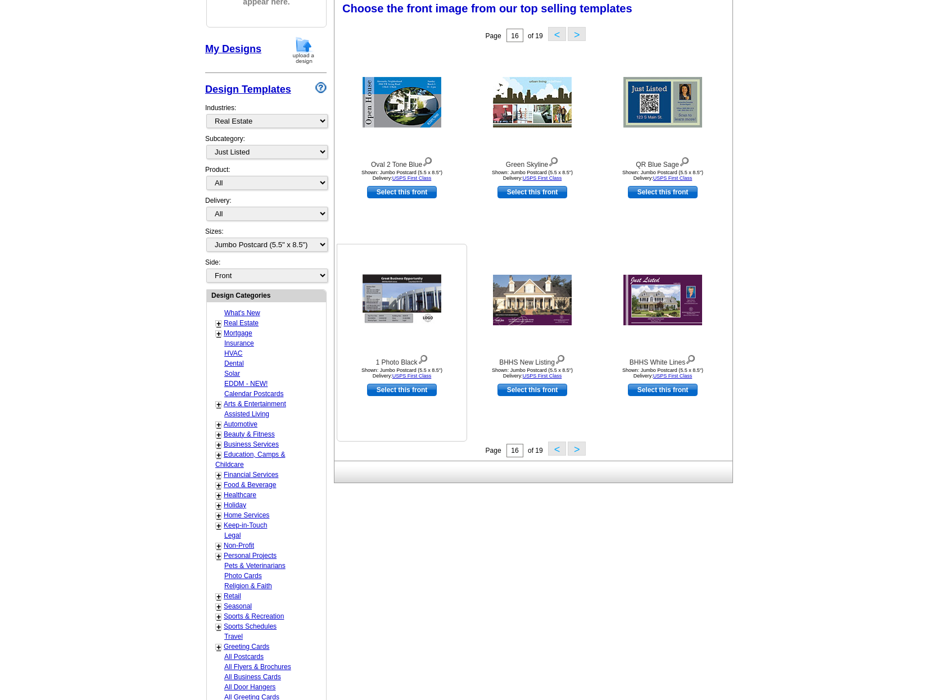
click at [399, 296] on img at bounding box center [402, 300] width 79 height 51
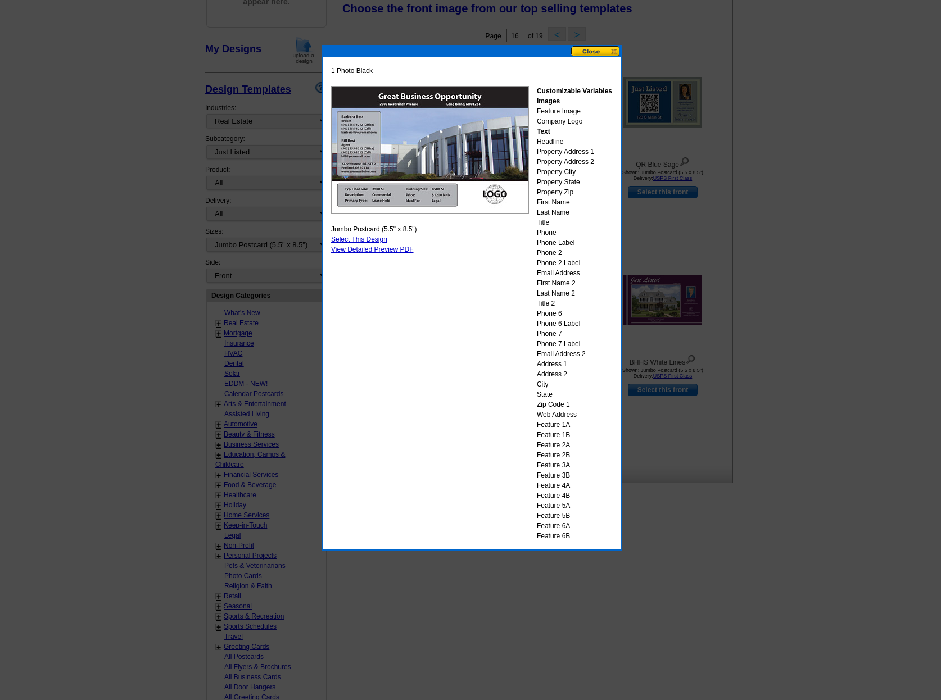
click at [585, 50] on button at bounding box center [595, 51] width 49 height 11
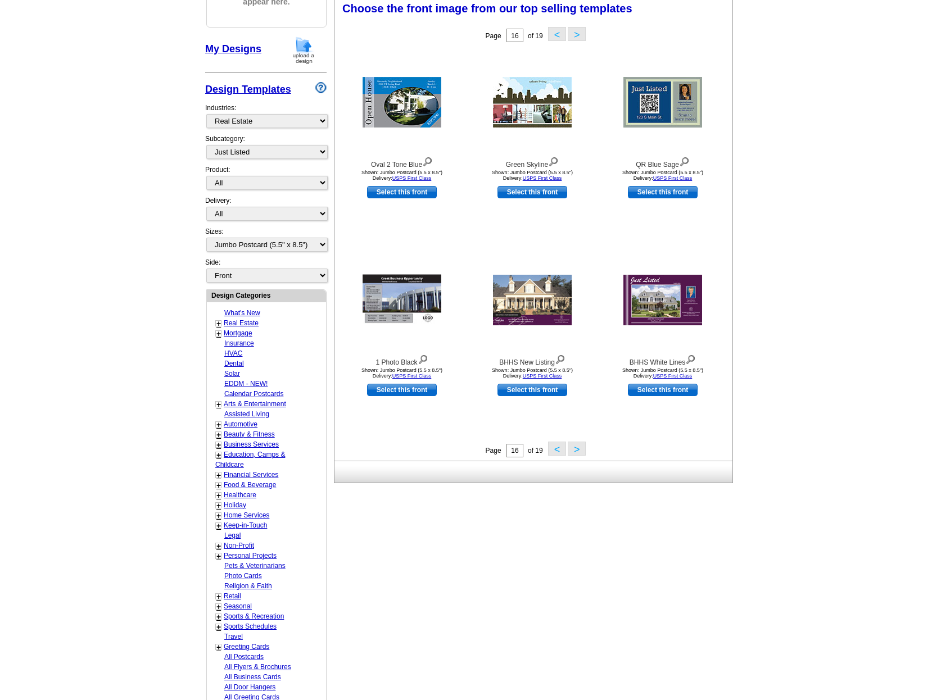
click at [576, 454] on button ">" at bounding box center [577, 449] width 18 height 14
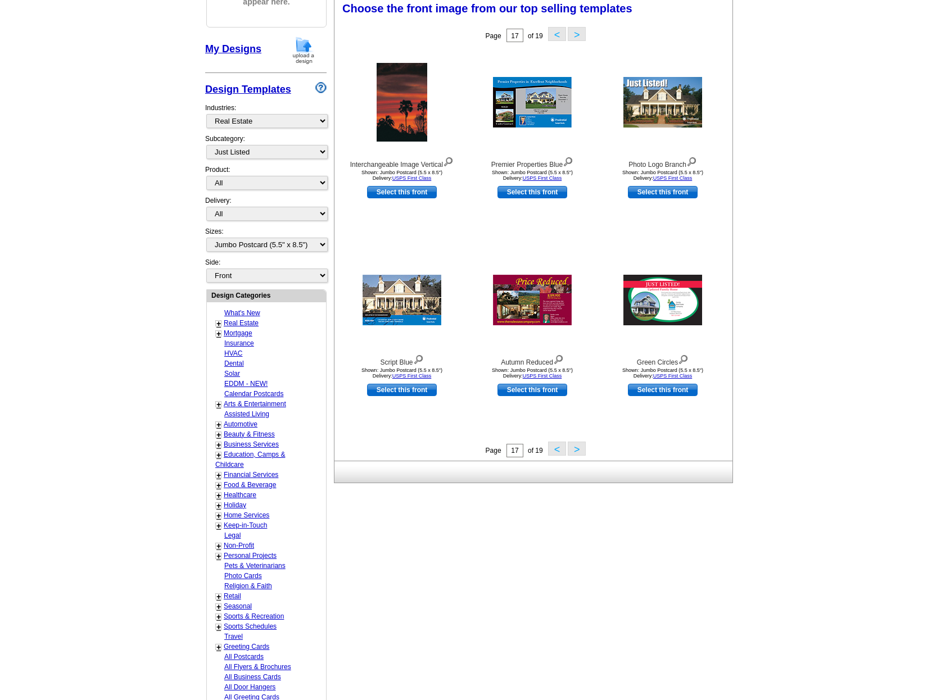
click at [576, 450] on button ">" at bounding box center [577, 449] width 18 height 14
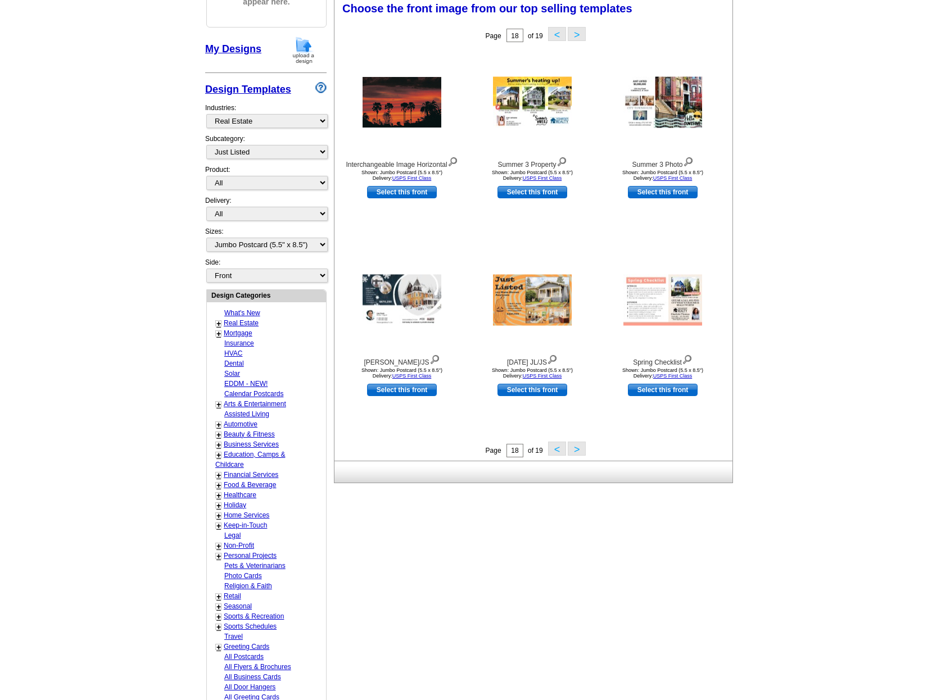
click at [577, 447] on button ">" at bounding box center [577, 449] width 18 height 14
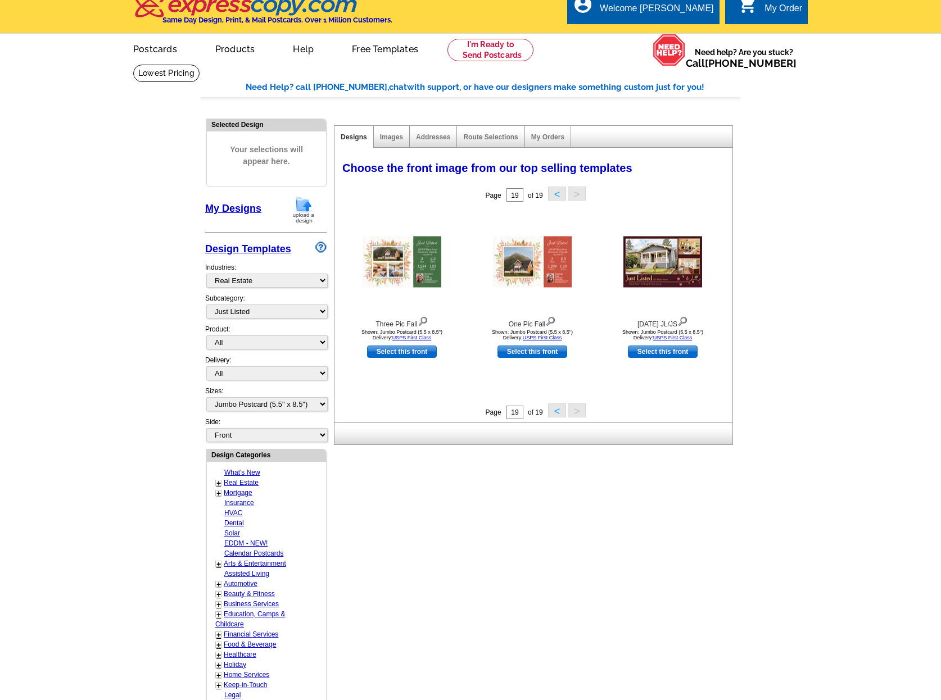
scroll to position [0, 0]
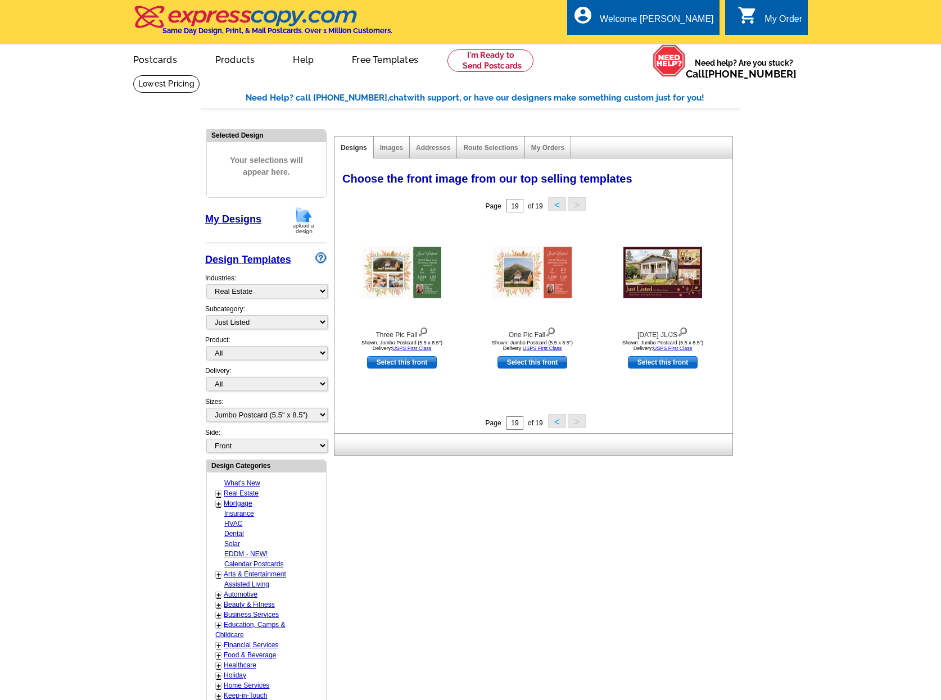
click at [236, 218] on link "My Designs" at bounding box center [233, 219] width 56 height 11
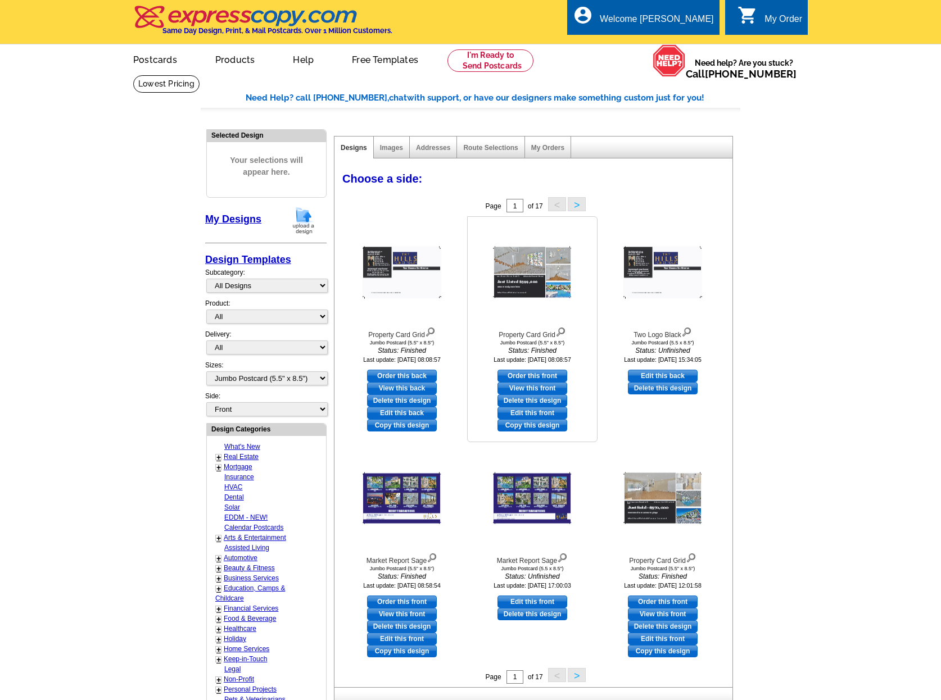
click at [527, 262] on img at bounding box center [532, 273] width 79 height 52
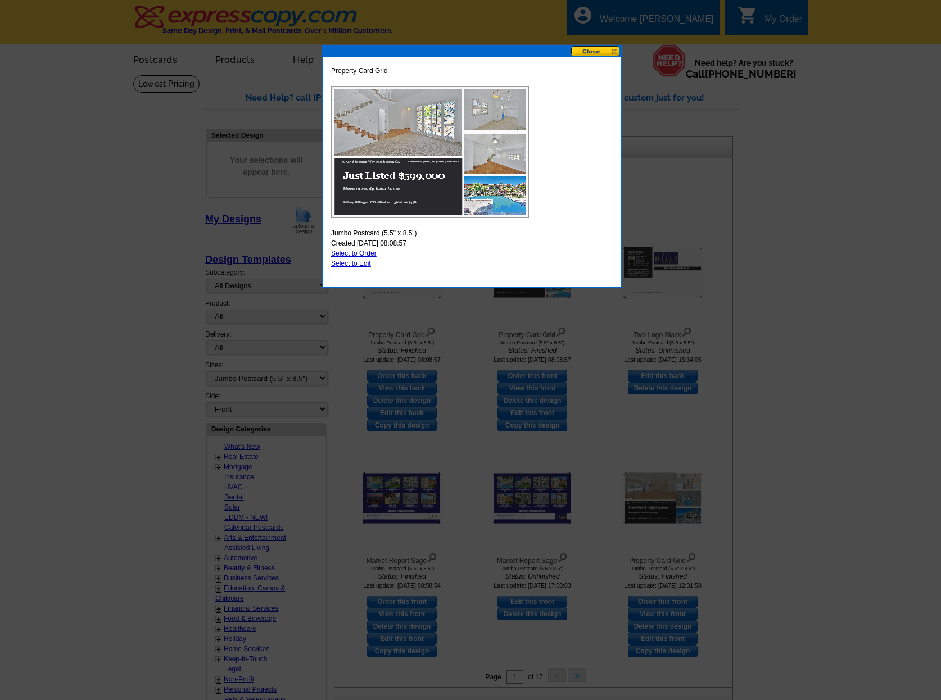
click at [581, 52] on button at bounding box center [595, 51] width 49 height 11
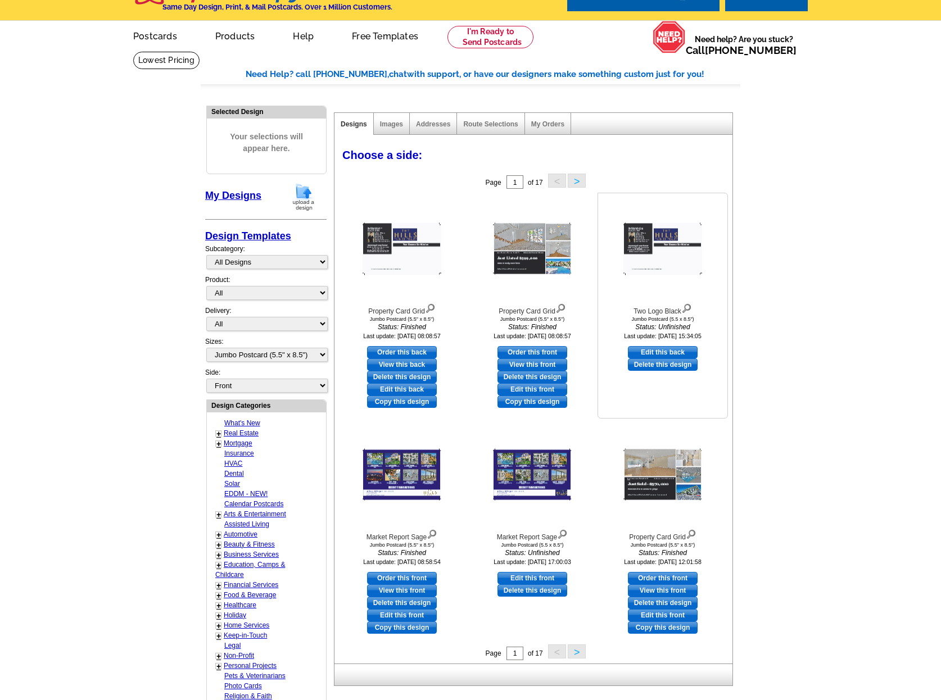
scroll to position [24, 0]
click at [641, 236] on img at bounding box center [662, 249] width 79 height 52
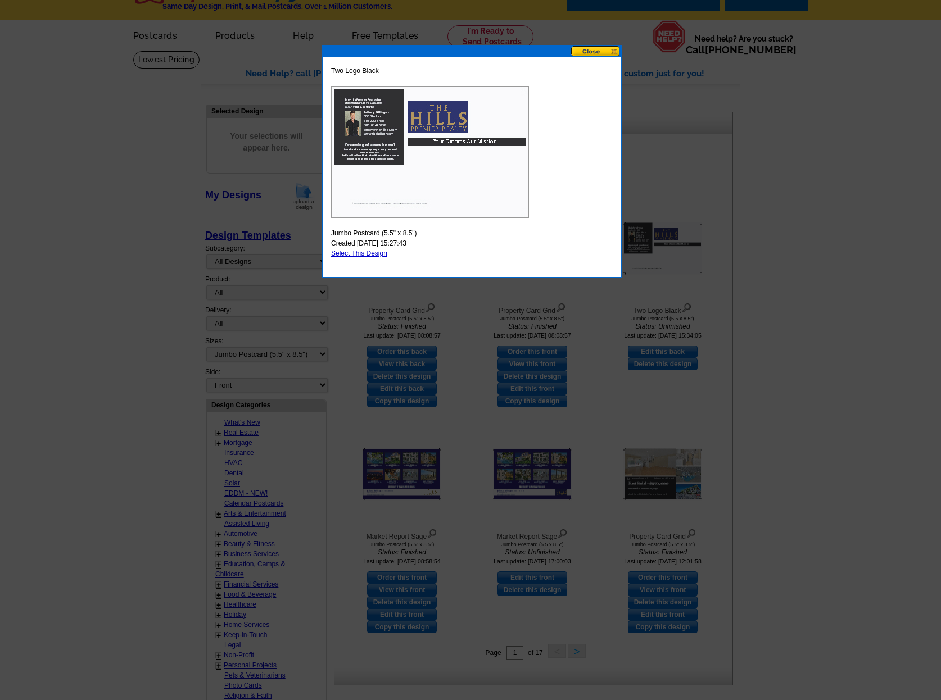
click at [398, 116] on img at bounding box center [430, 152] width 198 height 132
click at [607, 51] on button at bounding box center [595, 51] width 49 height 11
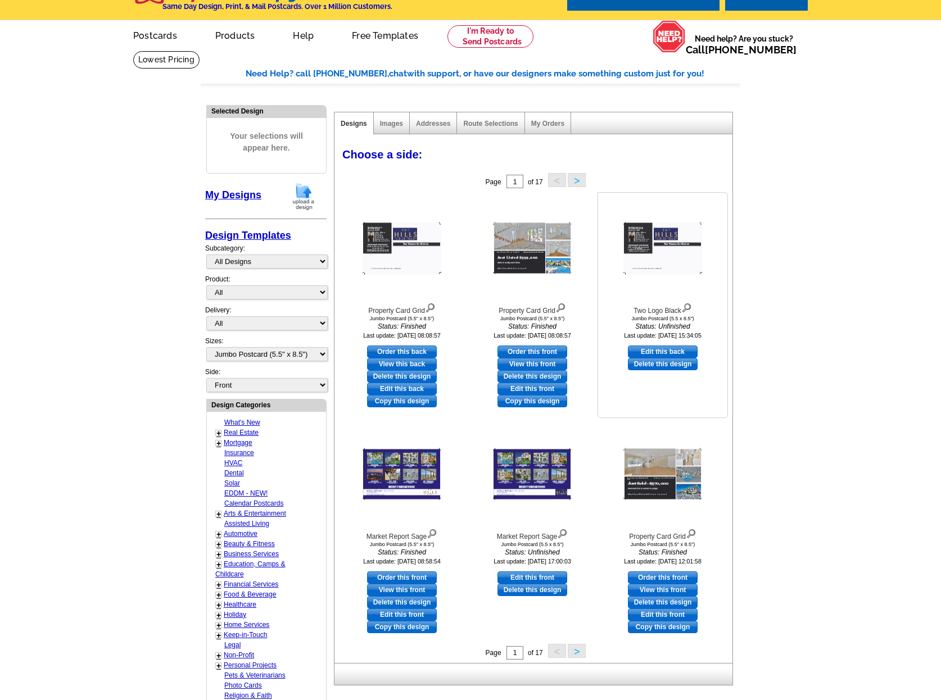
click at [690, 308] on img at bounding box center [686, 307] width 11 height 12
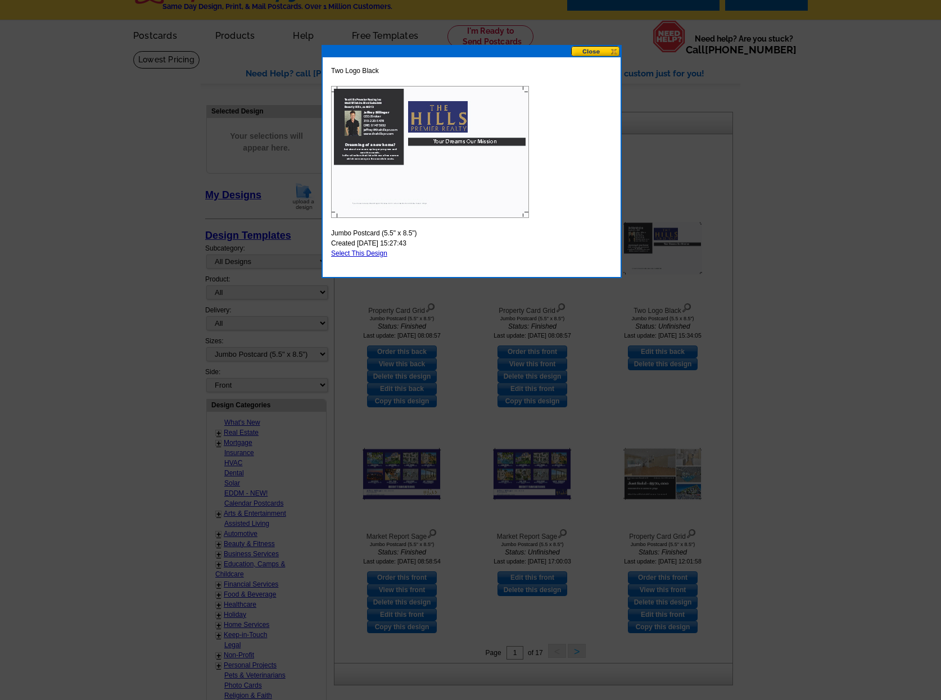
click at [581, 49] on button at bounding box center [595, 51] width 49 height 11
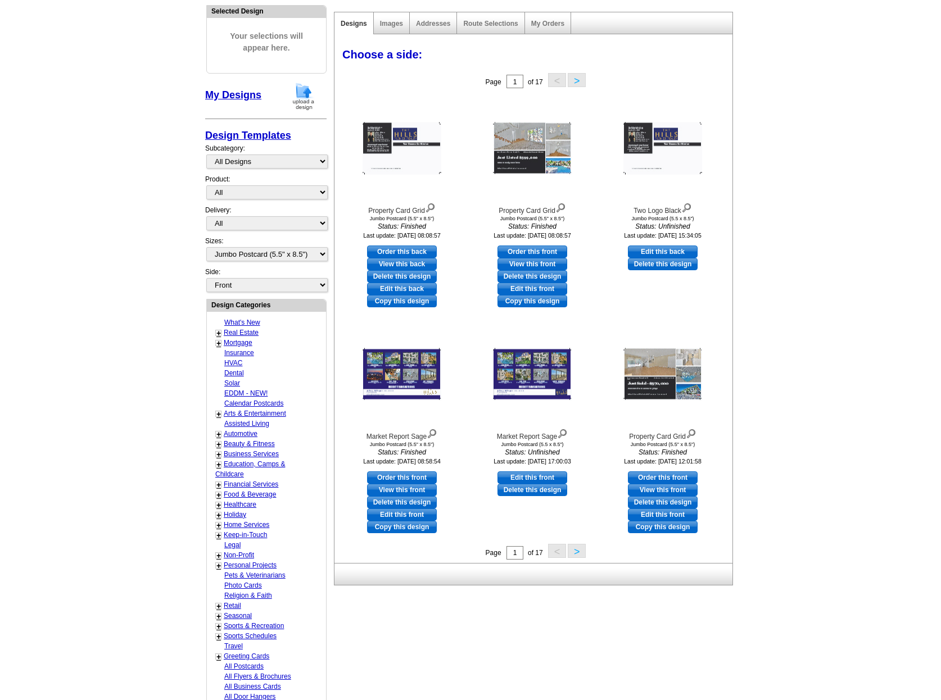
scroll to position [125, 0]
click at [646, 369] on img at bounding box center [662, 374] width 79 height 52
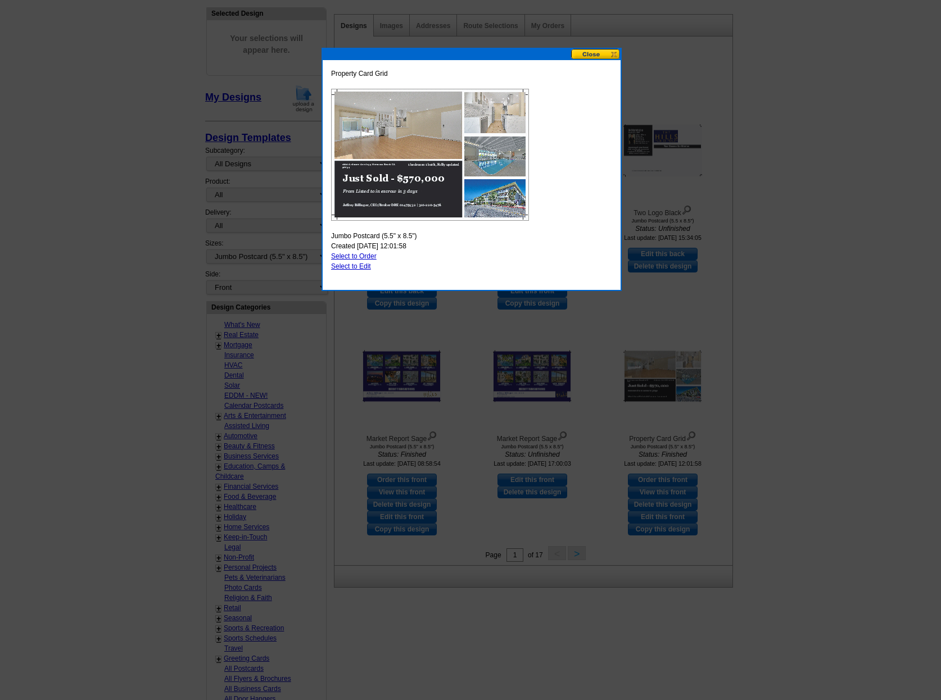
click at [591, 56] on button at bounding box center [595, 54] width 49 height 11
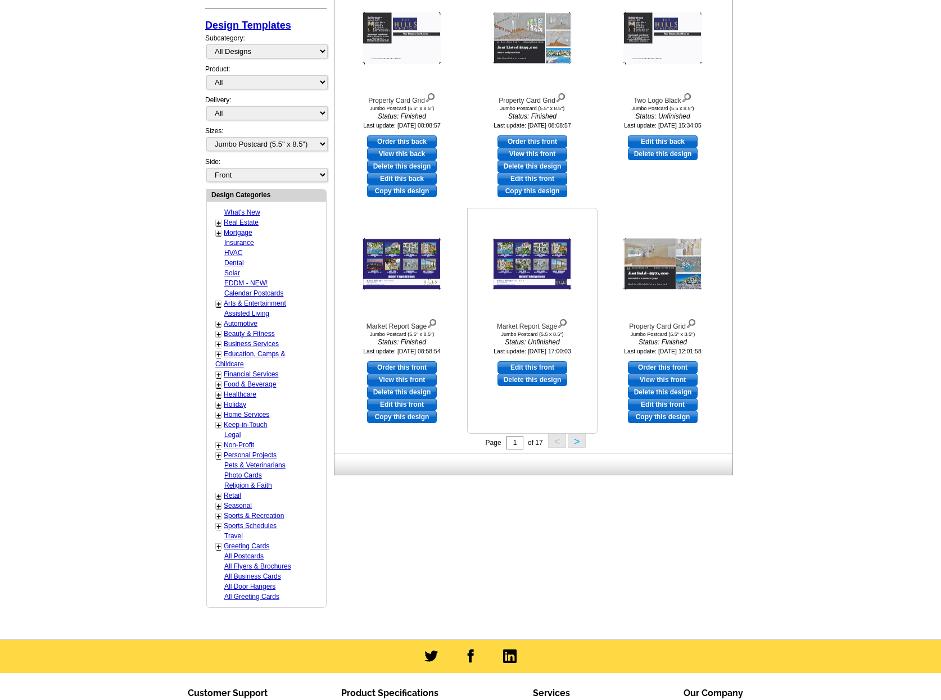
scroll to position [245, 0]
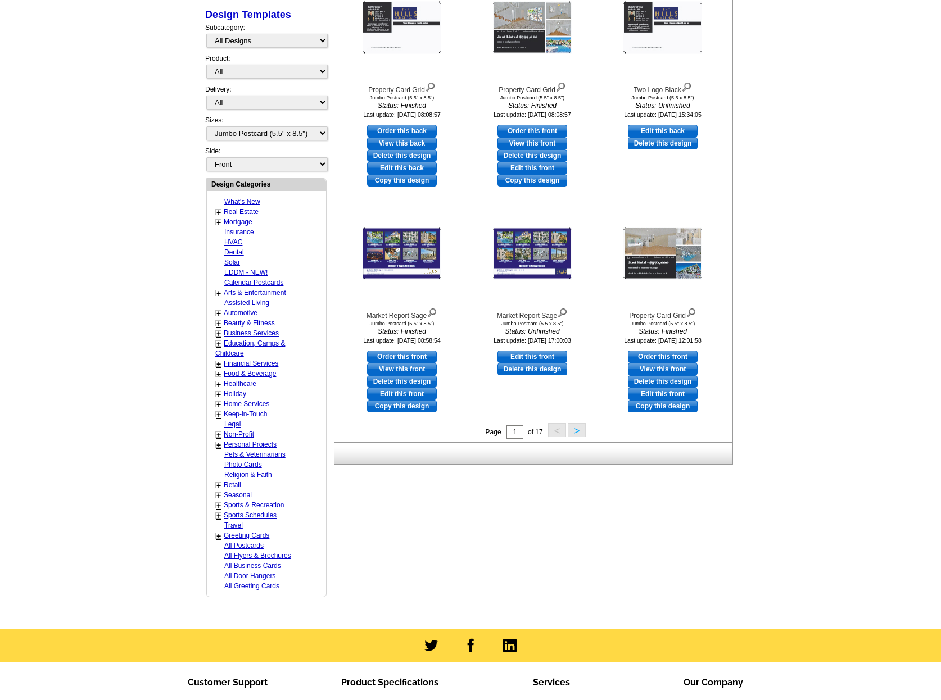
click at [576, 430] on button ">" at bounding box center [577, 430] width 18 height 14
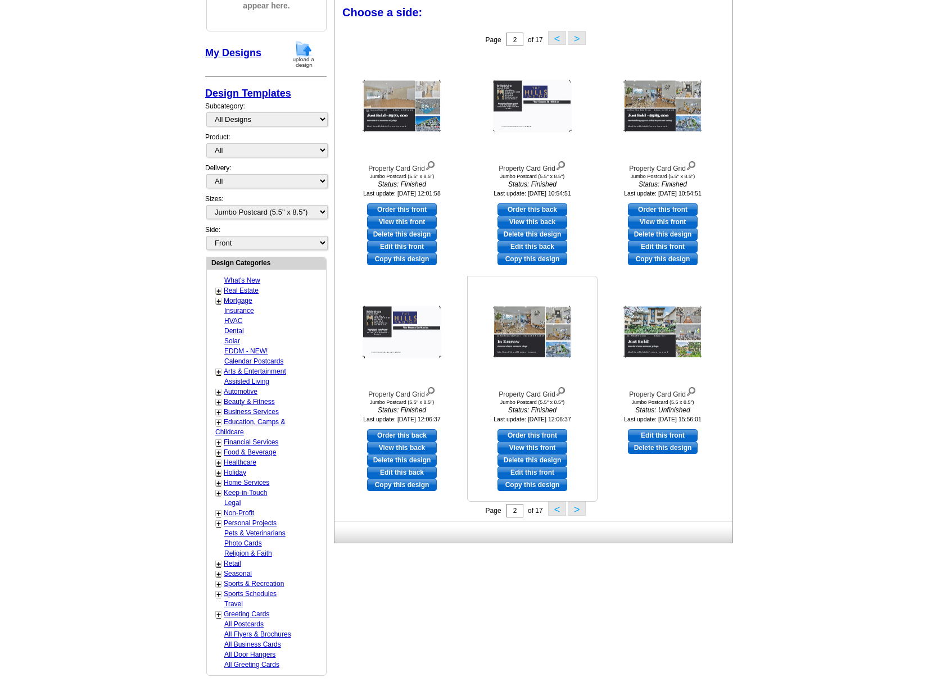
scroll to position [165, 0]
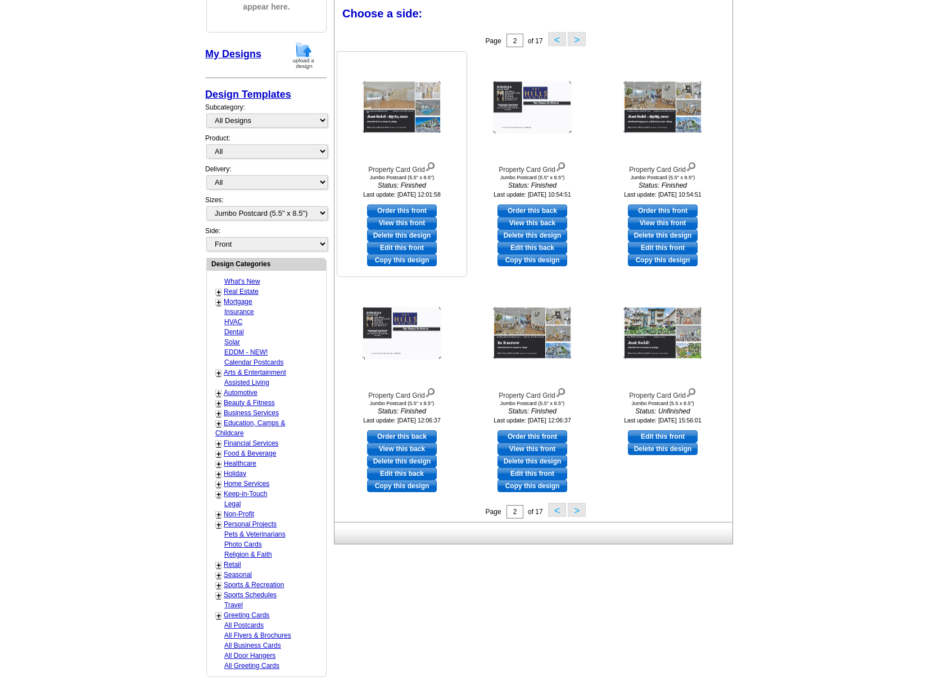
click at [380, 96] on img at bounding box center [402, 108] width 79 height 52
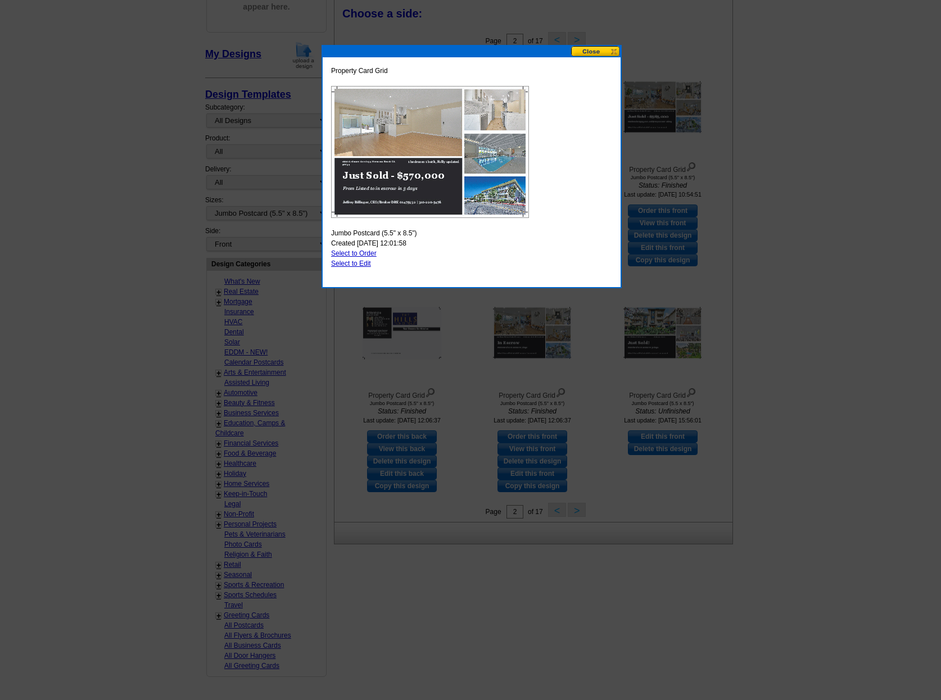
drag, startPoint x: 598, startPoint y: 52, endPoint x: 596, endPoint y: 60, distance: 7.4
click at [598, 52] on button at bounding box center [595, 51] width 49 height 11
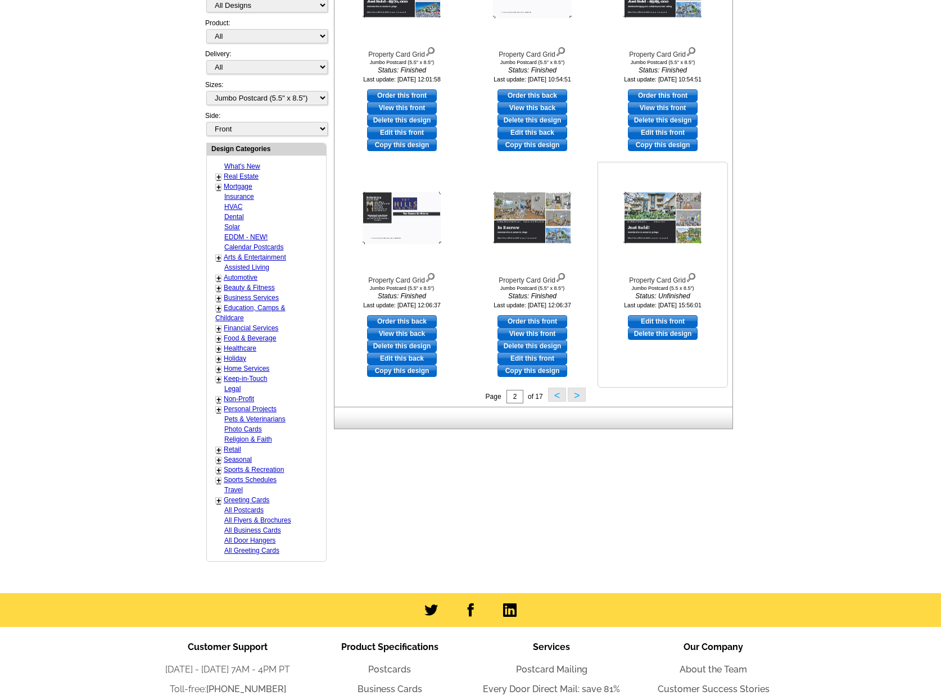
scroll to position [282, 0]
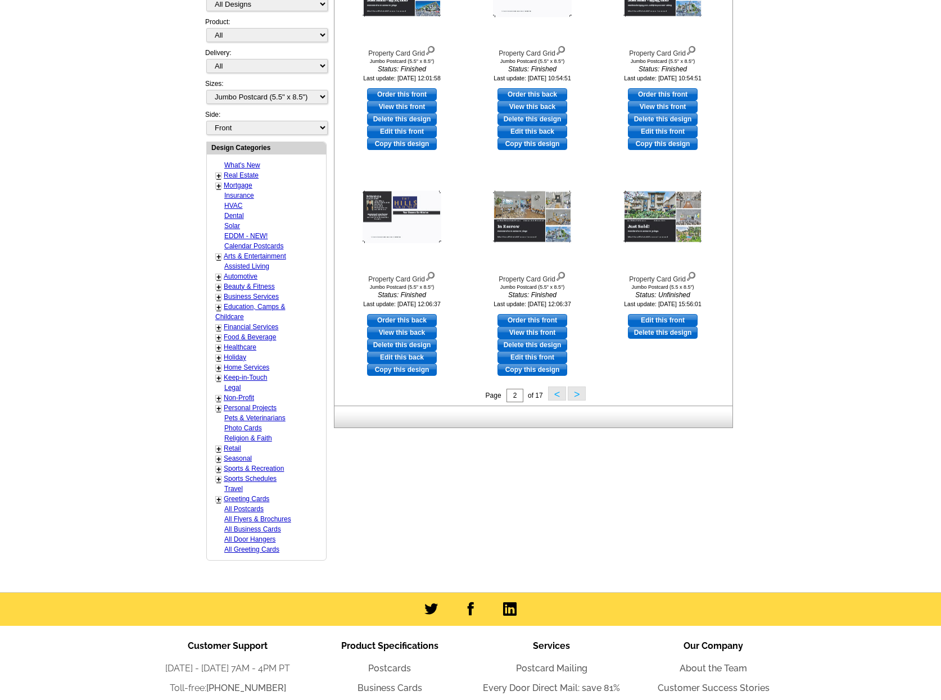
click at [580, 395] on button ">" at bounding box center [577, 394] width 18 height 14
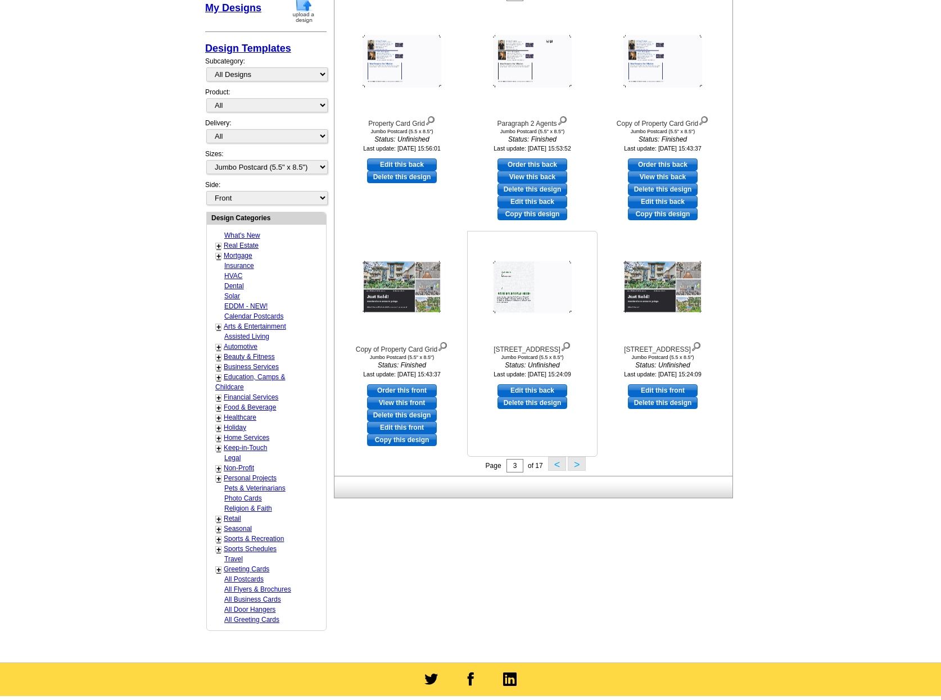
scroll to position [216, 0]
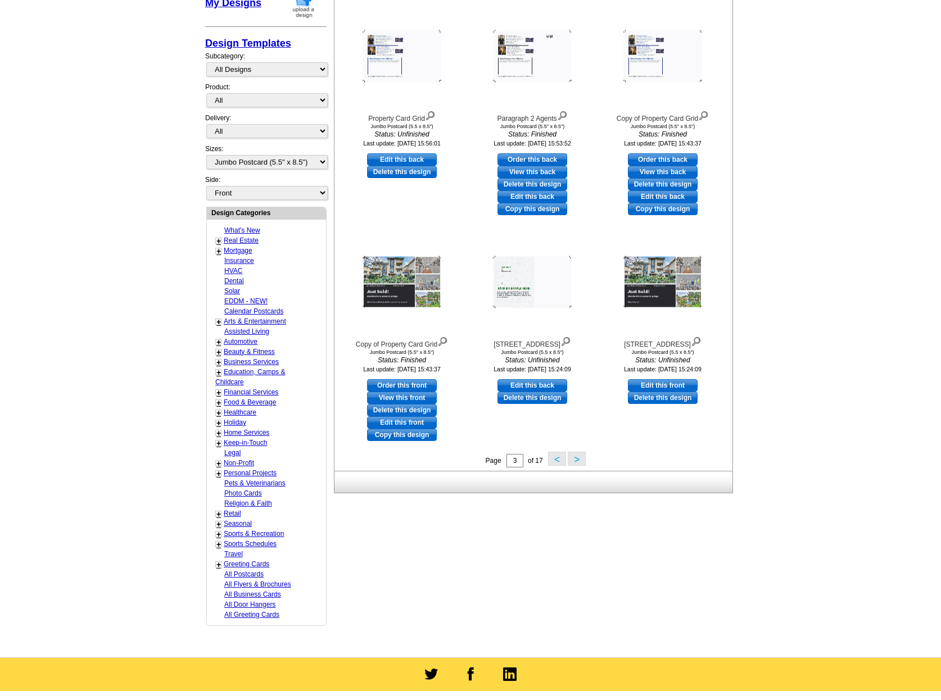
click at [581, 459] on button ">" at bounding box center [577, 459] width 18 height 14
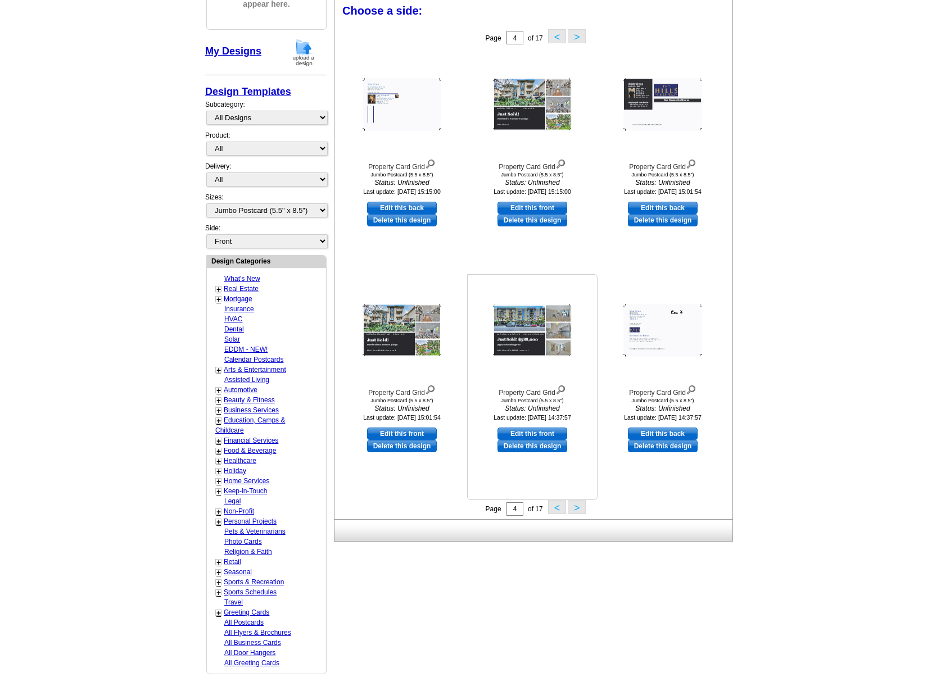
scroll to position [165, 0]
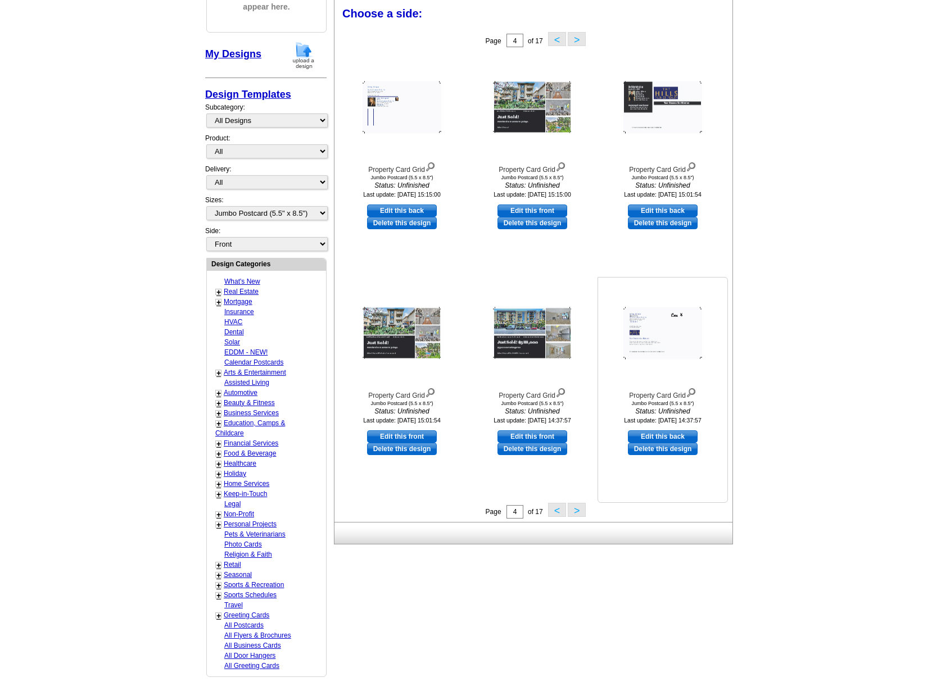
click at [690, 391] on img at bounding box center [691, 392] width 11 height 12
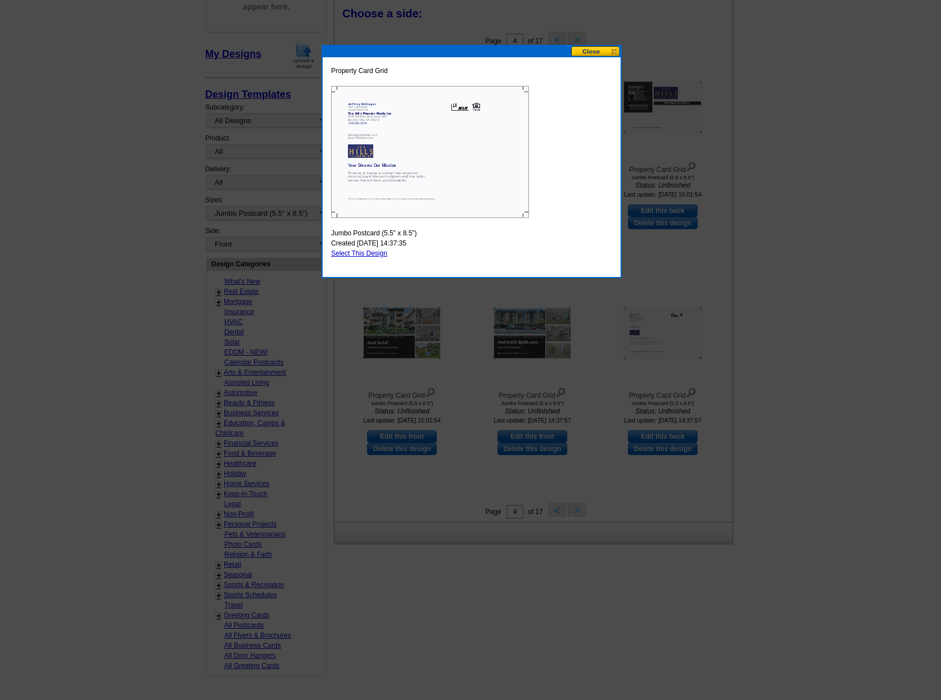
click at [589, 51] on button at bounding box center [595, 51] width 49 height 11
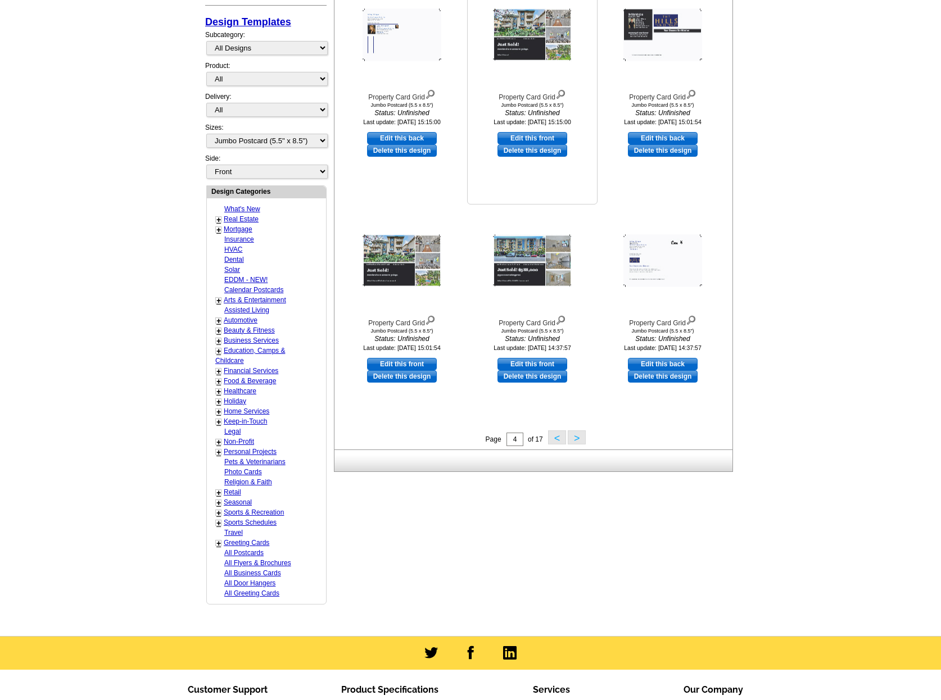
scroll to position [239, 0]
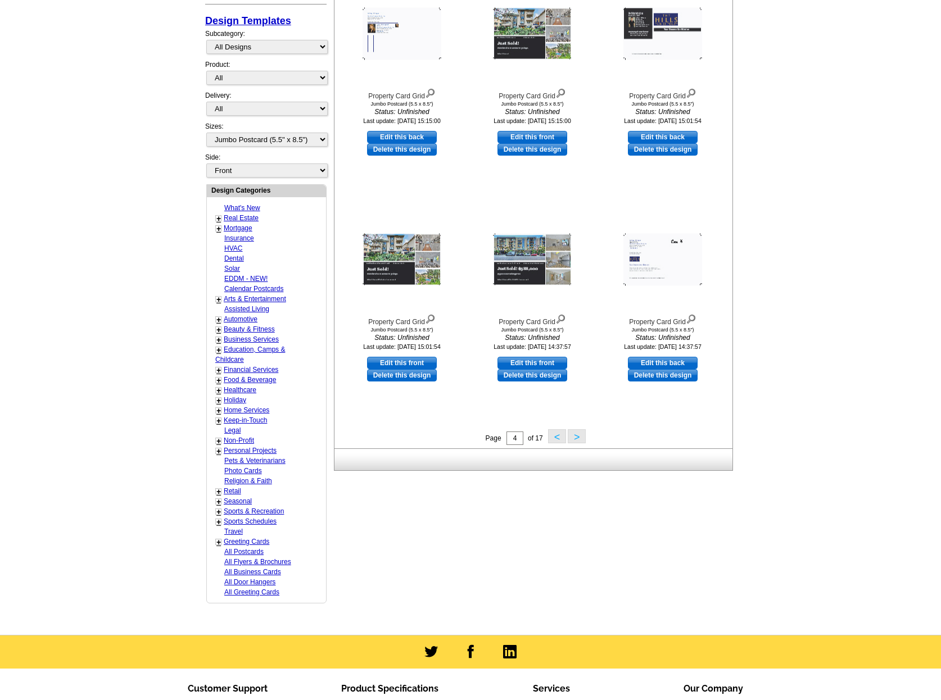
click at [580, 441] on button ">" at bounding box center [577, 436] width 18 height 14
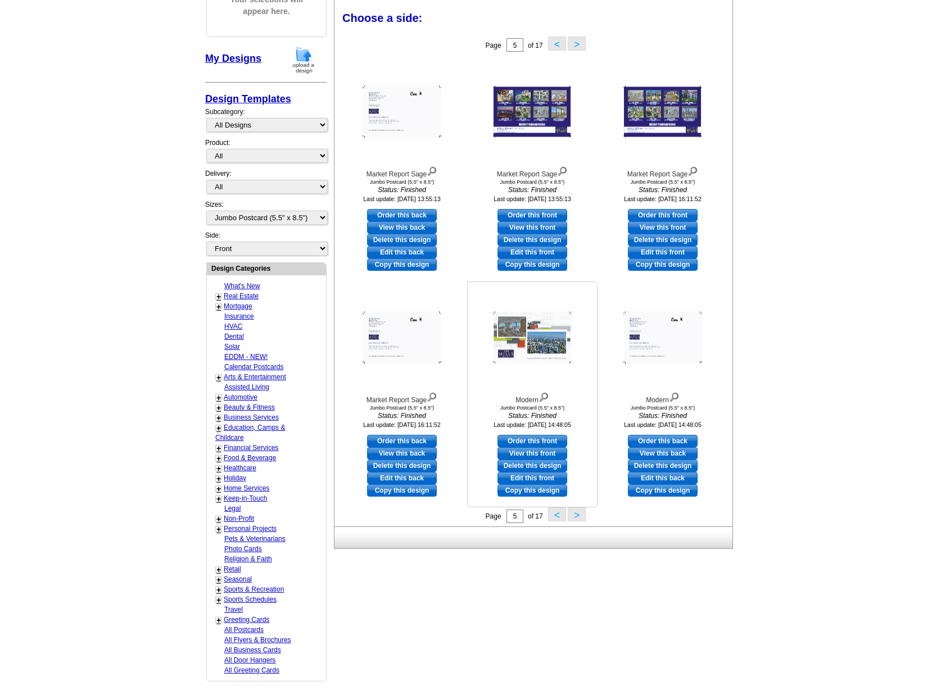
scroll to position [160, 0]
click at [530, 330] on img at bounding box center [532, 339] width 79 height 52
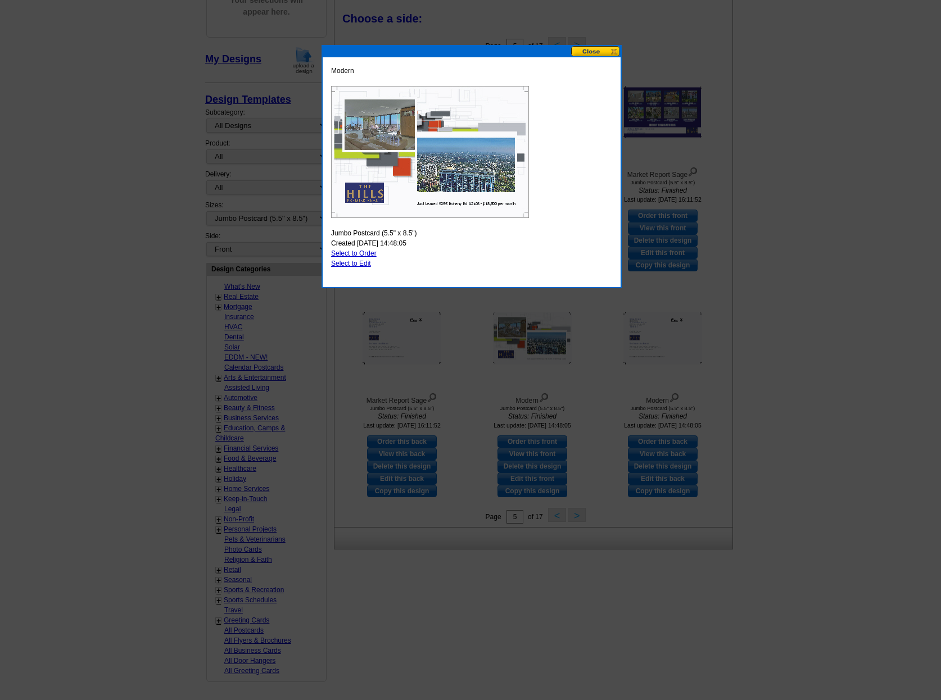
click at [584, 53] on button at bounding box center [595, 51] width 49 height 11
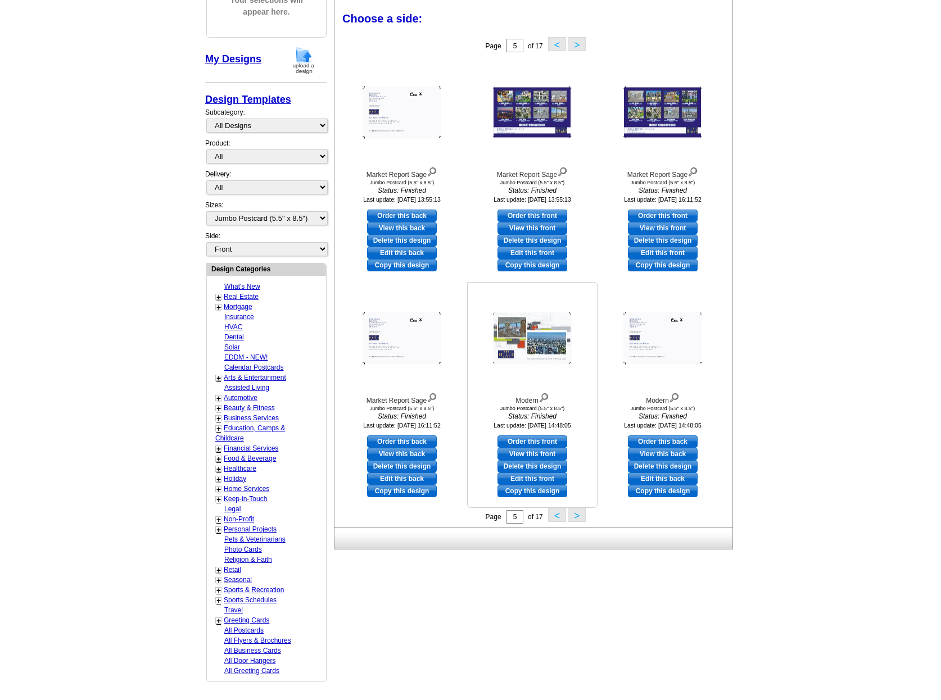
click at [546, 397] on img at bounding box center [544, 397] width 11 height 12
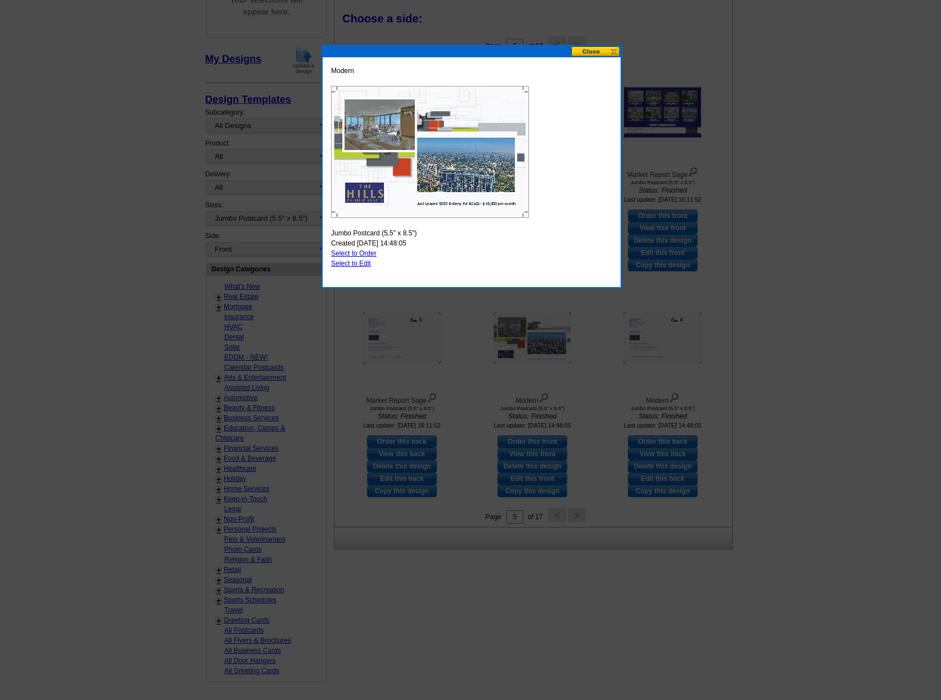
click at [587, 52] on button at bounding box center [595, 51] width 49 height 11
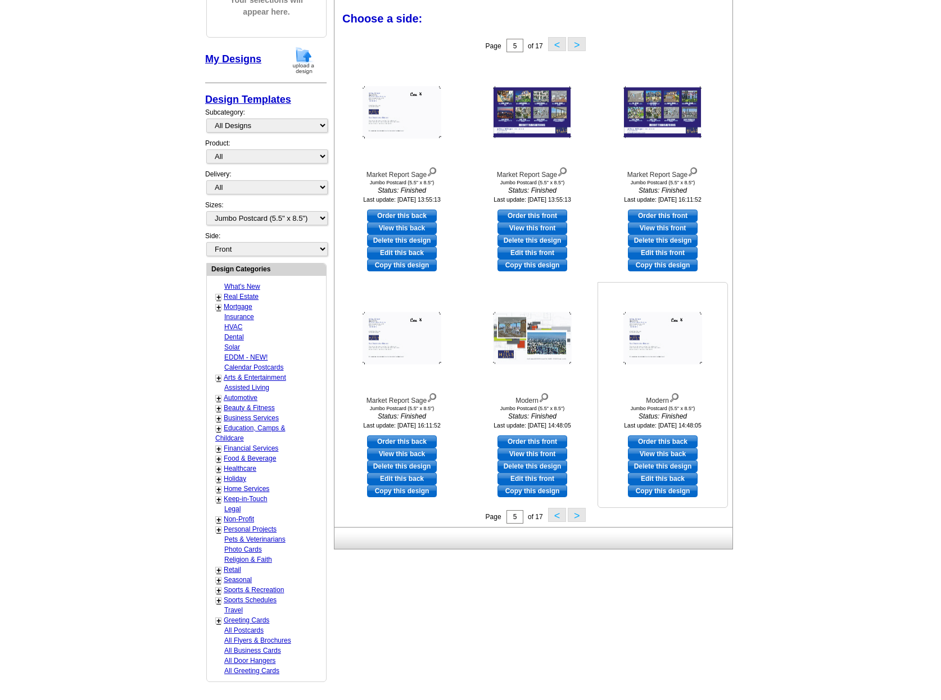
click at [675, 399] on img at bounding box center [674, 397] width 11 height 12
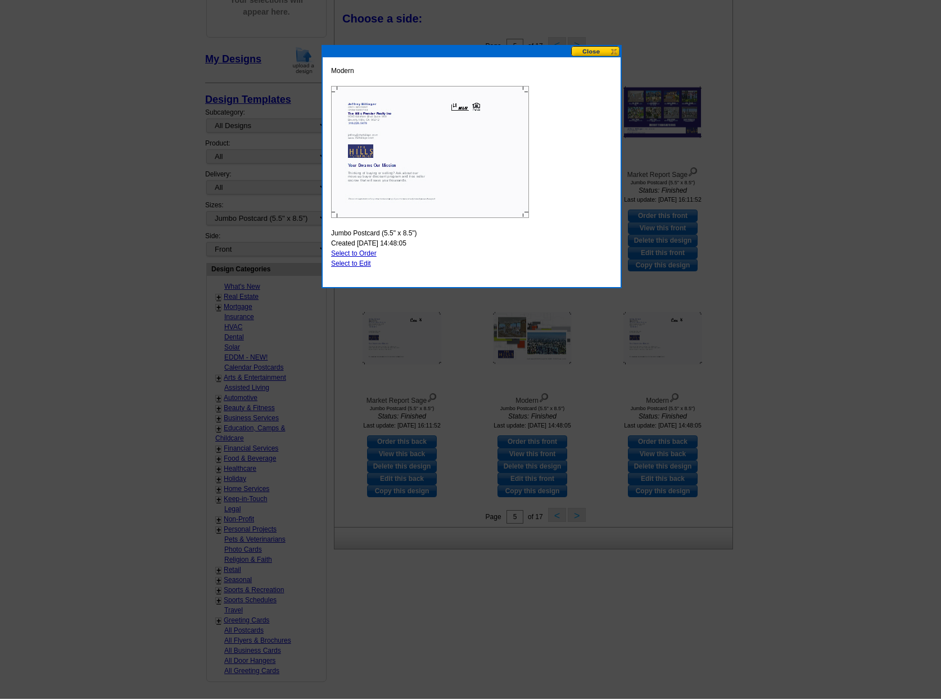
scroll to position [159, 0]
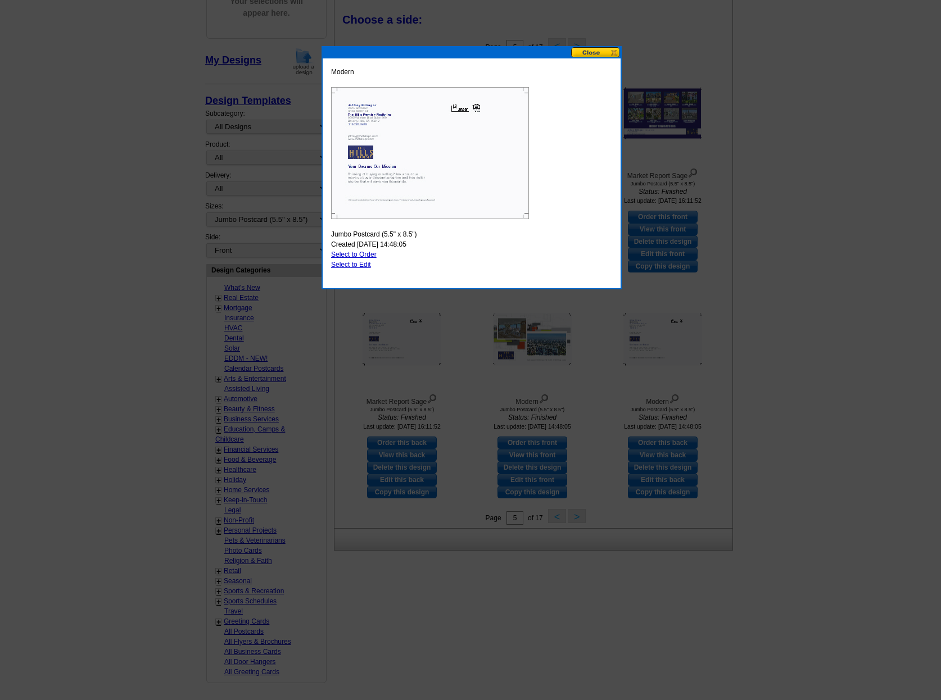
click at [584, 55] on button at bounding box center [595, 52] width 49 height 11
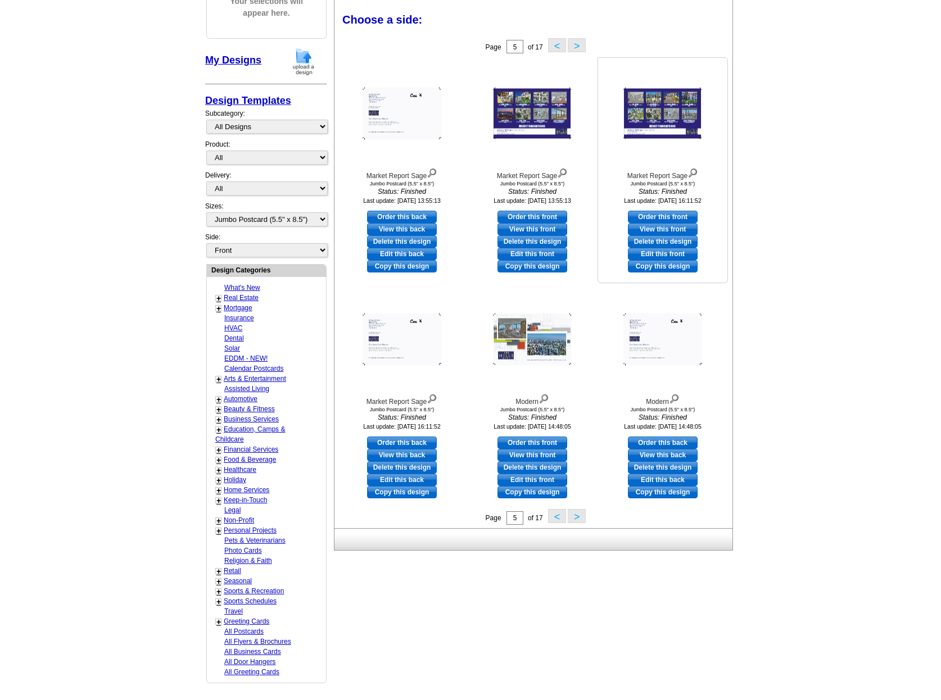
scroll to position [160, 0]
click at [533, 482] on link "Edit this front" at bounding box center [533, 479] width 70 height 12
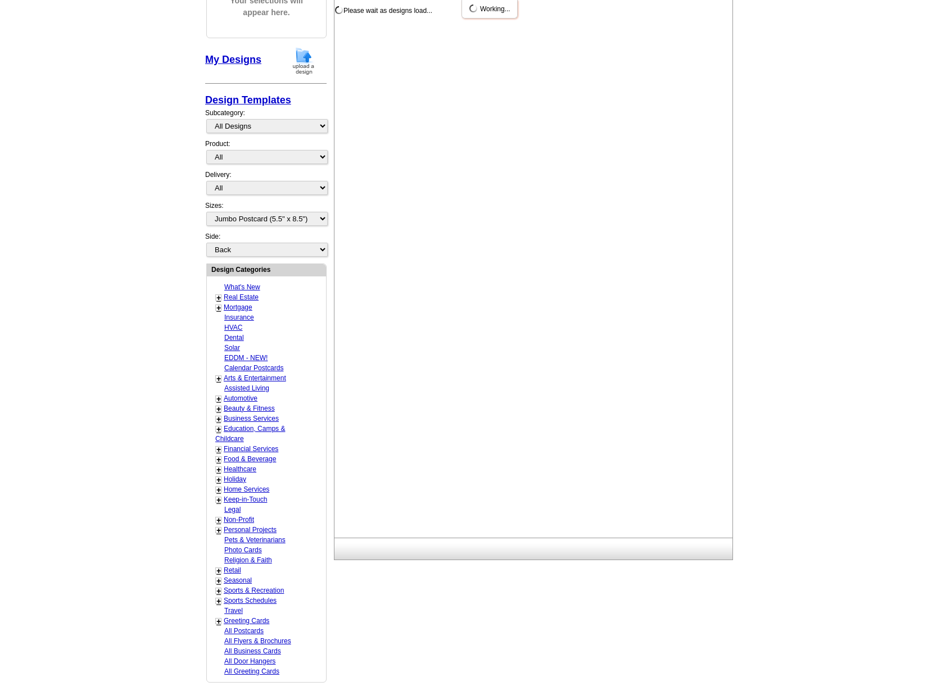
scroll to position [0, 0]
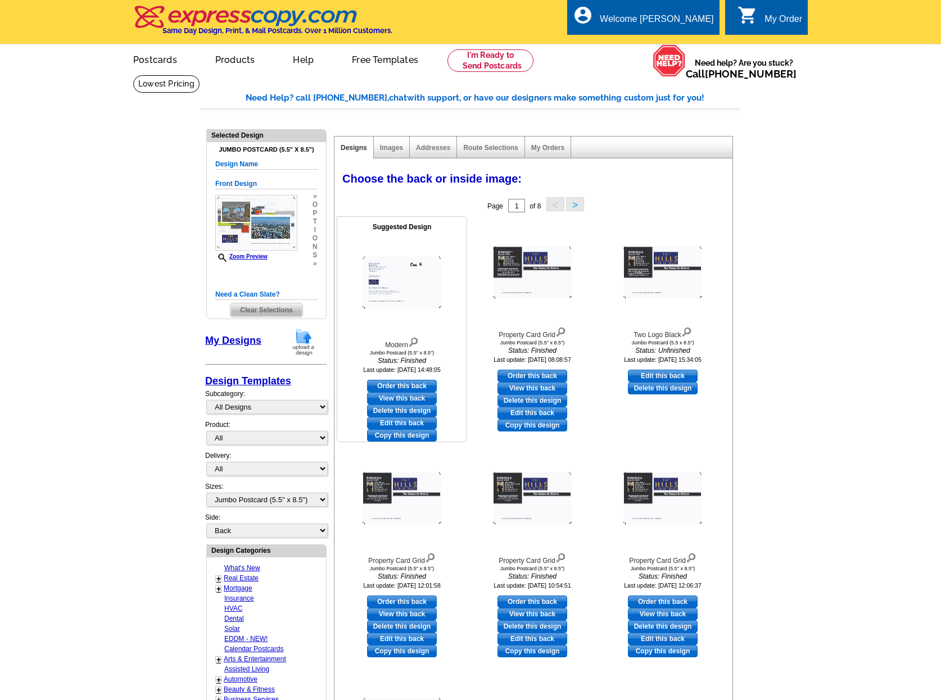
click at [422, 420] on link "Edit this back" at bounding box center [402, 423] width 70 height 12
select select "front"
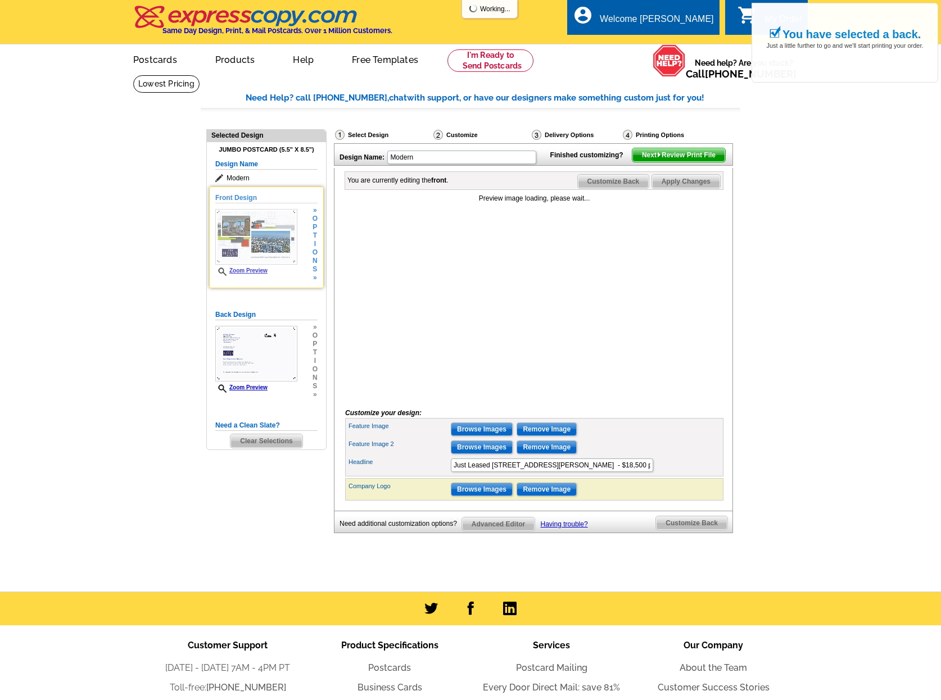
click at [261, 274] on link "Zoom Preview" at bounding box center [241, 271] width 52 height 6
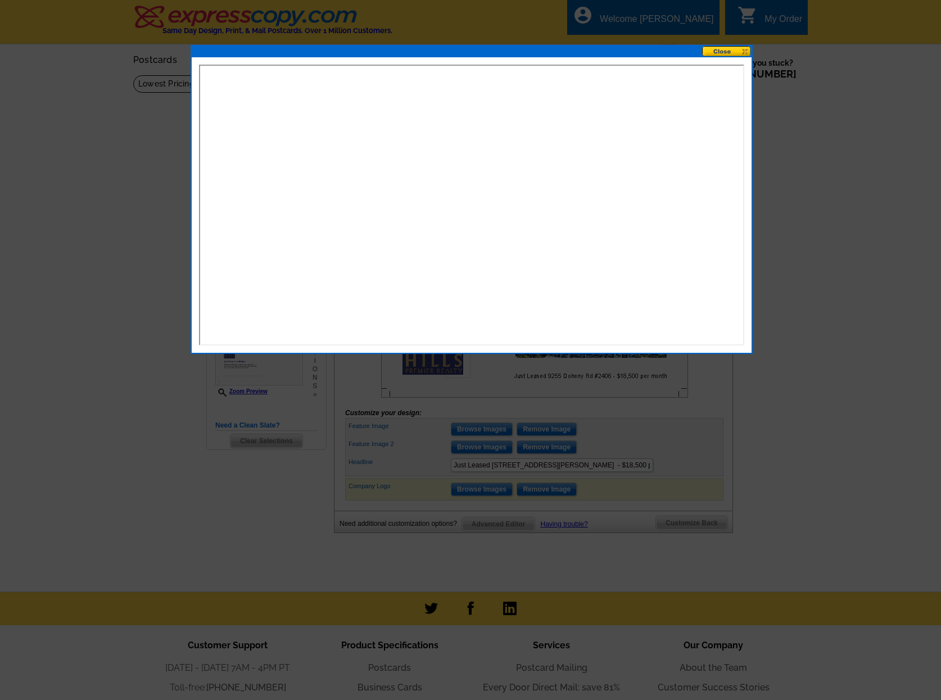
click at [724, 55] on button at bounding box center [726, 51] width 49 height 11
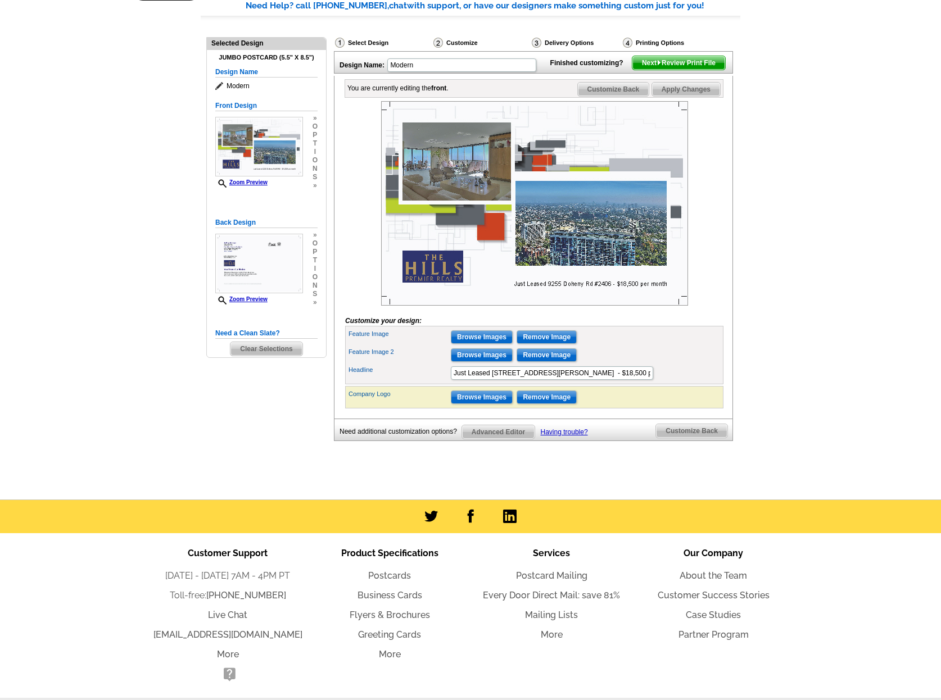
scroll to position [94, 0]
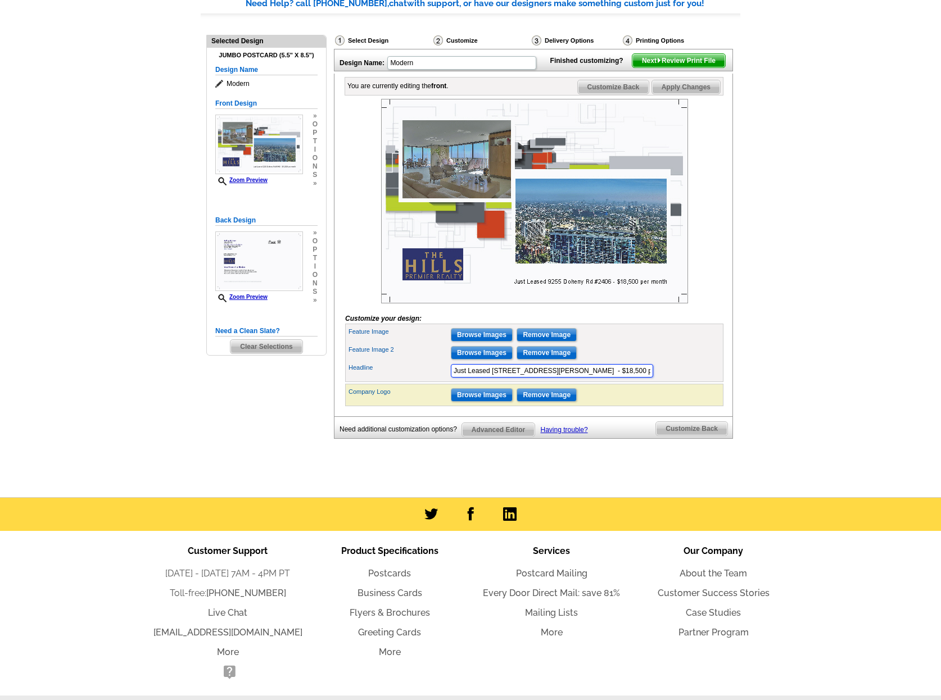
drag, startPoint x: 490, startPoint y: 390, endPoint x: 468, endPoint y: 391, distance: 22.0
click at [468, 378] on input "Just Leased 9255 Doheny Rd #2406 - $18,500 per month" at bounding box center [552, 370] width 202 height 13
click at [561, 378] on input "Just Listed 9255 Doheny Rd #2406 - $18,500 per month" at bounding box center [552, 370] width 202 height 13
drag, startPoint x: 586, startPoint y: 391, endPoint x: 646, endPoint y: 390, distance: 60.2
click at [646, 378] on input "Just Listed 9255 Doheny Rd #2406 & 601 - $18,500 per month" at bounding box center [552, 370] width 202 height 13
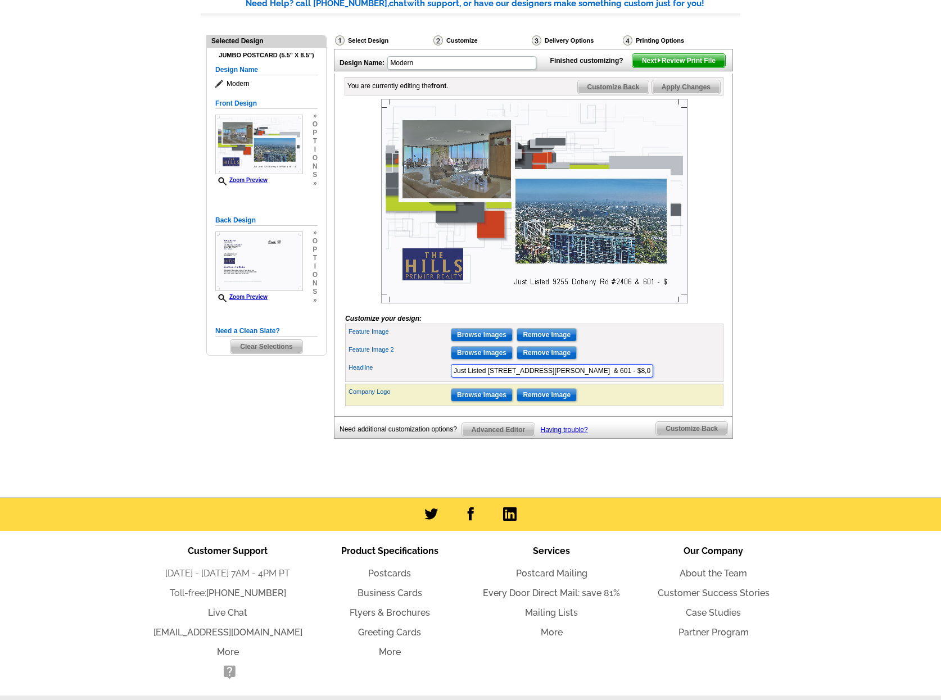
type input "Just Listed 9255 Doheny Rd #2406 & 601 - $8,000,619"
click at [710, 362] on div "Feature Image 2 Browse Images Remove Image" at bounding box center [534, 353] width 374 height 18
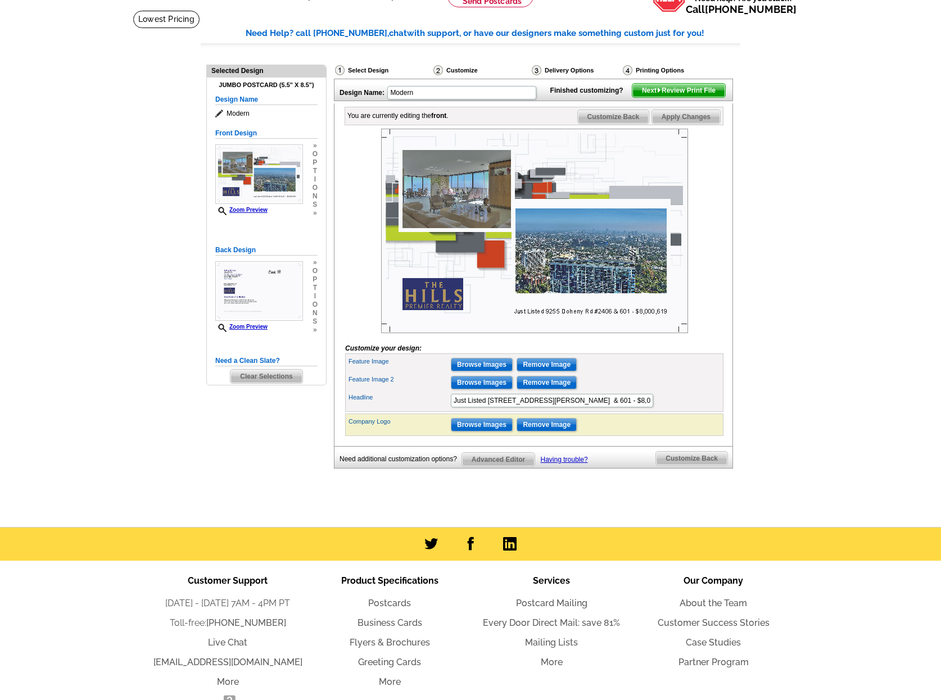
scroll to position [61, 0]
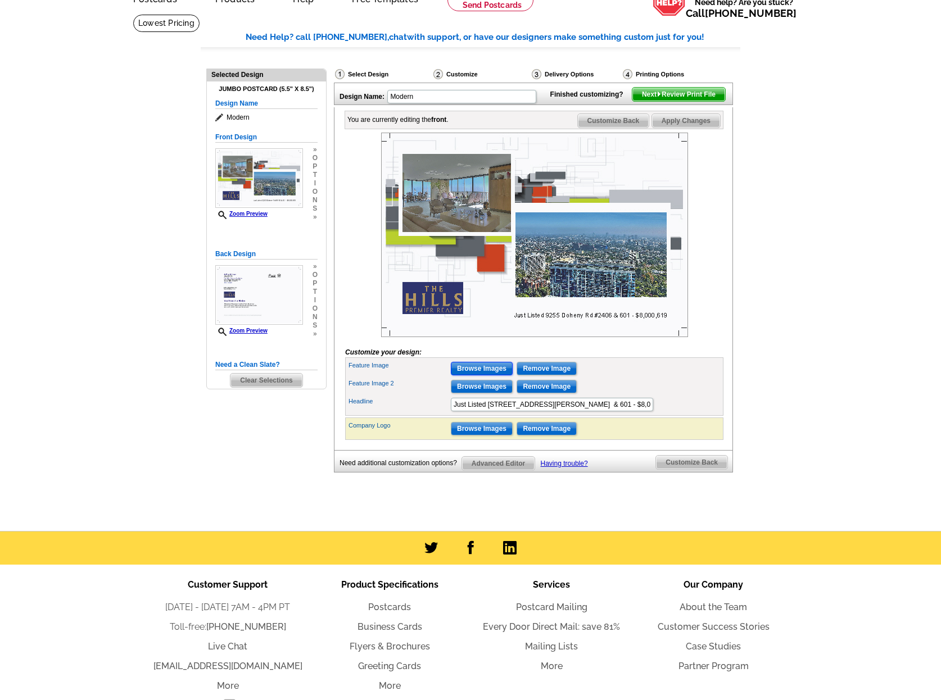
click at [490, 376] on input "Browse Images" at bounding box center [482, 368] width 62 height 13
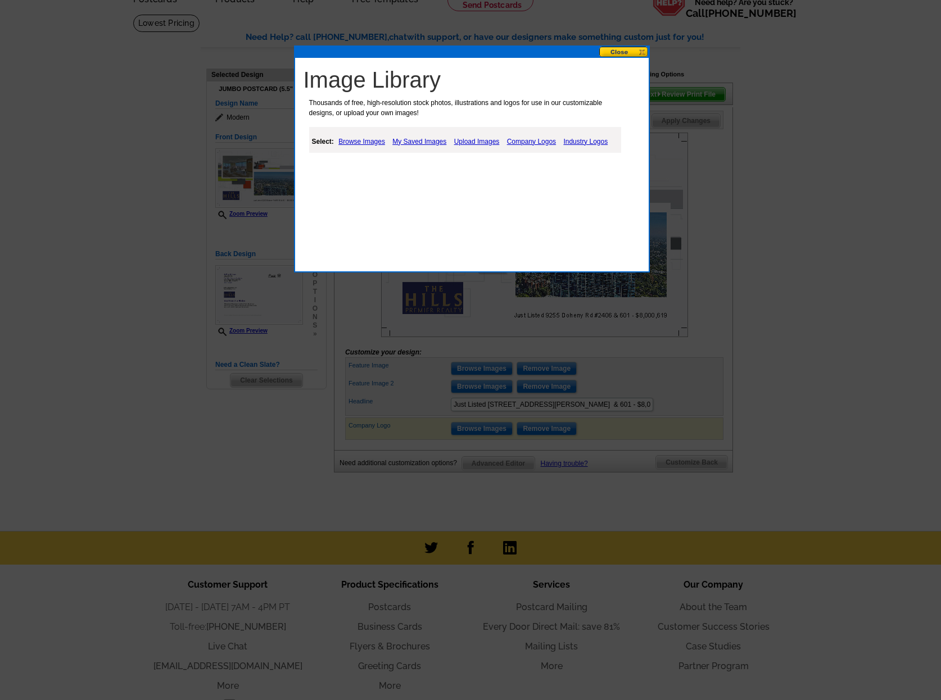
click at [370, 141] on link "Browse Images" at bounding box center [362, 141] width 52 height 13
click at [474, 140] on link "Upload Images" at bounding box center [478, 141] width 51 height 13
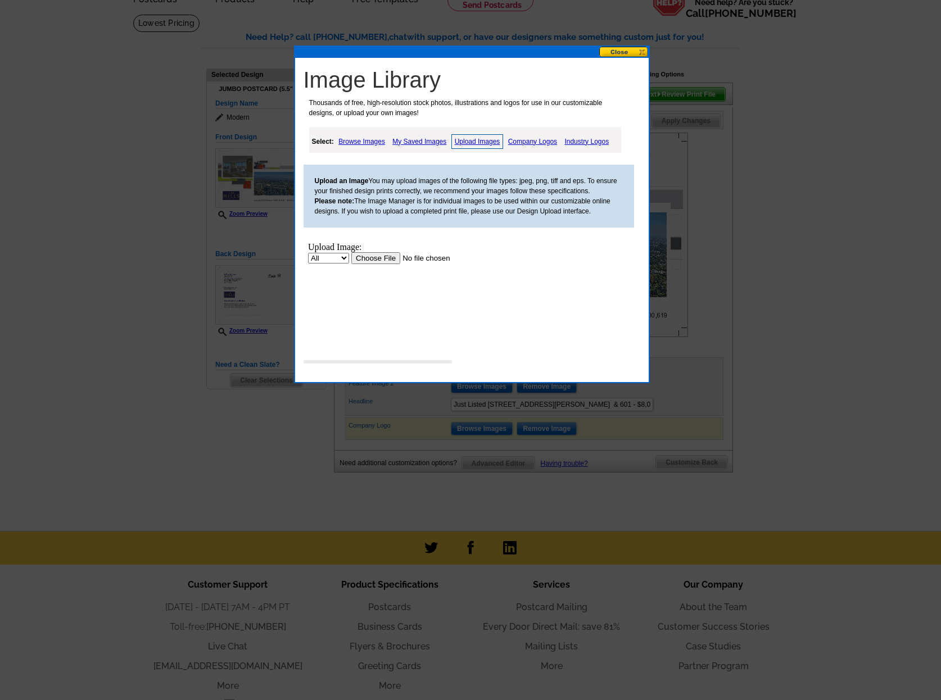
scroll to position [0, 0]
click at [376, 262] on input "file" at bounding box center [422, 258] width 142 height 12
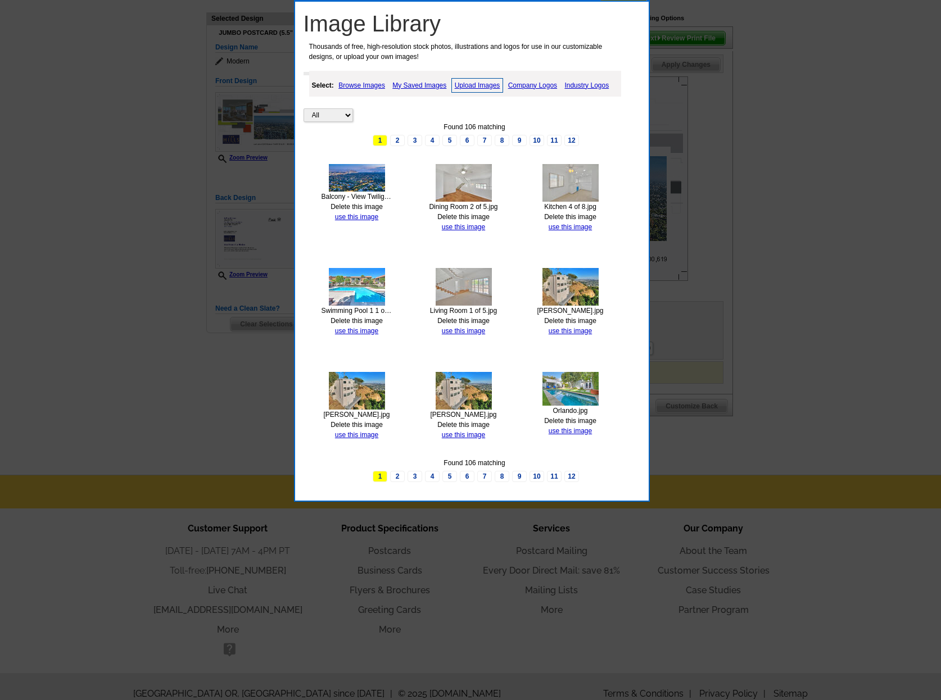
scroll to position [120, 0]
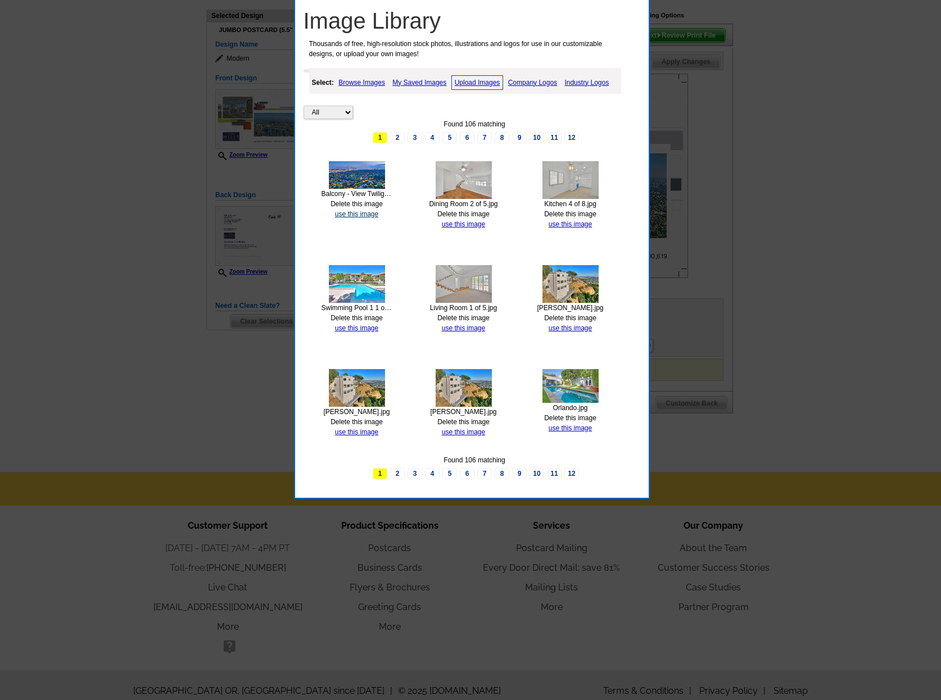
click at [361, 215] on link "use this image" at bounding box center [356, 214] width 43 height 8
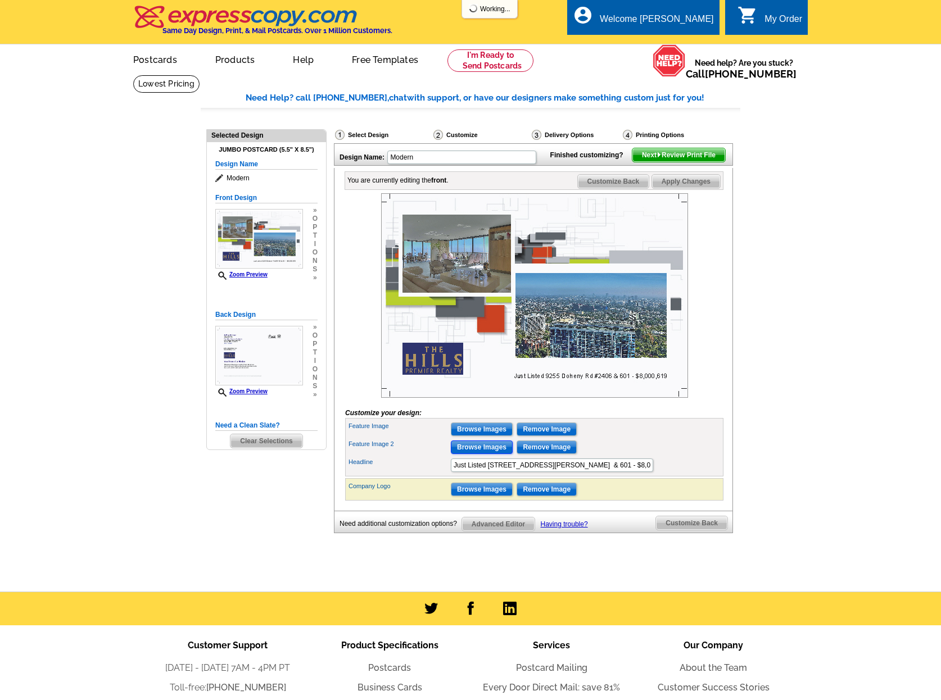
click at [475, 454] on input "Browse Images" at bounding box center [482, 447] width 62 height 13
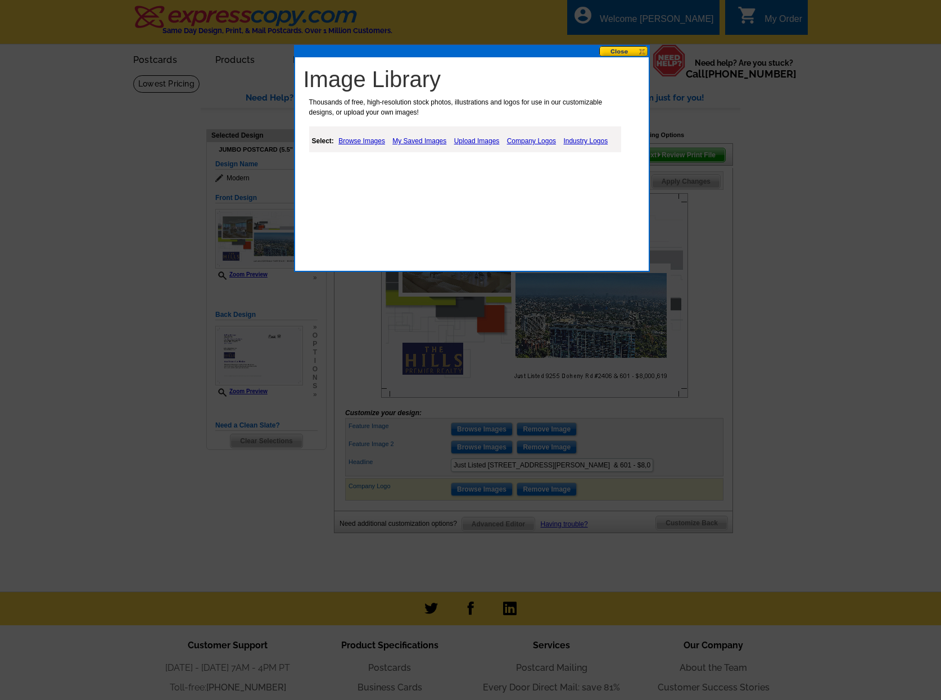
click at [478, 140] on link "Upload Images" at bounding box center [476, 140] width 51 height 13
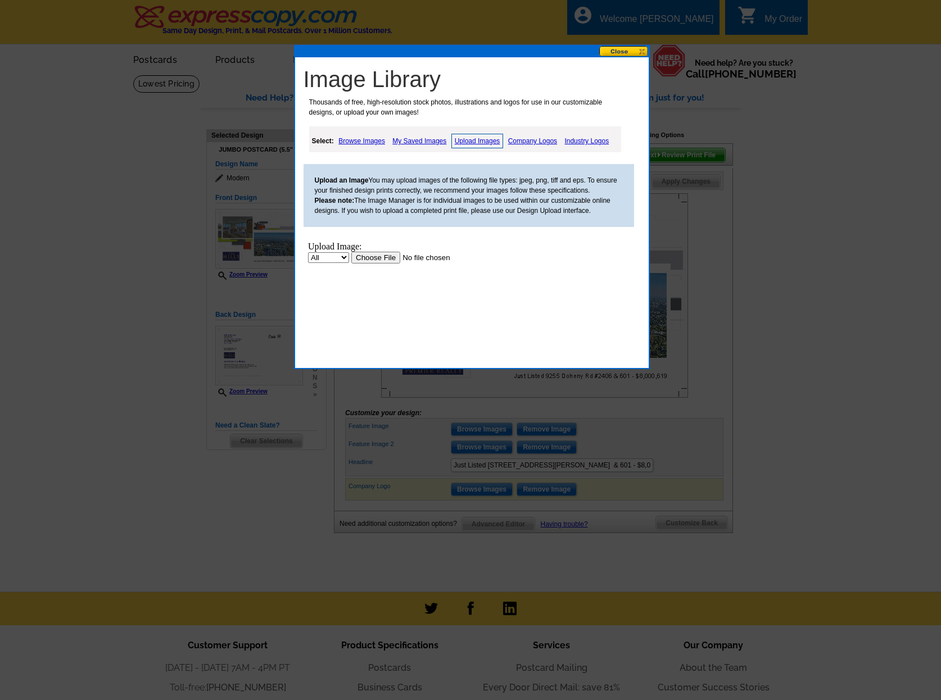
click at [377, 256] on input "file" at bounding box center [422, 258] width 142 height 12
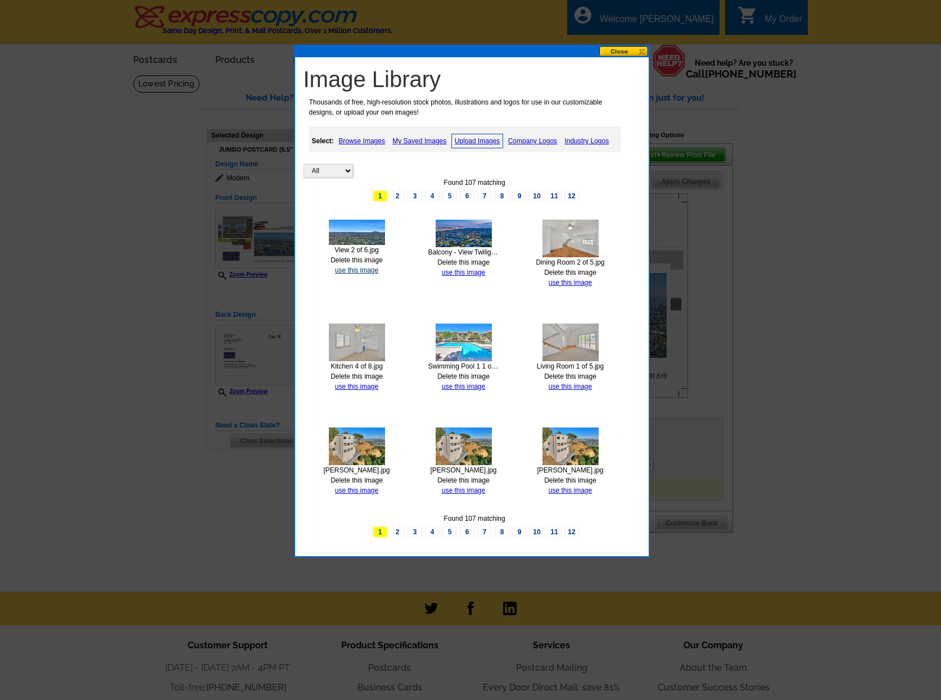
click at [363, 268] on link "use this image" at bounding box center [356, 270] width 43 height 8
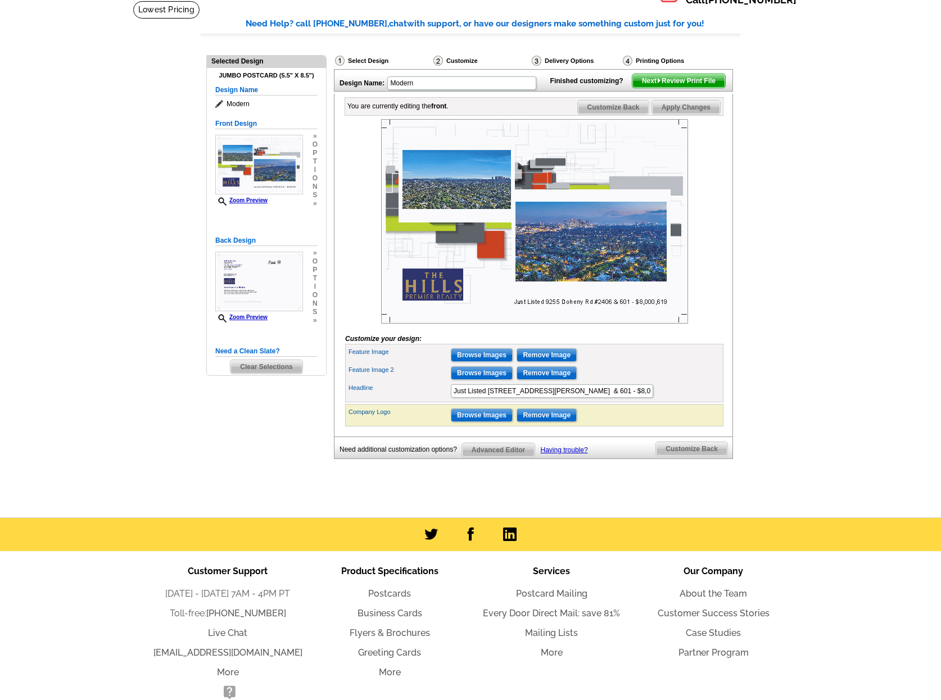
scroll to position [67, 0]
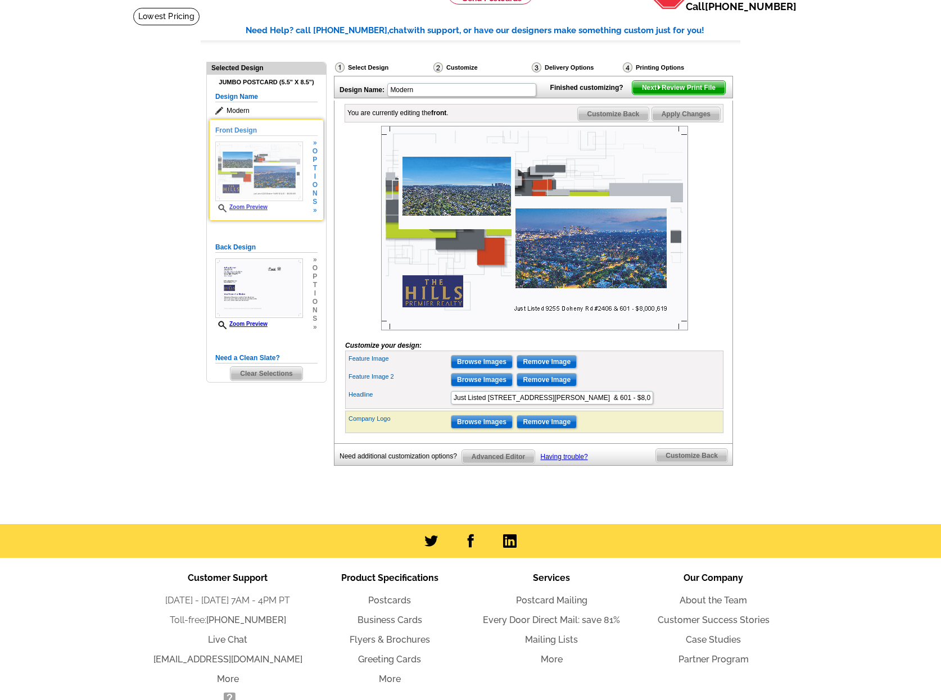
click at [246, 205] on link "Zoom Preview" at bounding box center [241, 207] width 52 height 6
click at [239, 210] on link "Zoom Preview" at bounding box center [241, 207] width 52 height 6
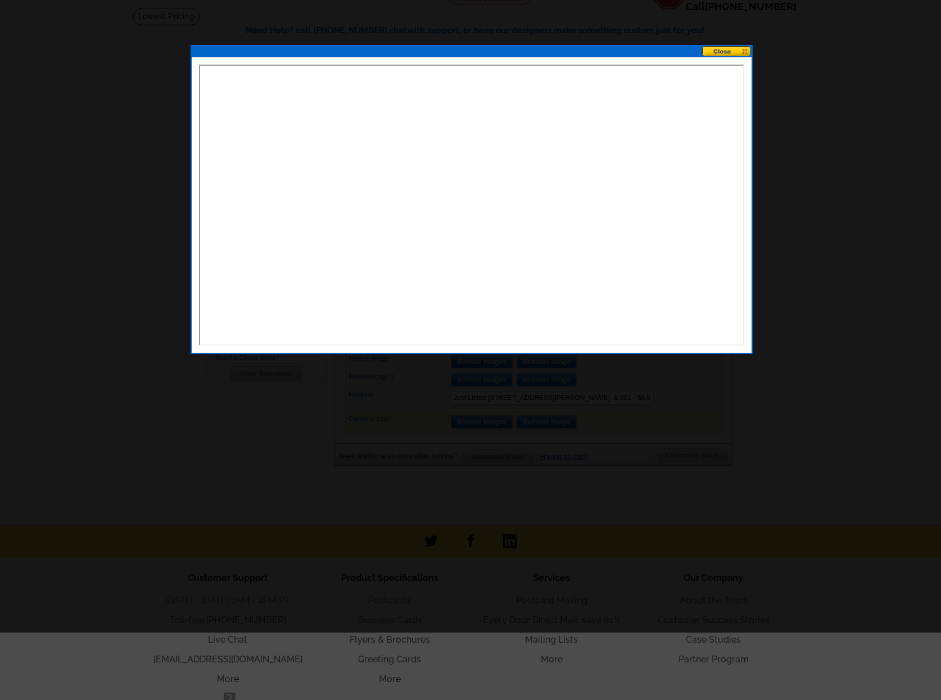
click at [727, 52] on button at bounding box center [726, 51] width 49 height 11
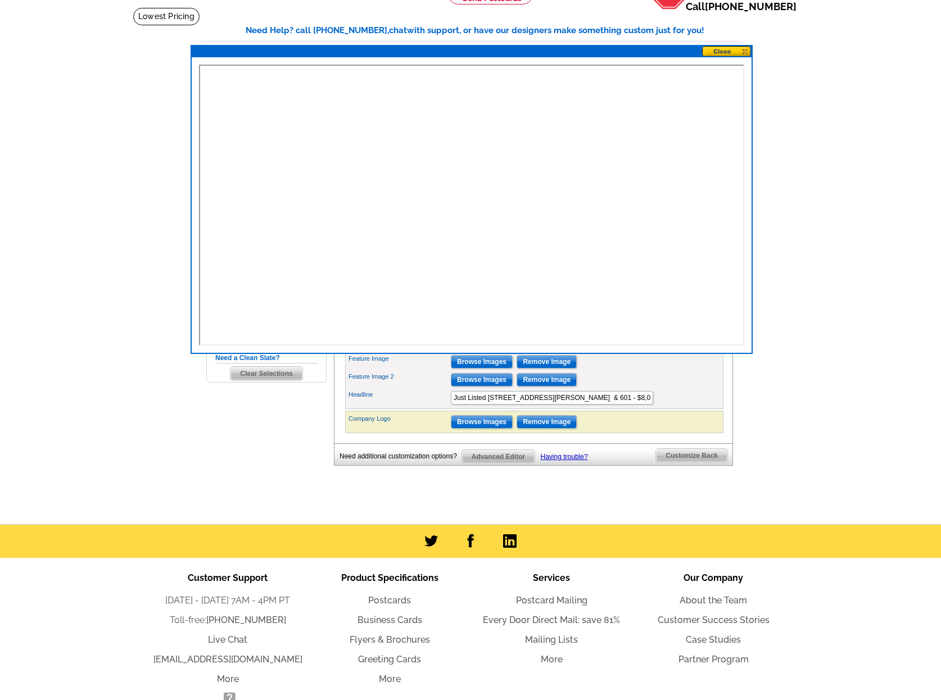
click at [720, 54] on button at bounding box center [726, 51] width 49 height 11
click at [714, 52] on button at bounding box center [726, 51] width 49 height 11
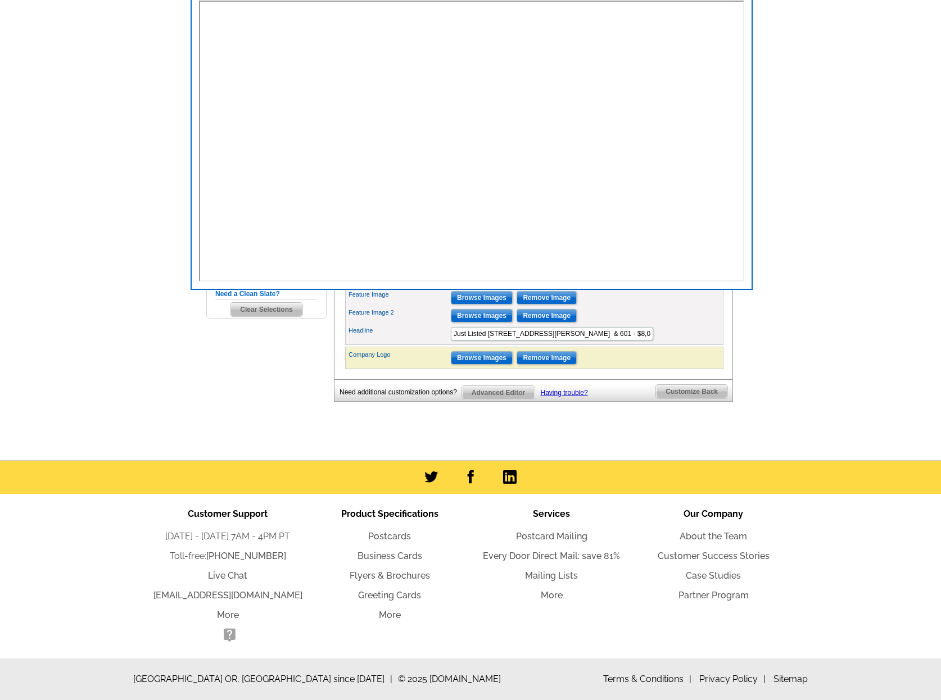
scroll to position [0, 0]
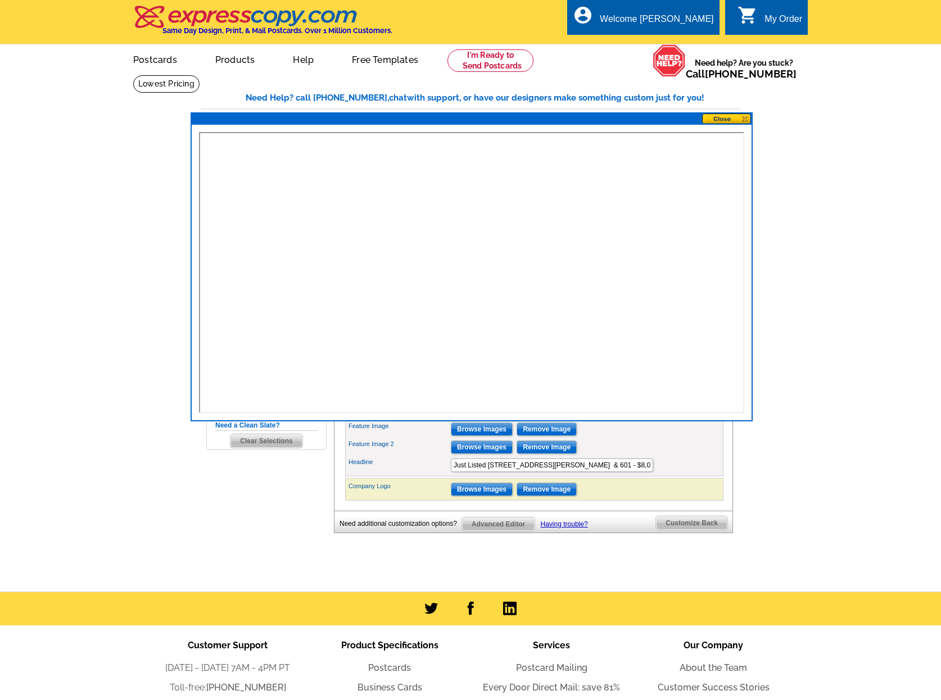
click at [722, 119] on button at bounding box center [726, 119] width 49 height 11
click at [720, 119] on button at bounding box center [726, 119] width 49 height 11
click at [724, 123] on button at bounding box center [726, 119] width 49 height 11
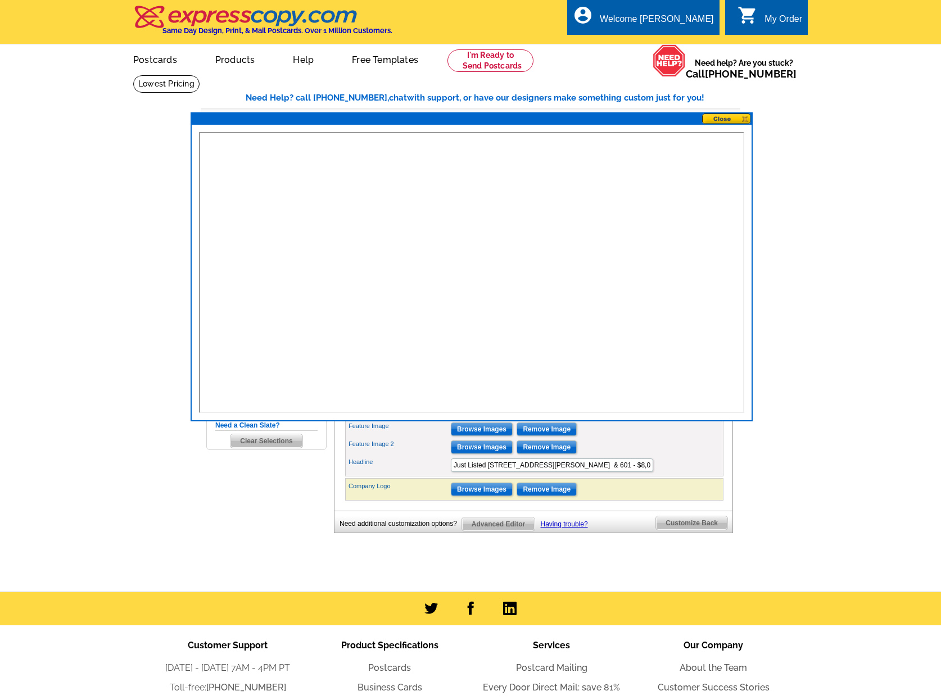
click at [726, 120] on button at bounding box center [726, 119] width 49 height 11
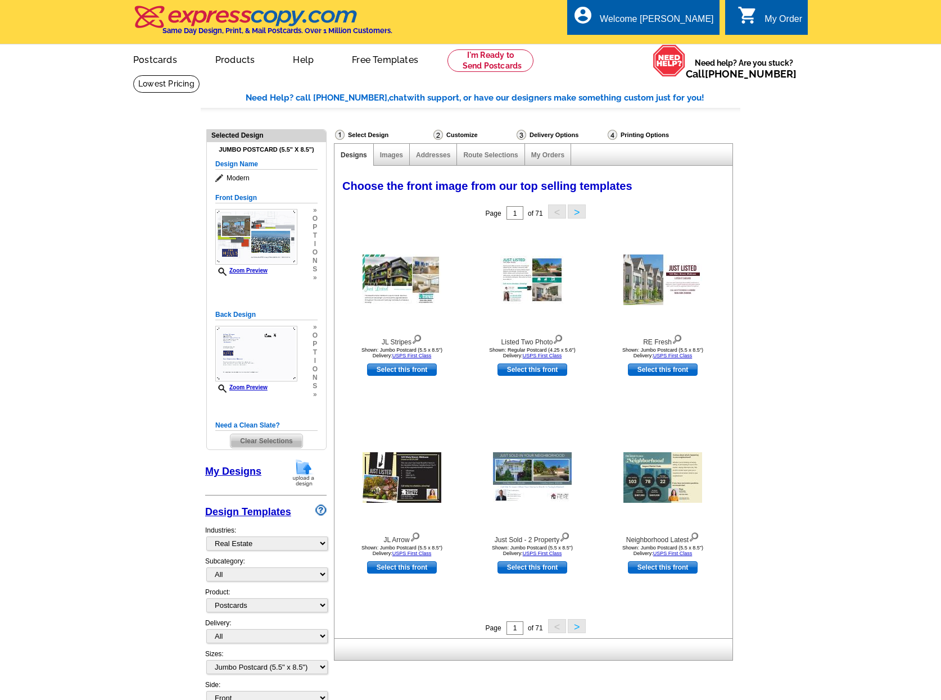
select select "785"
select select "1"
select select "2"
click at [315, 367] on span "o" at bounding box center [315, 369] width 5 height 8
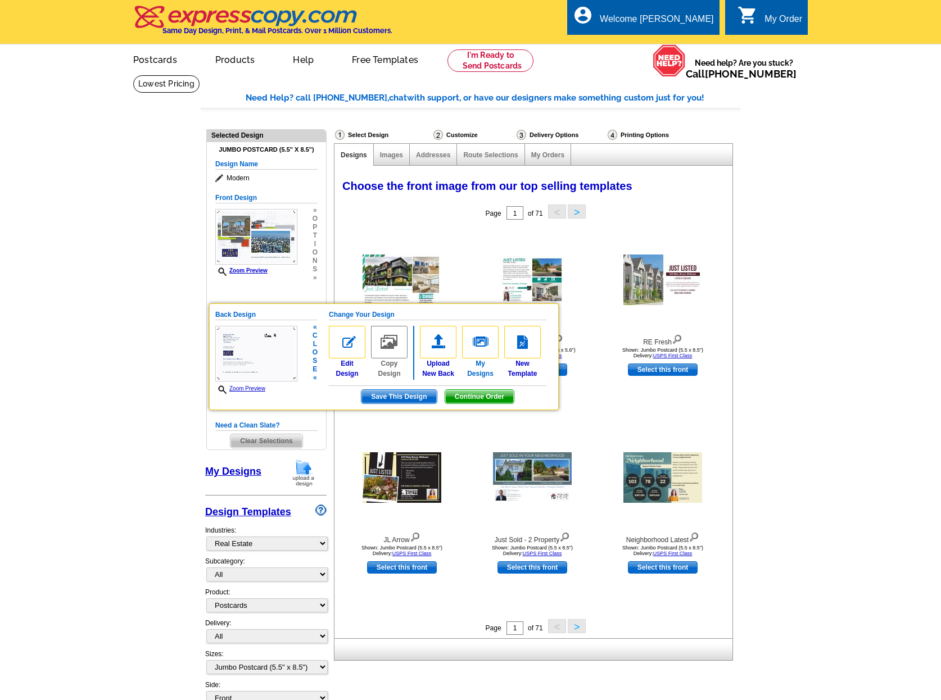
click at [482, 340] on img at bounding box center [480, 342] width 37 height 33
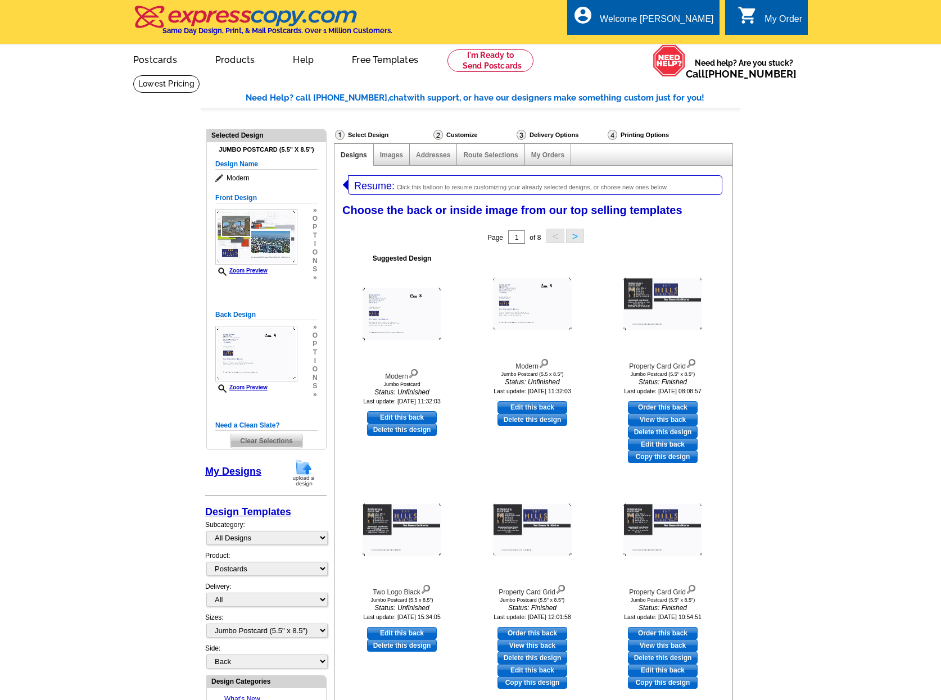
select select "1"
select select "2"
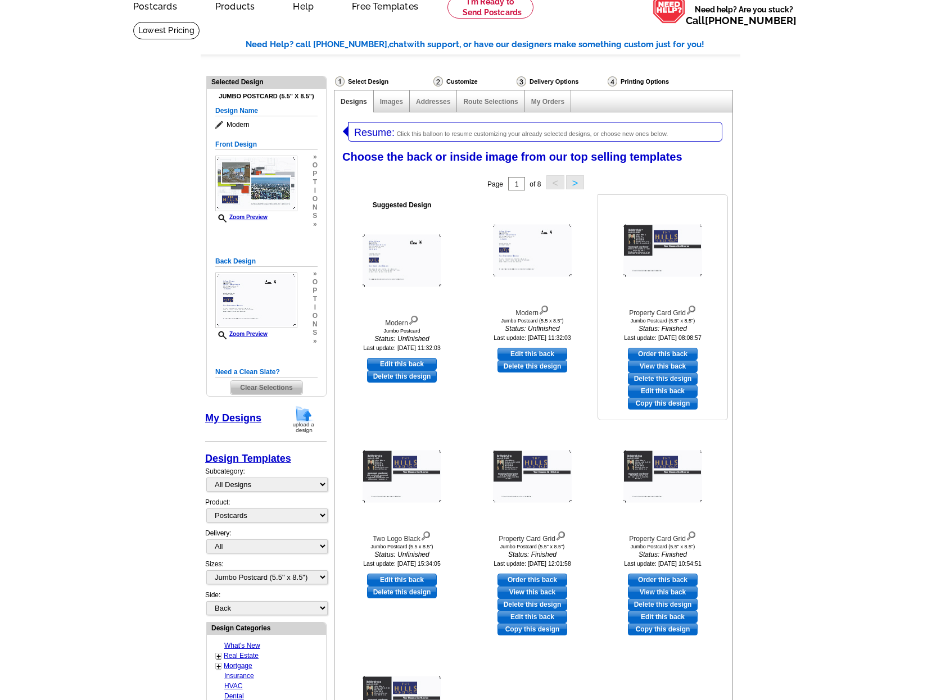
scroll to position [55, 0]
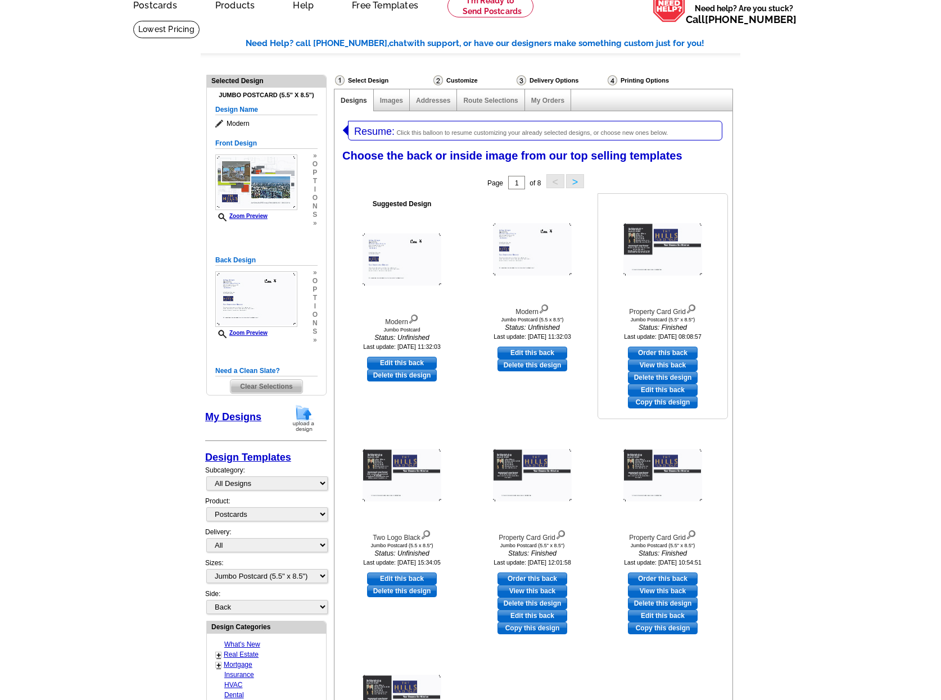
click at [655, 388] on link "Edit this back" at bounding box center [663, 390] width 70 height 12
select select "front"
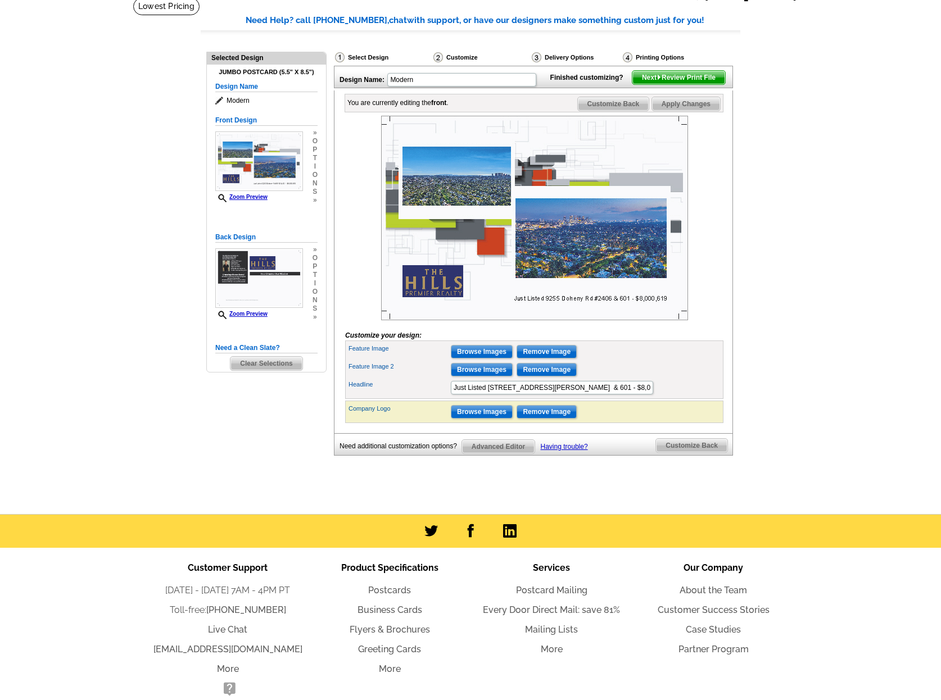
scroll to position [78, 0]
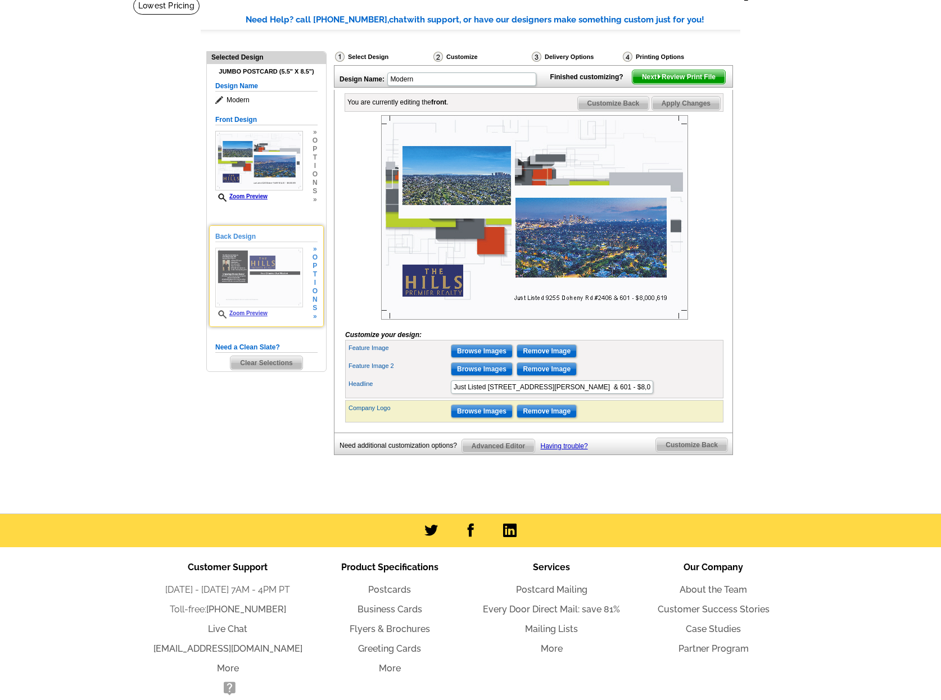
click at [243, 313] on link "Zoom Preview" at bounding box center [241, 313] width 52 height 6
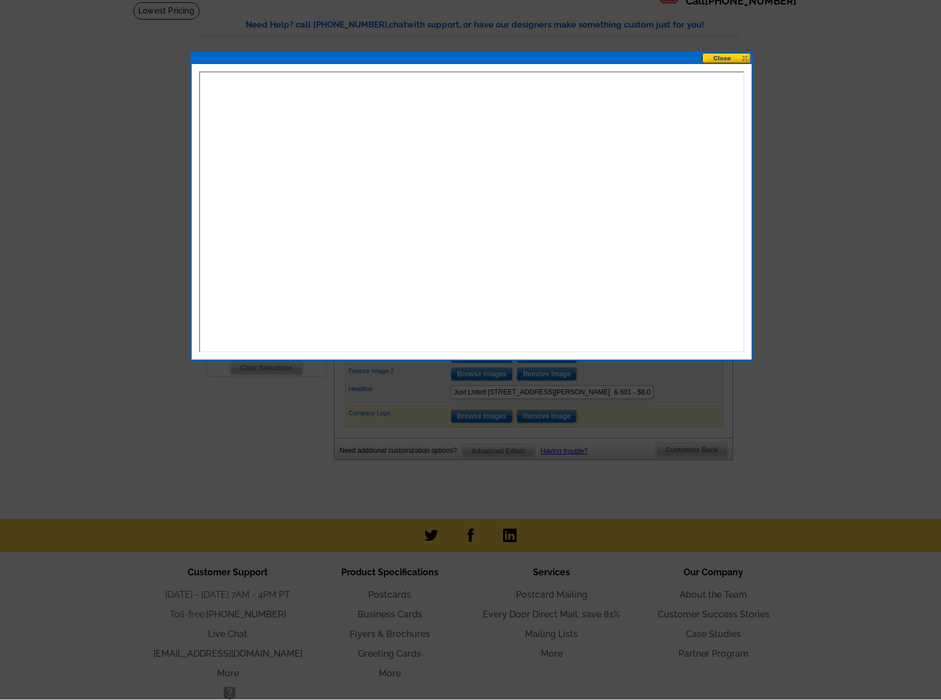
scroll to position [72, 0]
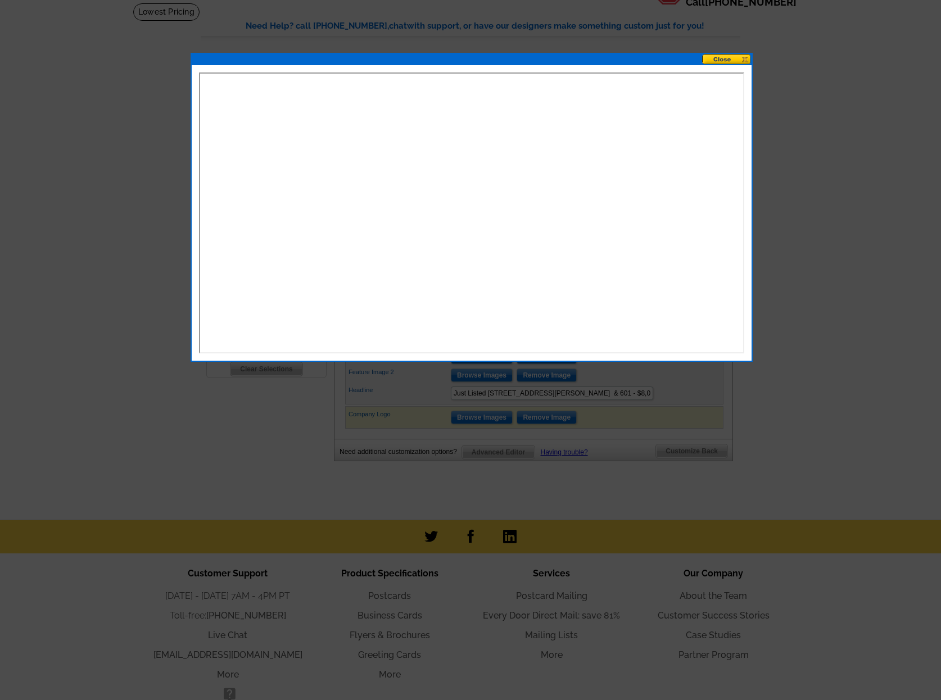
click at [731, 54] on button at bounding box center [726, 59] width 49 height 11
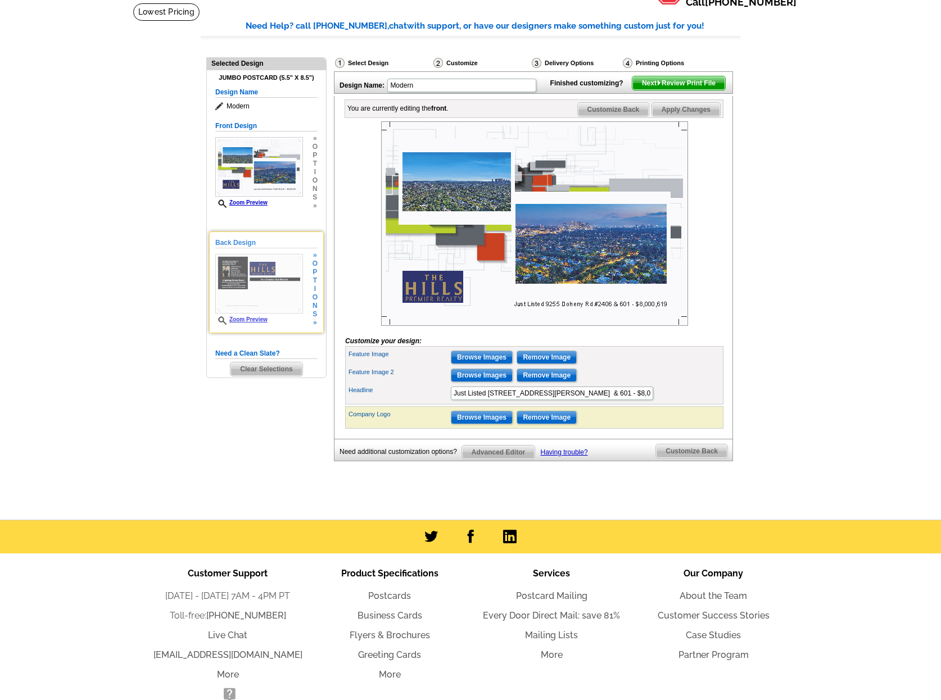
click at [233, 241] on h5 "Back Design" at bounding box center [266, 243] width 102 height 11
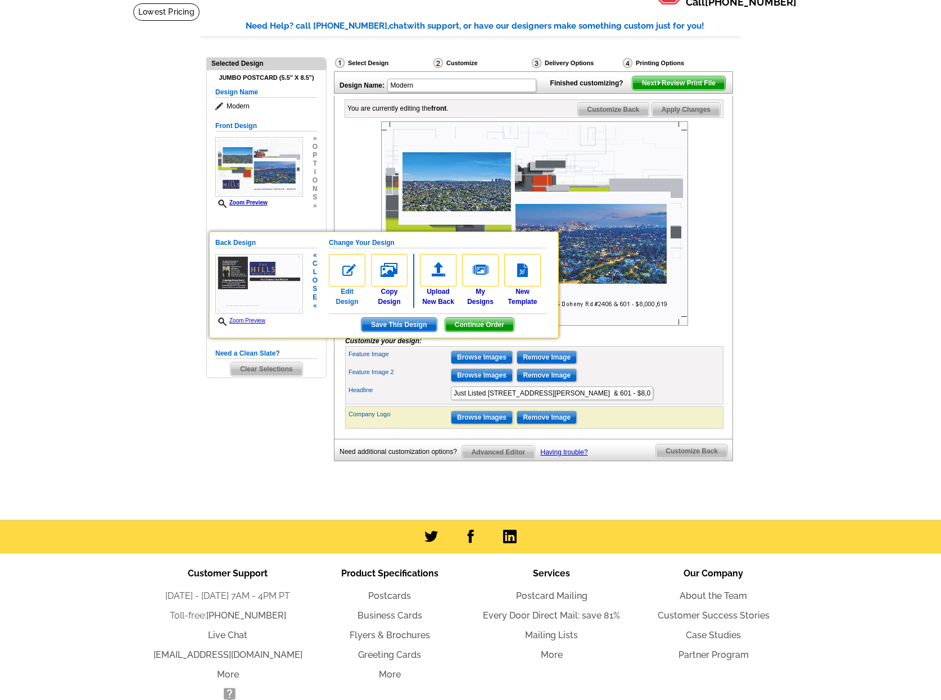
click at [348, 274] on img at bounding box center [347, 270] width 37 height 33
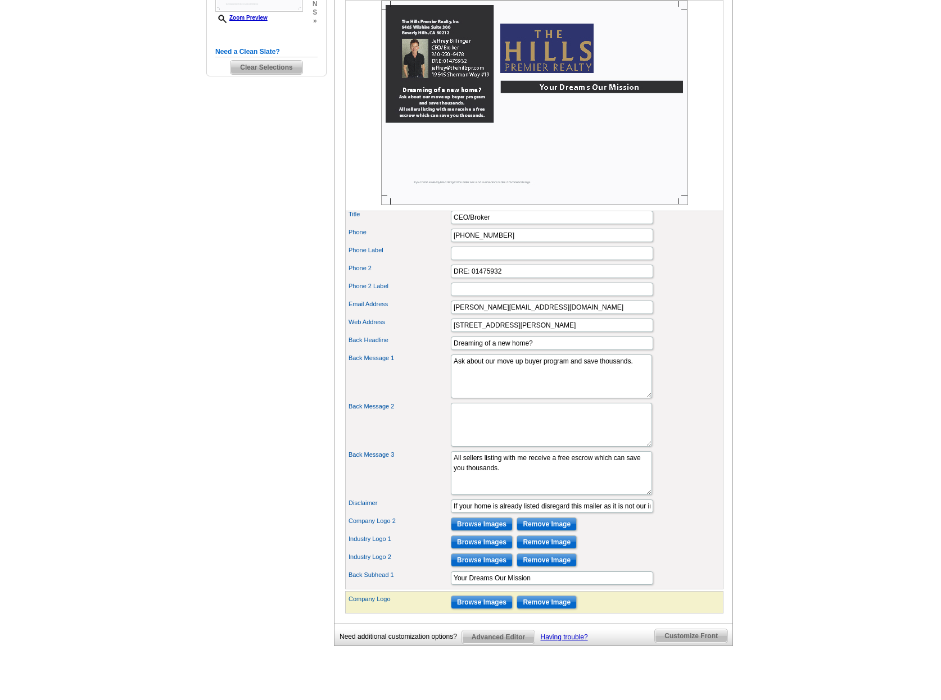
scroll to position [372, 0]
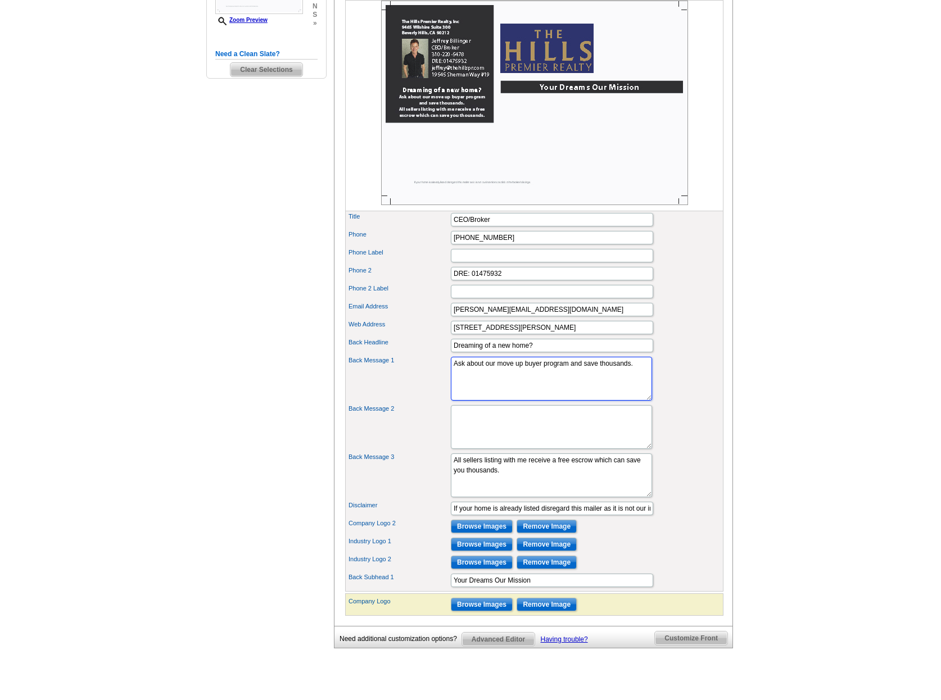
drag, startPoint x: 632, startPoint y: 385, endPoint x: 443, endPoint y: 380, distance: 189.5
click at [451, 380] on textarea "Ask about our move up buyer program and save thousands." at bounding box center [551, 379] width 201 height 44
click at [403, 403] on div "Back Message 1 Ask about our move up buyer program and save thousands." at bounding box center [534, 379] width 374 height 48
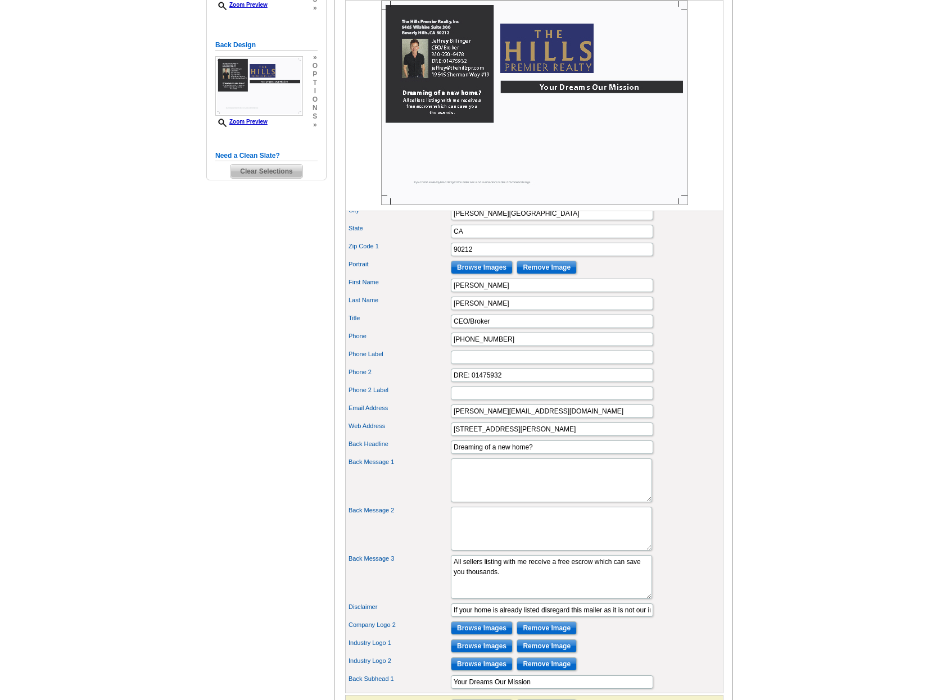
scroll to position [269, 0]
click at [263, 122] on link "Zoom Preview" at bounding box center [241, 122] width 52 height 6
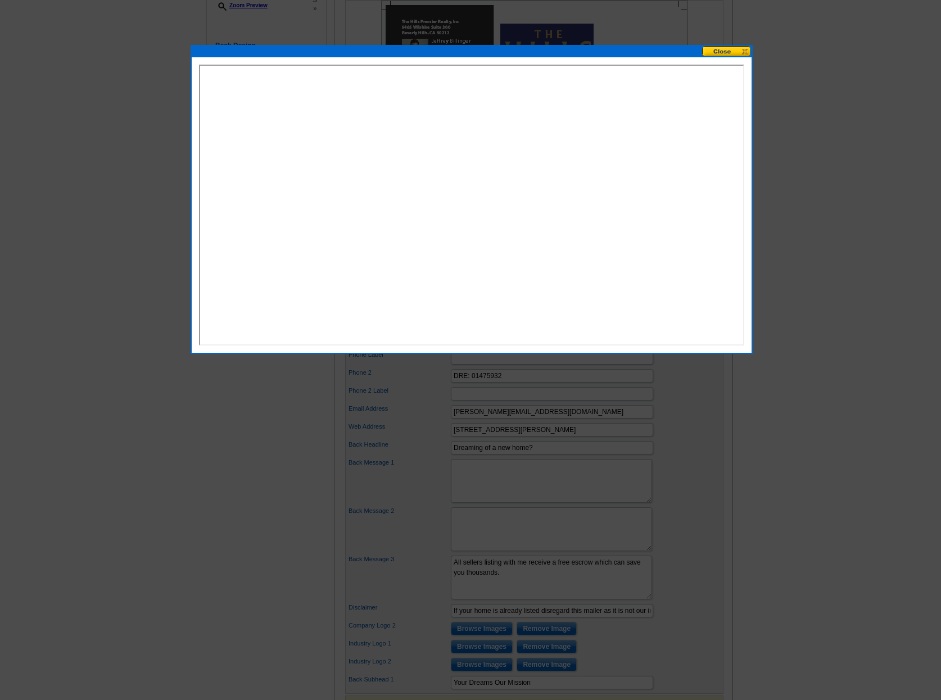
click at [726, 51] on button at bounding box center [726, 51] width 49 height 11
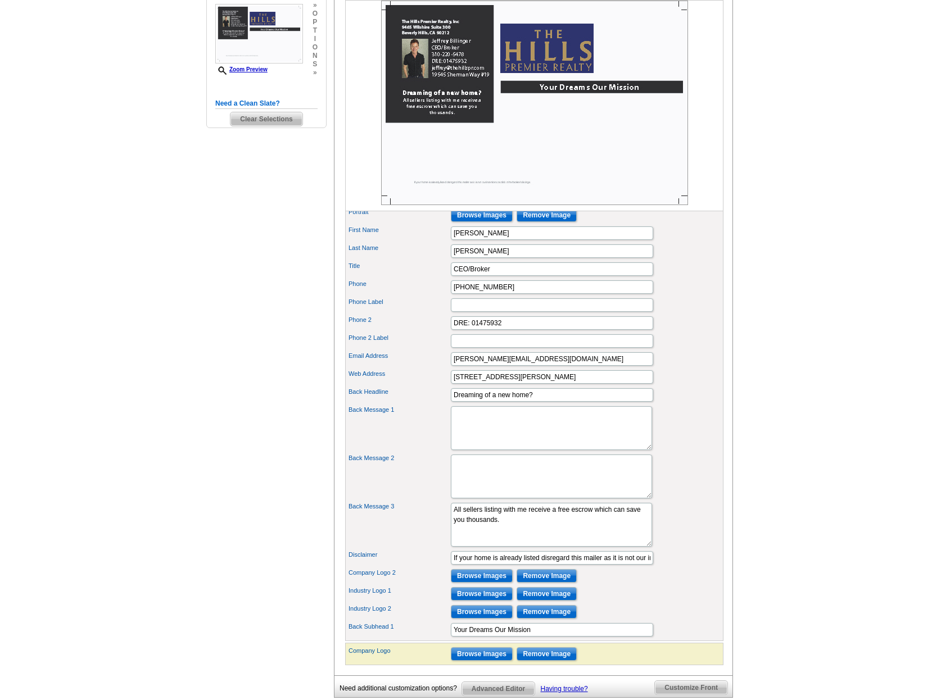
scroll to position [335, 0]
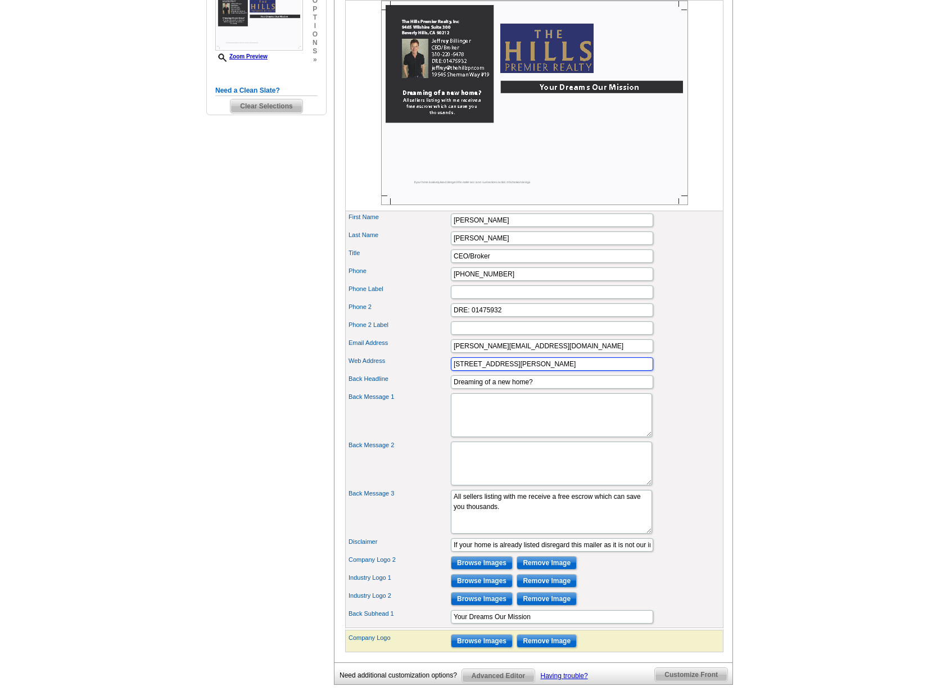
drag, startPoint x: 548, startPoint y: 381, endPoint x: 430, endPoint y: 385, distance: 117.5
click at [451, 371] on input "[STREET_ADDRESS][PERSON_NAME]" at bounding box center [552, 364] width 202 height 13
type input "[DOMAIN_NAME]"
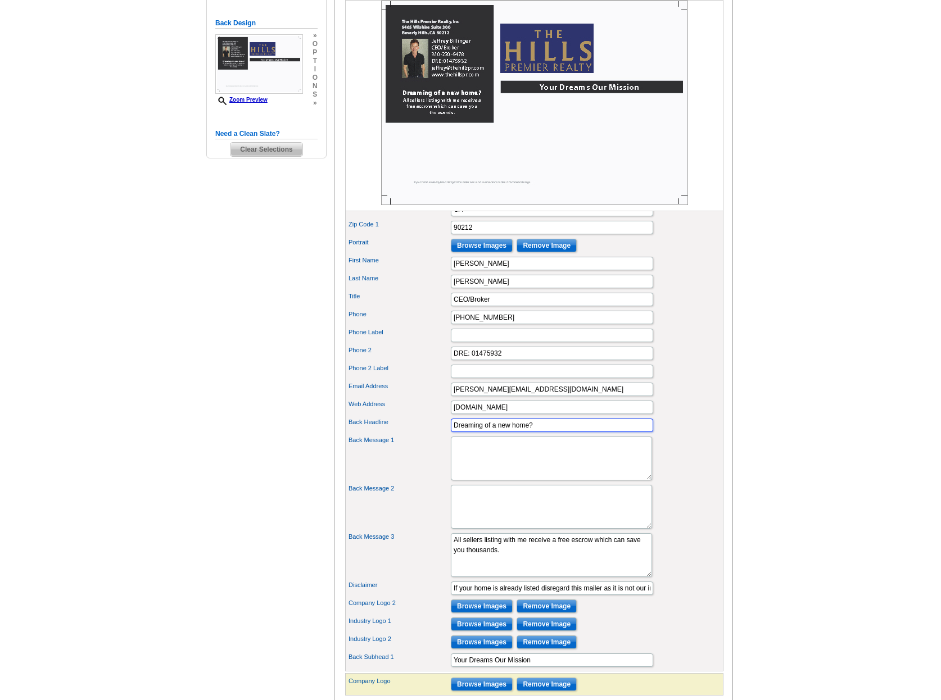
scroll to position [299, 0]
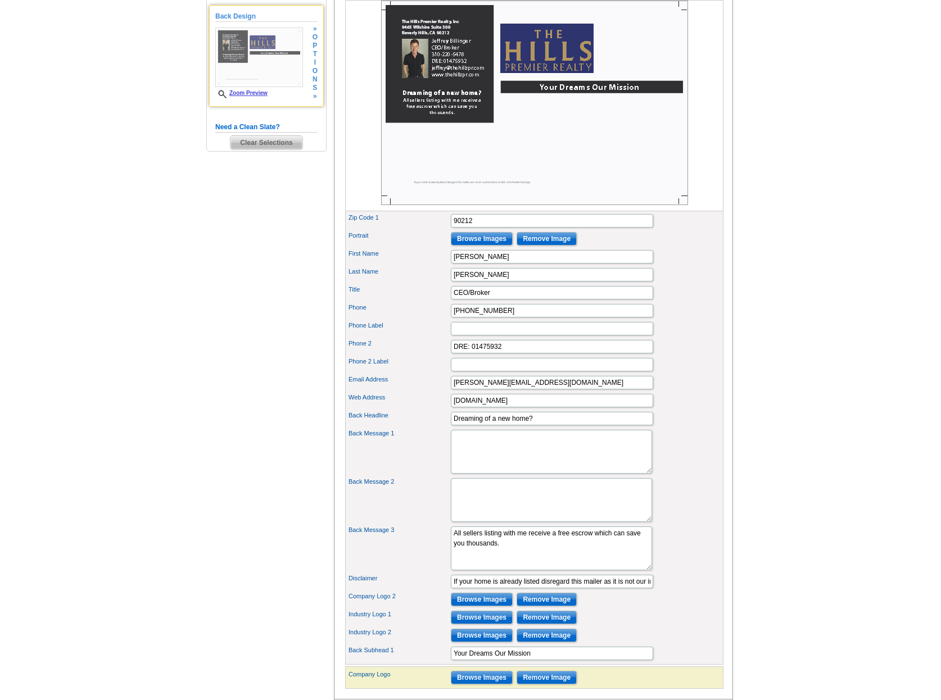
click at [250, 92] on link "Zoom Preview" at bounding box center [241, 93] width 52 height 6
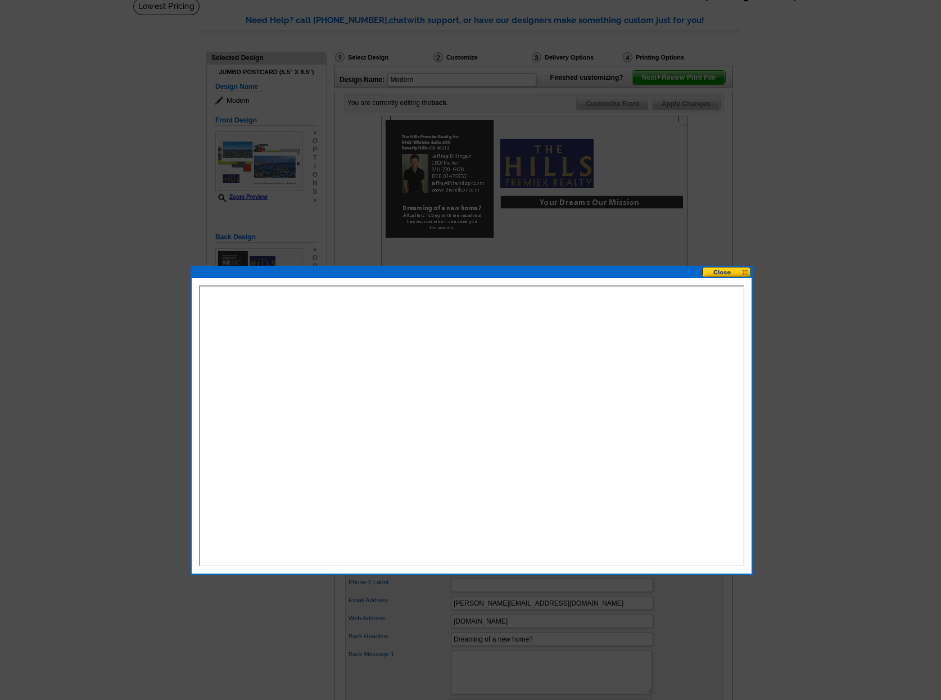
scroll to position [64, 0]
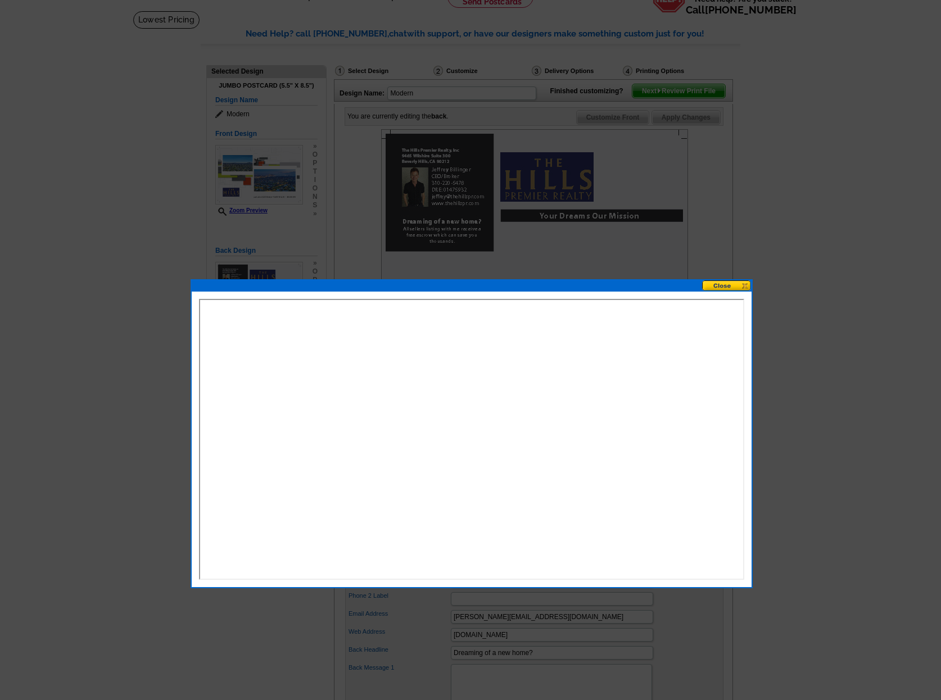
drag, startPoint x: 725, startPoint y: 286, endPoint x: 736, endPoint y: 302, distance: 20.6
click at [725, 286] on button at bounding box center [726, 286] width 49 height 11
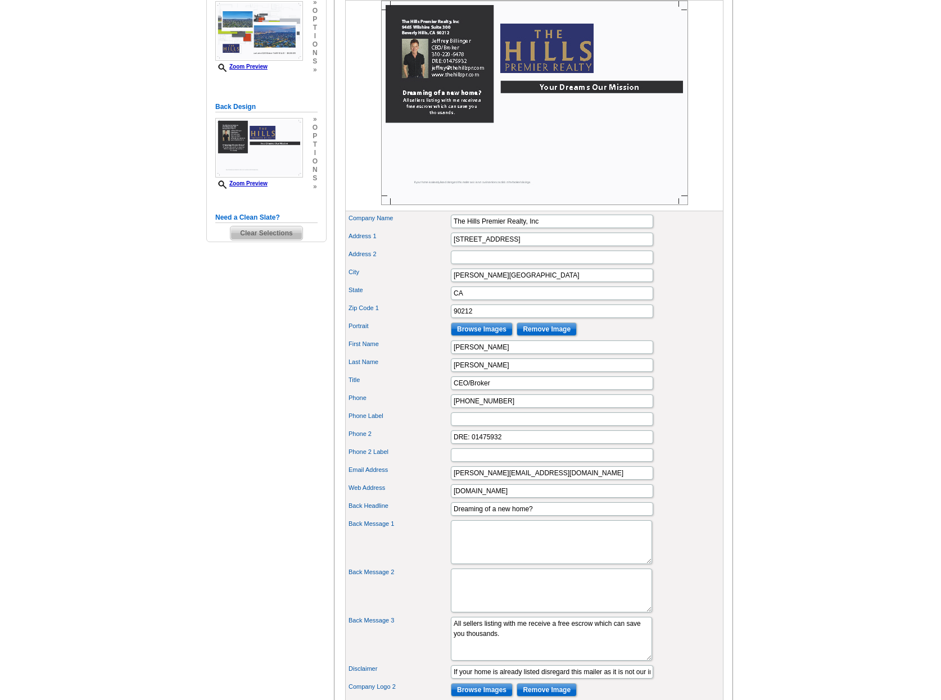
scroll to position [0, 0]
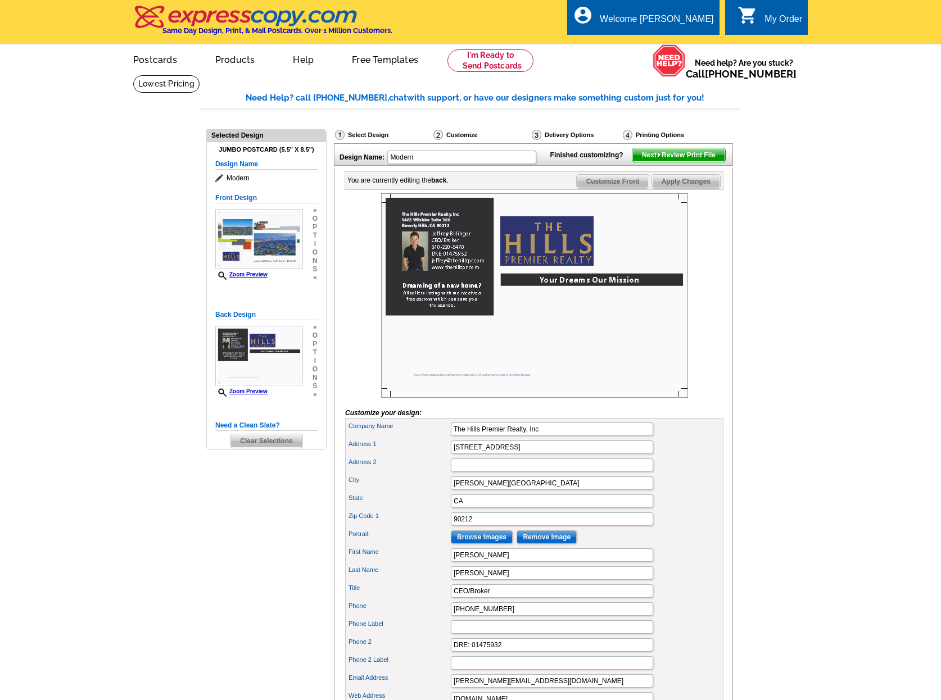
click at [672, 162] on span "Next Review Print File" at bounding box center [678, 154] width 93 height 13
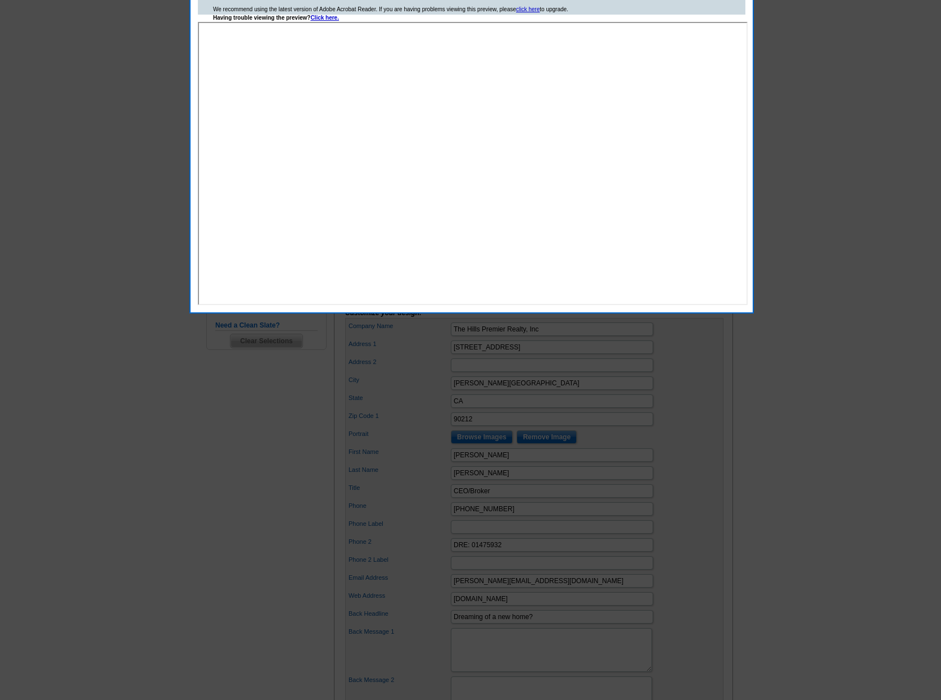
scroll to position [96, 0]
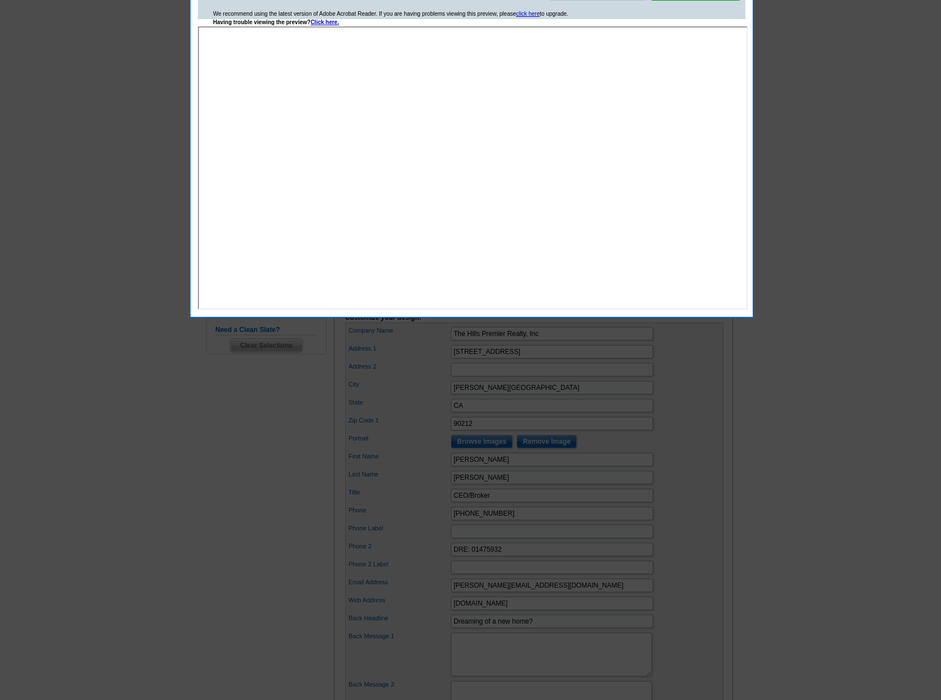
click at [828, 249] on div at bounding box center [470, 302] width 941 height 796
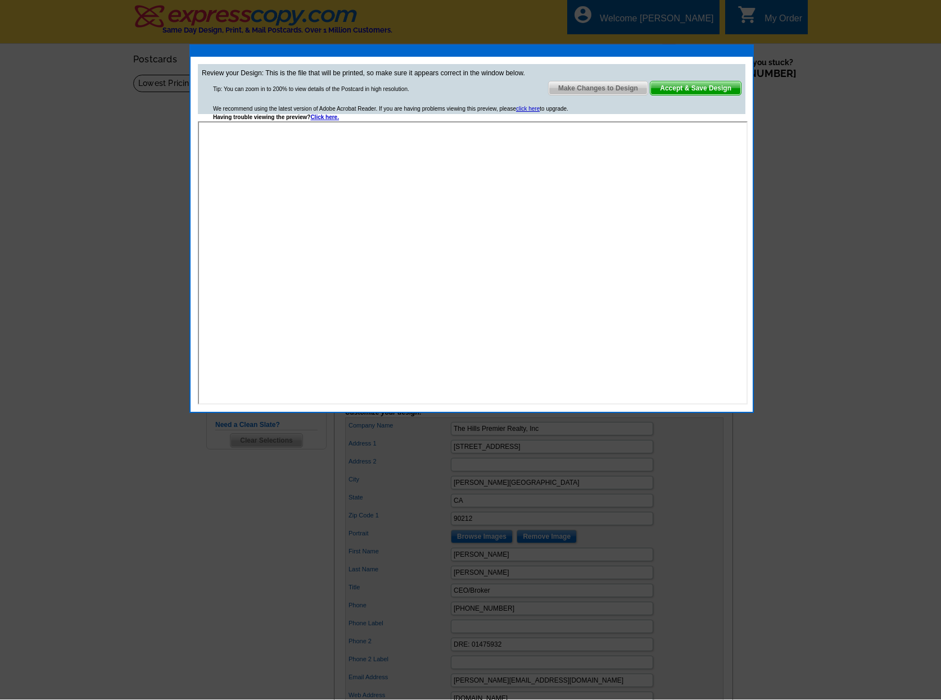
scroll to position [0, 0]
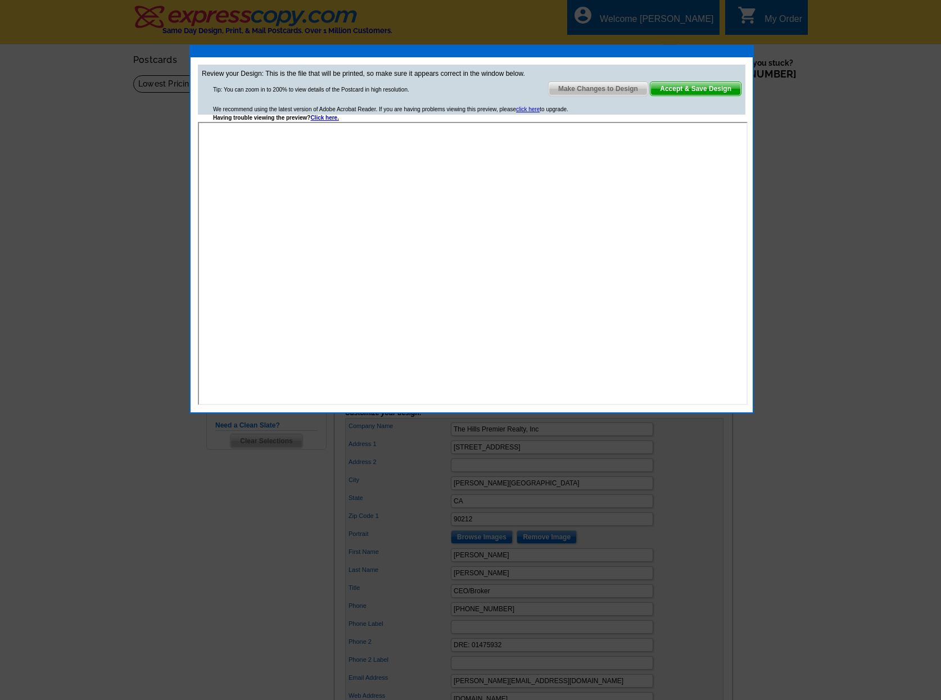
click at [681, 90] on span "Accept & Save Design" at bounding box center [695, 88] width 91 height 13
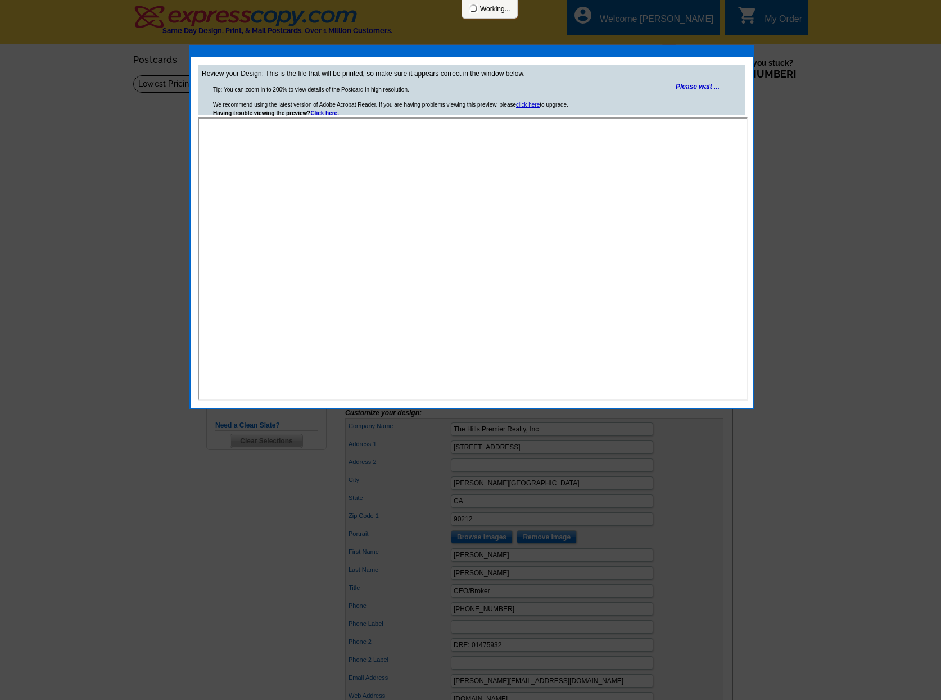
scroll to position [2, 0]
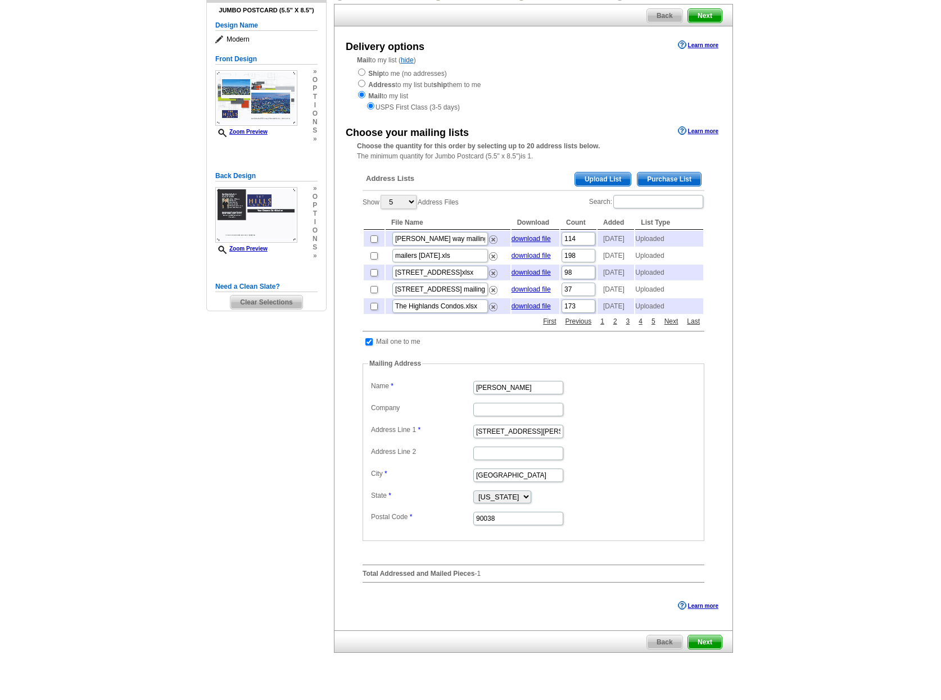
scroll to position [96, 0]
click at [616, 323] on link "2" at bounding box center [616, 323] width 10 height 10
click at [533, 307] on link "download file" at bounding box center [531, 308] width 39 height 8
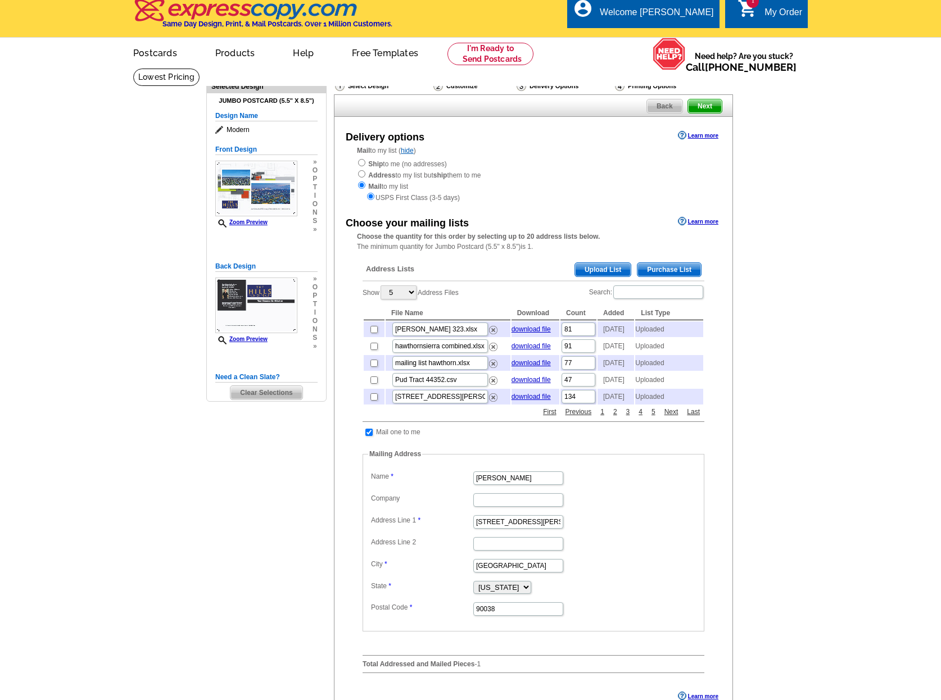
scroll to position [6, 0]
click at [611, 270] on span "Upload List" at bounding box center [603, 270] width 56 height 13
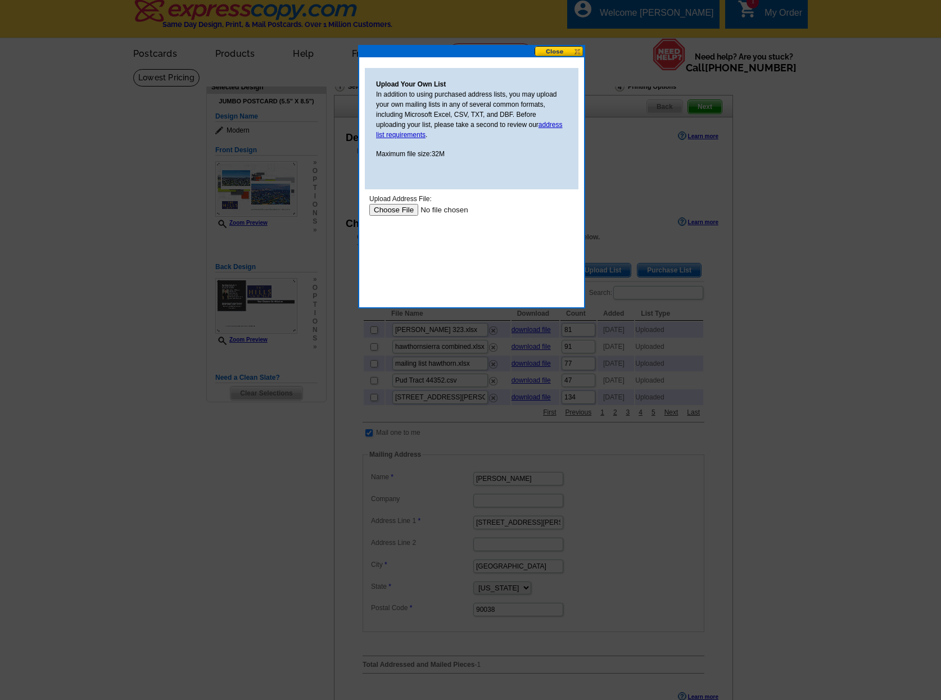
scroll to position [0, 0]
click at [392, 212] on input "file" at bounding box center [440, 210] width 142 height 12
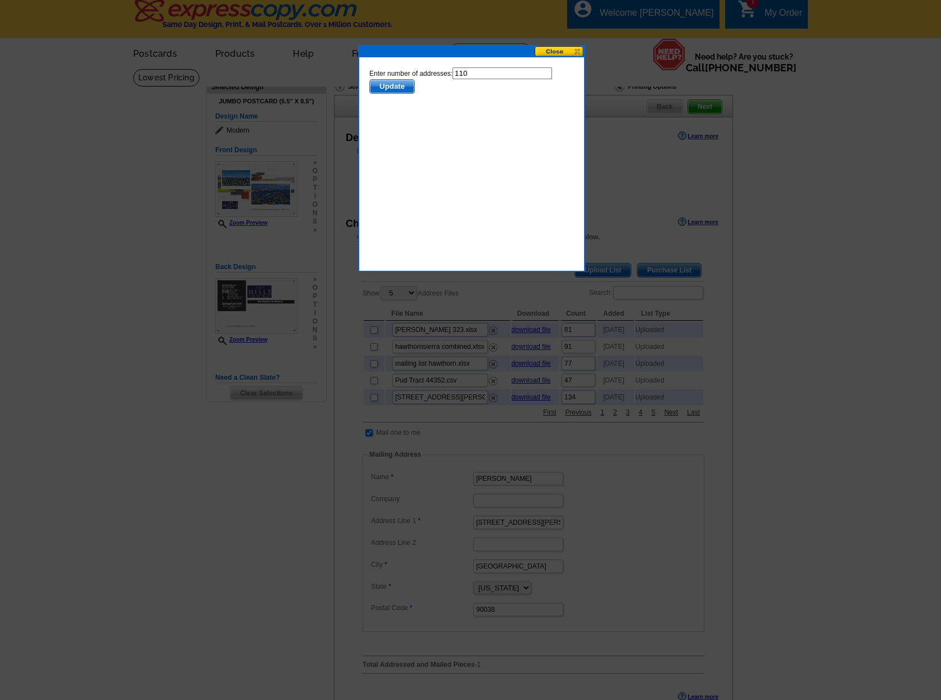
click at [474, 76] on input "110" at bounding box center [503, 73] width 100 height 12
type input "109"
click at [385, 83] on span "Update" at bounding box center [392, 86] width 44 height 13
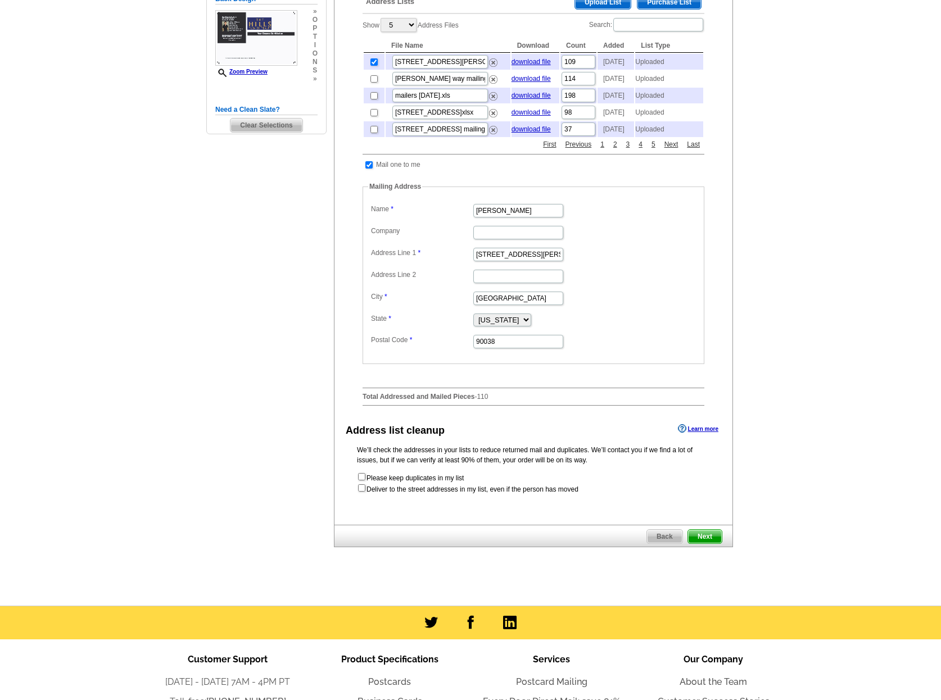
scroll to position [275, 0]
click at [362, 489] on input "checkbox" at bounding box center [361, 487] width 7 height 7
checkbox input "true"
radio input "true"
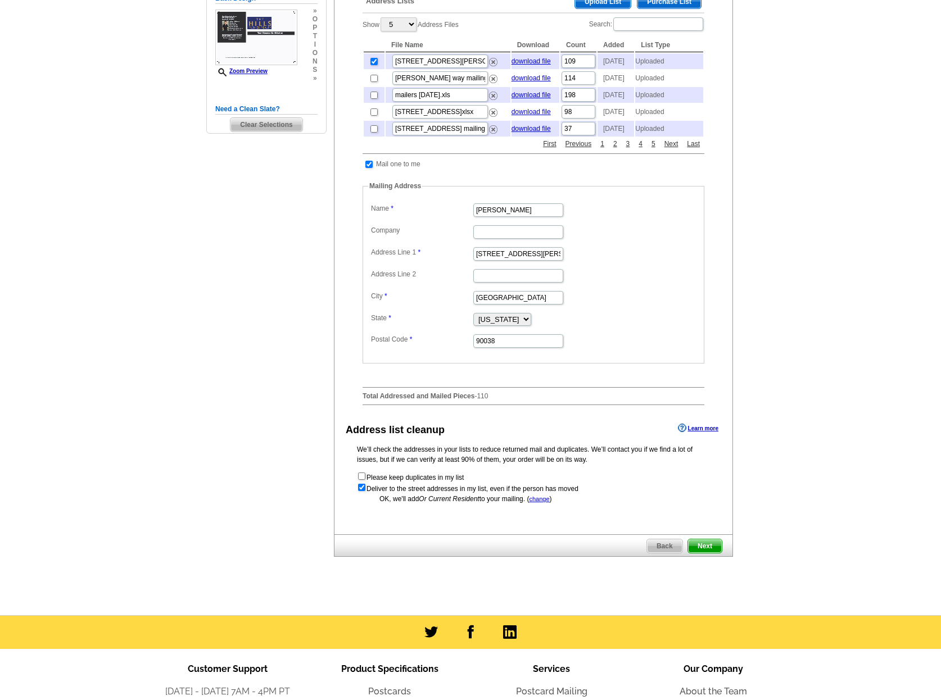
click at [703, 545] on span "Next" at bounding box center [705, 546] width 34 height 13
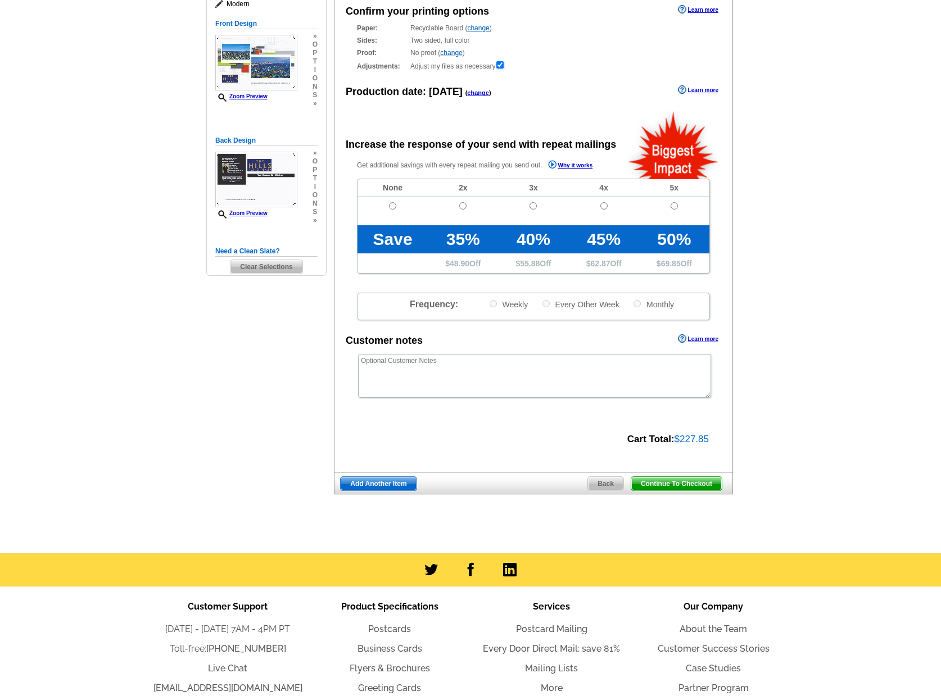
scroll to position [139, 0]
